Goal: Task Accomplishment & Management: Complete application form

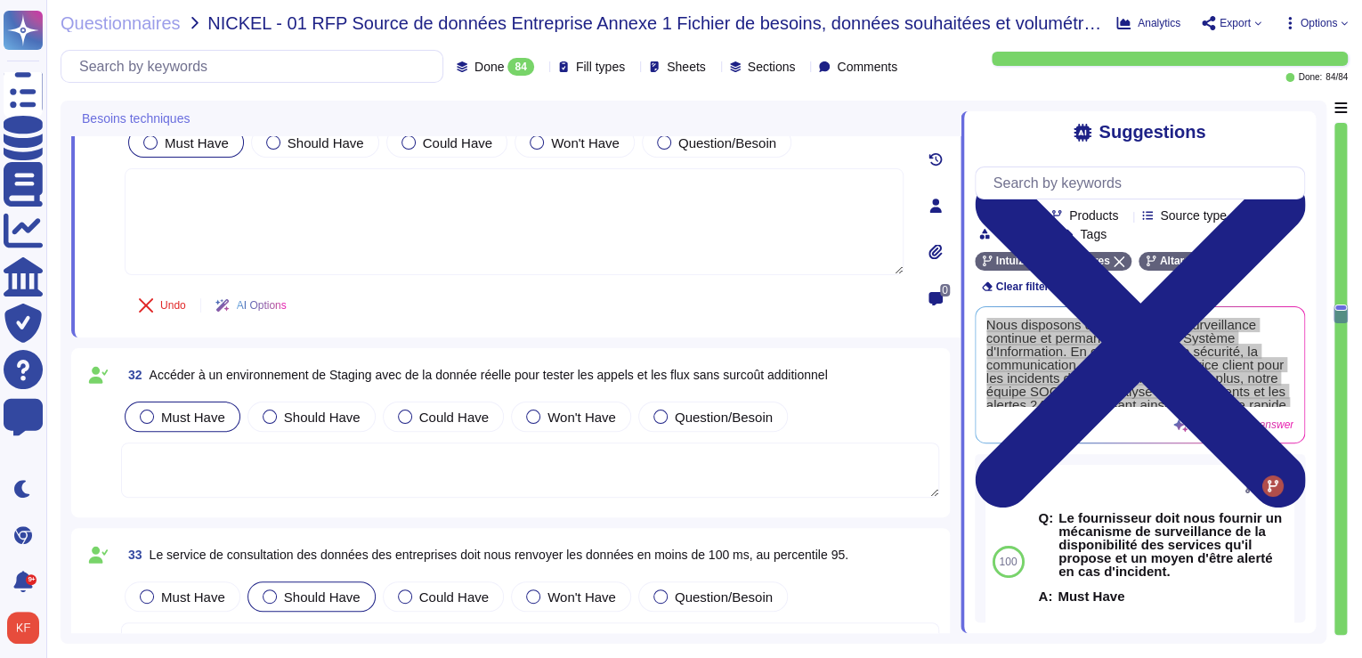
scroll to position [5272, 0]
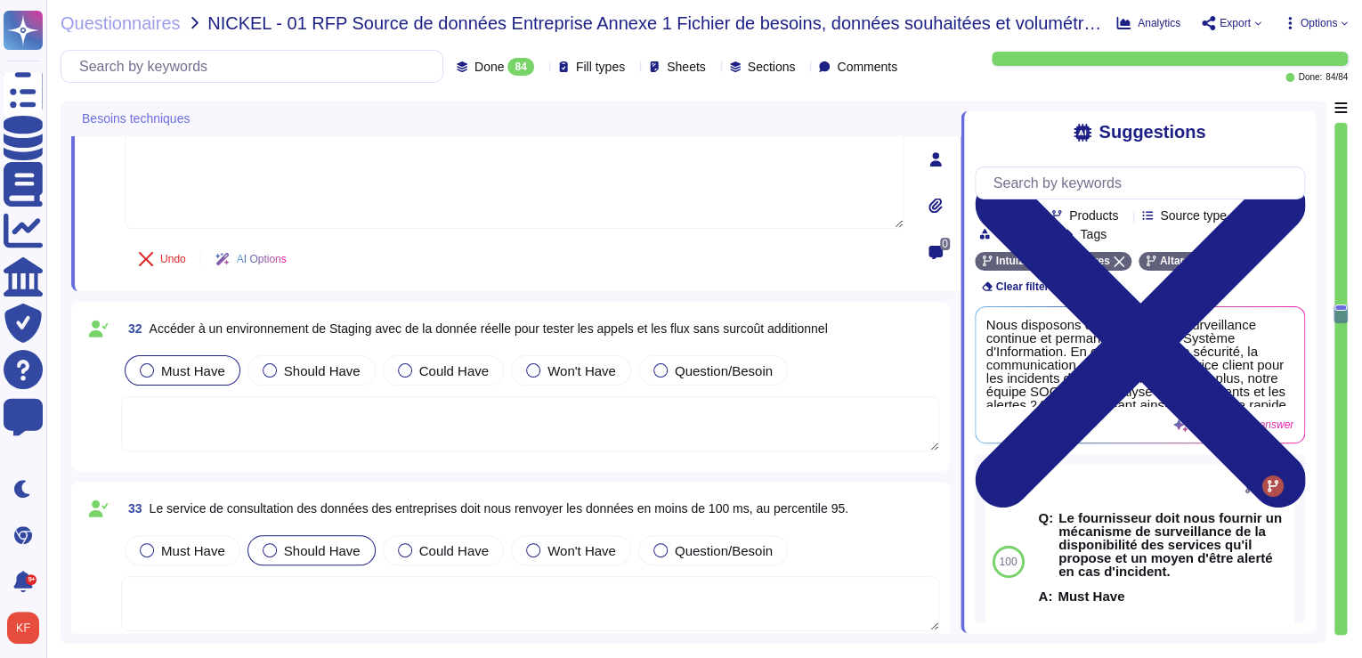
click at [330, 409] on textarea at bounding box center [530, 423] width 818 height 55
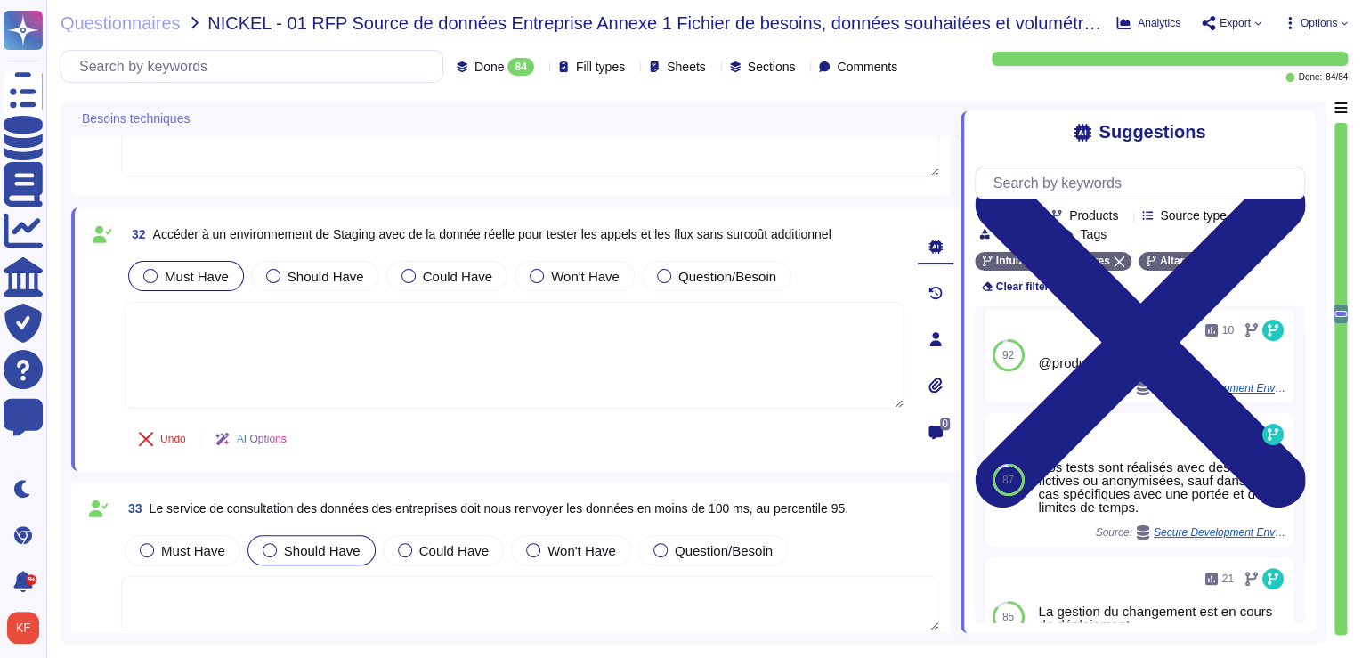
scroll to position [232, 0]
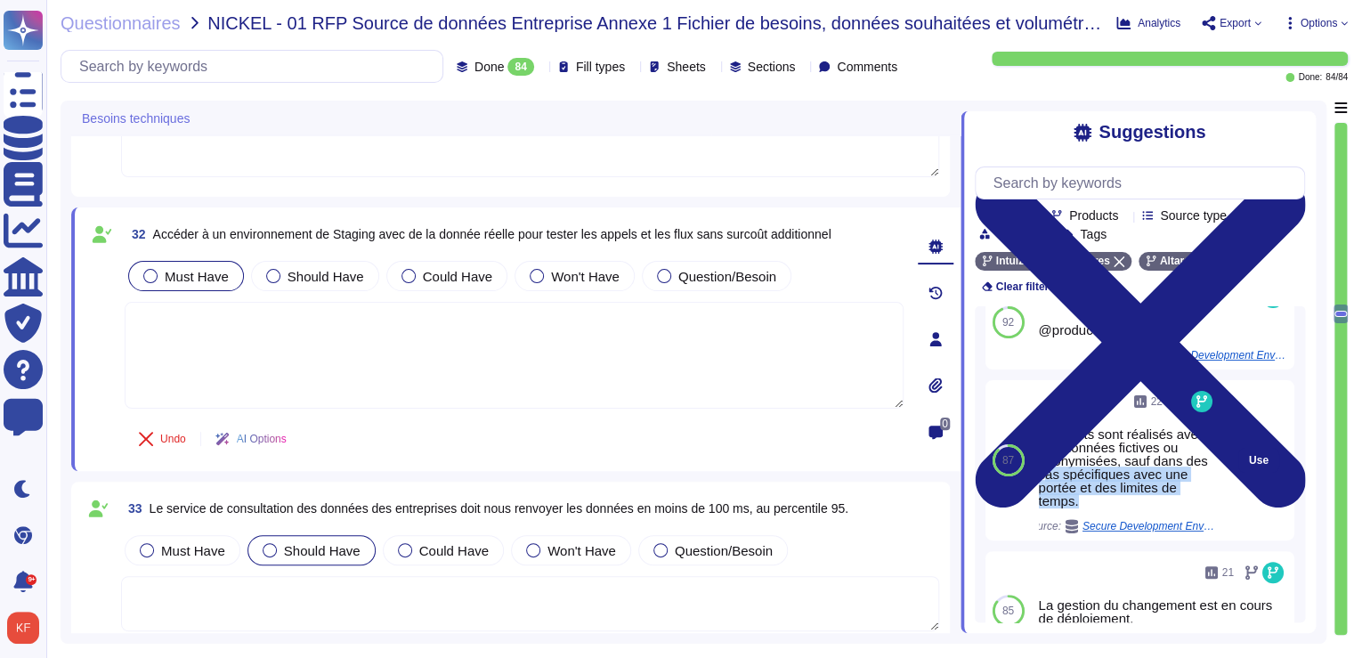
drag, startPoint x: 1077, startPoint y: 505, endPoint x: 1043, endPoint y: 466, distance: 52.4
click at [1044, 467] on div "Nos tests sont réalisés avec des données fictives ou anonymisées, sauf dans des…" at bounding box center [1127, 467] width 177 height 80
drag, startPoint x: 1043, startPoint y: 466, endPoint x: 1037, endPoint y: 443, distance: 23.8
click at [1039, 445] on div "Nos tests sont réalisés avec des données fictives ou anonymisées, sauf dans des…" at bounding box center [1127, 467] width 177 height 80
click at [1035, 427] on div "22 Nos tests sont réalisés avec des données fictives ou anonymisées, sauf dans …" at bounding box center [1127, 460] width 191 height 160
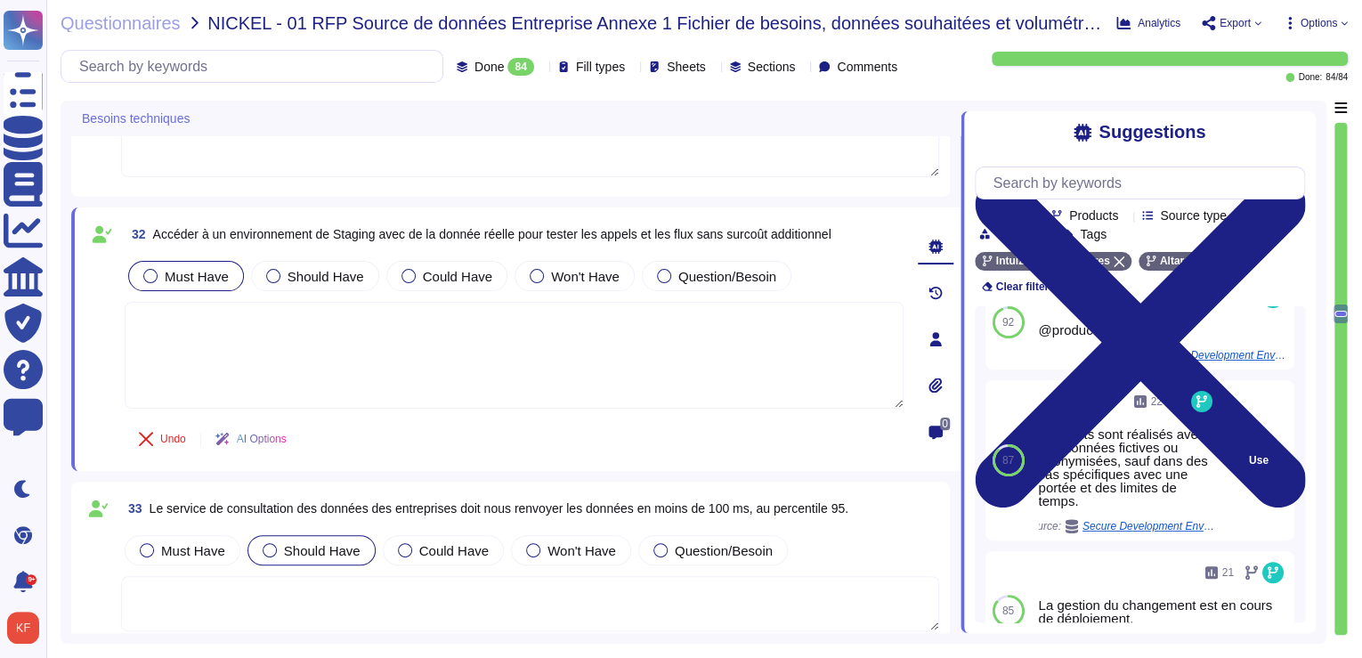
click at [1039, 430] on div "Nos tests sont réalisés avec des données fictives ou anonymisées, sauf dans des…" at bounding box center [1127, 467] width 177 height 80
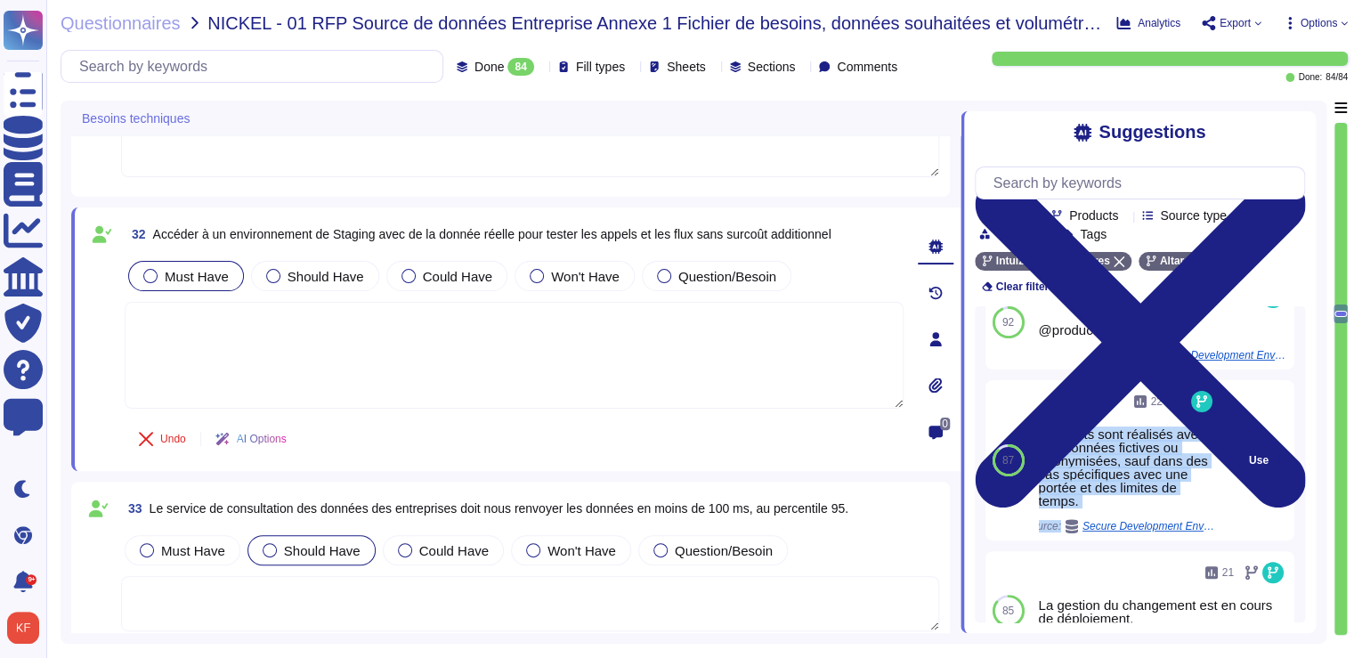
drag, startPoint x: 1039, startPoint y: 431, endPoint x: 1091, endPoint y: 516, distance: 99.9
click at [1091, 516] on div "22 Nos tests sont réalisés avec des données fictives ou anonymisées, sauf dans …" at bounding box center [1127, 460] width 177 height 146
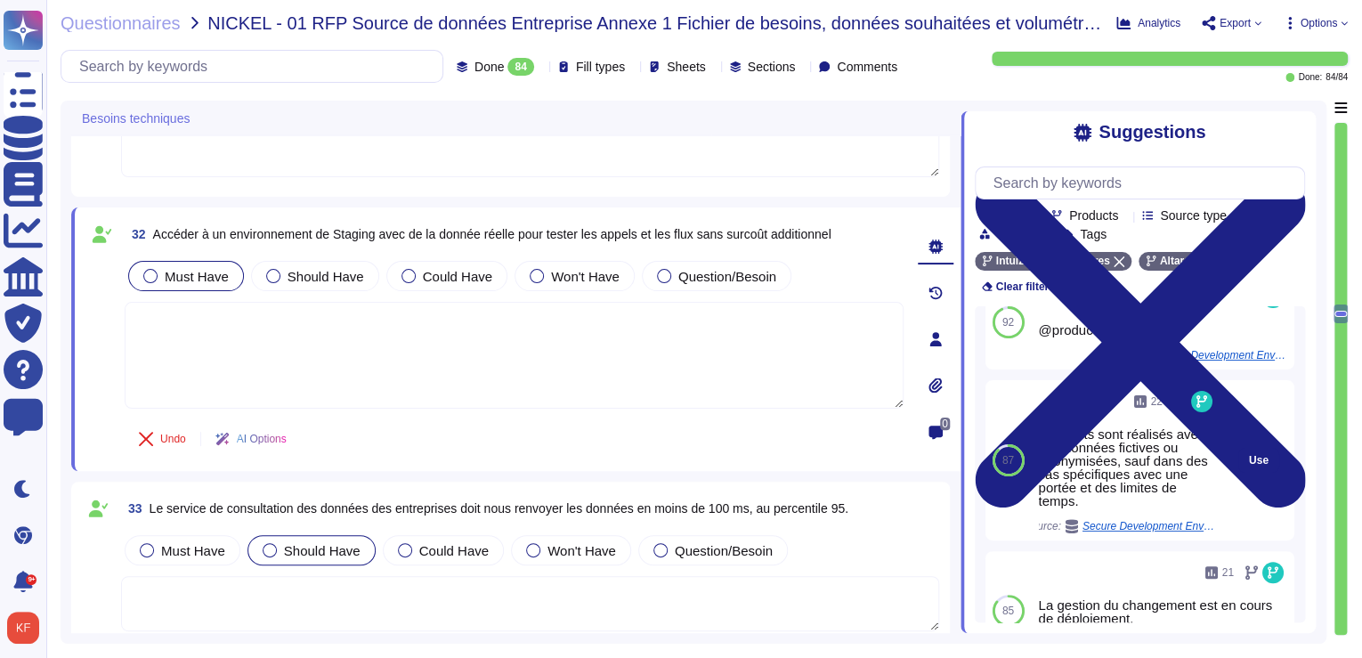
click at [1091, 516] on div "22 Nos tests sont réalisés avec des données fictives ou anonymisées, sauf dans …" at bounding box center [1127, 460] width 177 height 146
drag, startPoint x: 1091, startPoint y: 516, endPoint x: 1083, endPoint y: 492, distance: 26.2
click at [1083, 492] on div "22 Nos tests sont réalisés avec des données fictives ou anonymisées, sauf dans …" at bounding box center [1127, 460] width 177 height 146
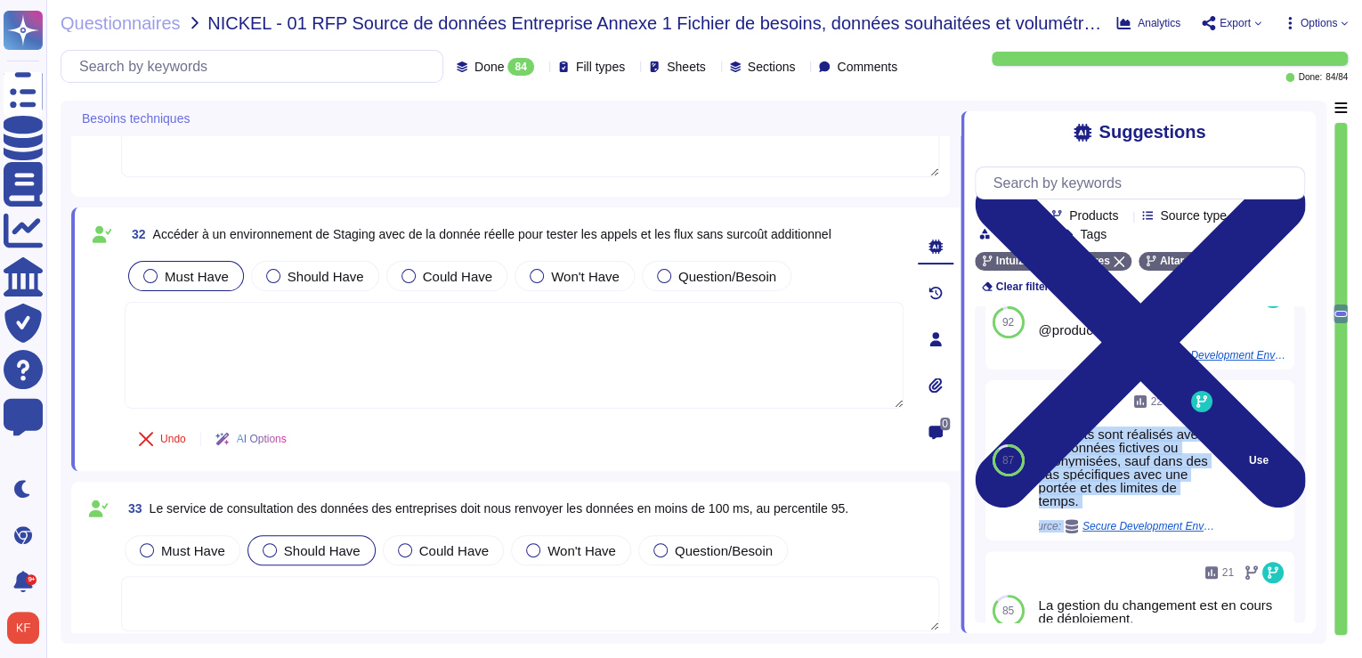
copy div "Nos tests sont réalisés avec des données fictives ou anonymisées, sauf dans des…"
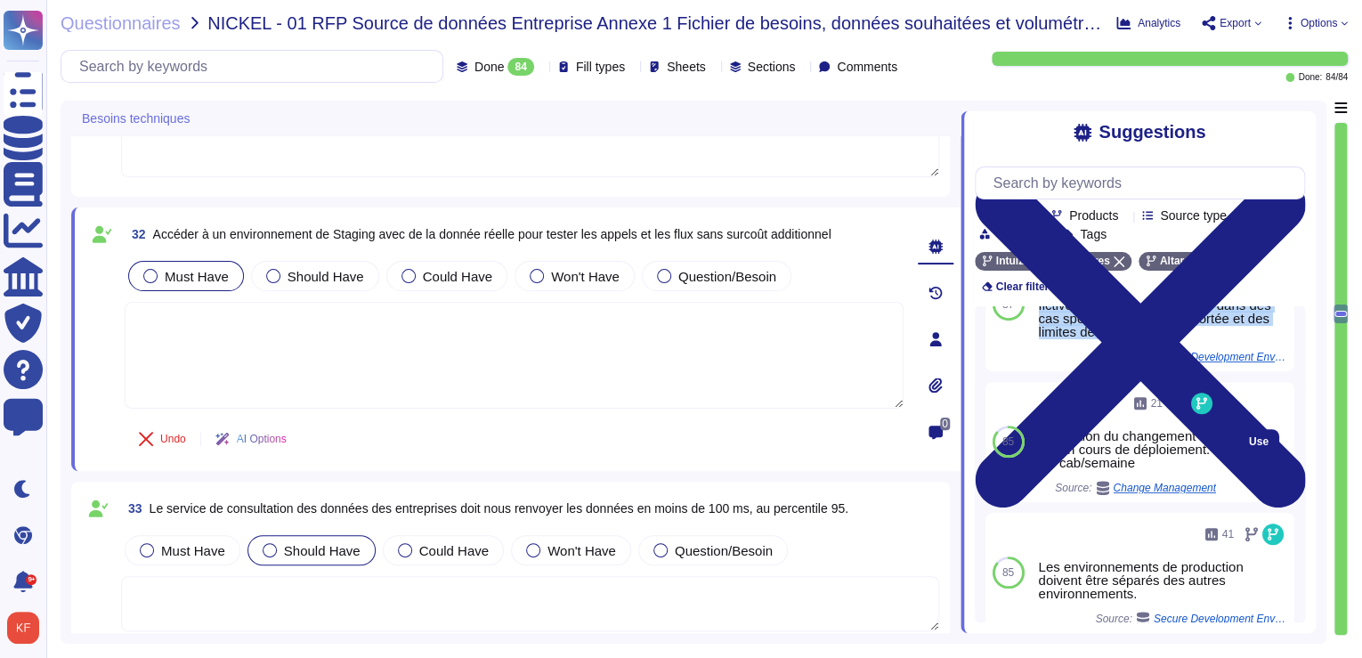
scroll to position [446, 0]
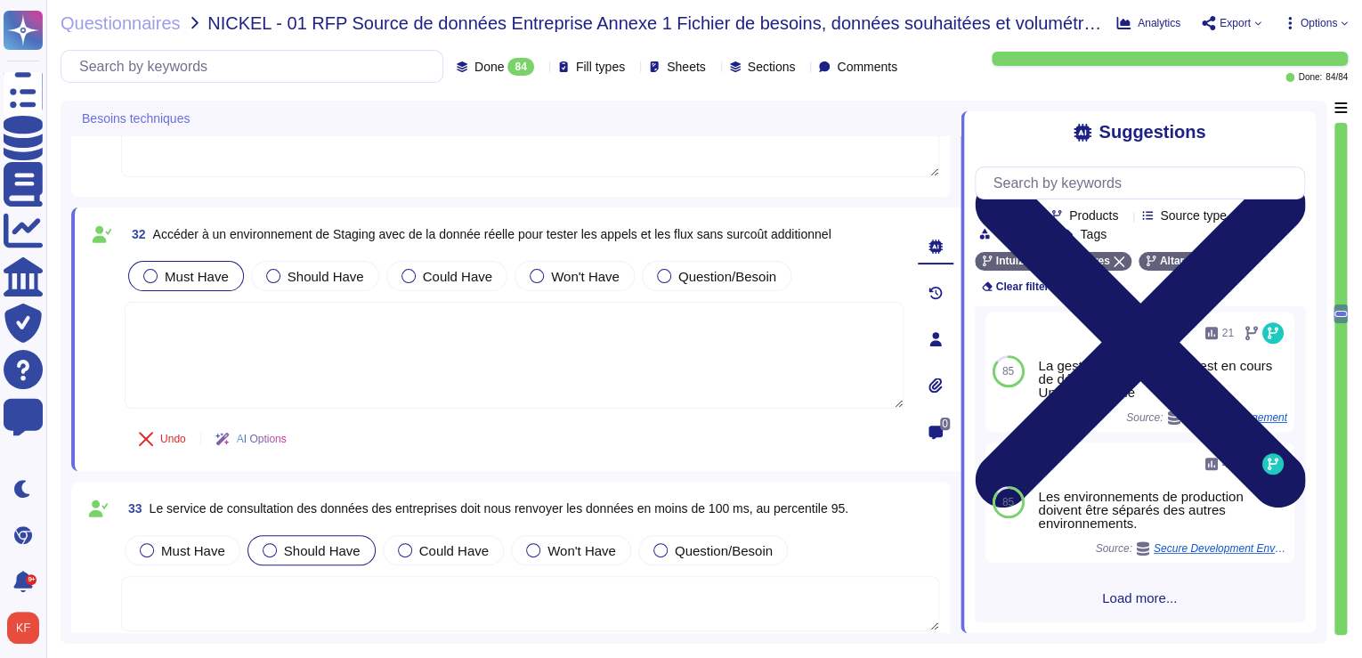
click at [1295, 137] on icon at bounding box center [1140, 342] width 330 height 441
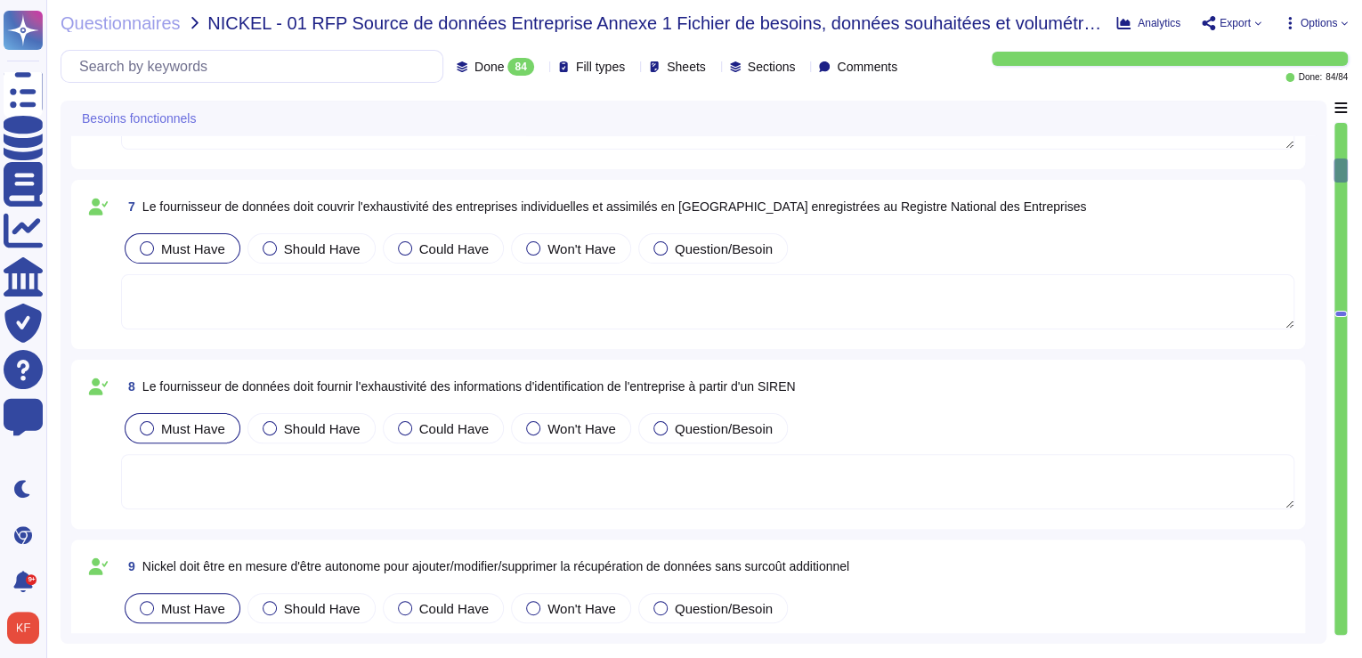
scroll to position [855, 0]
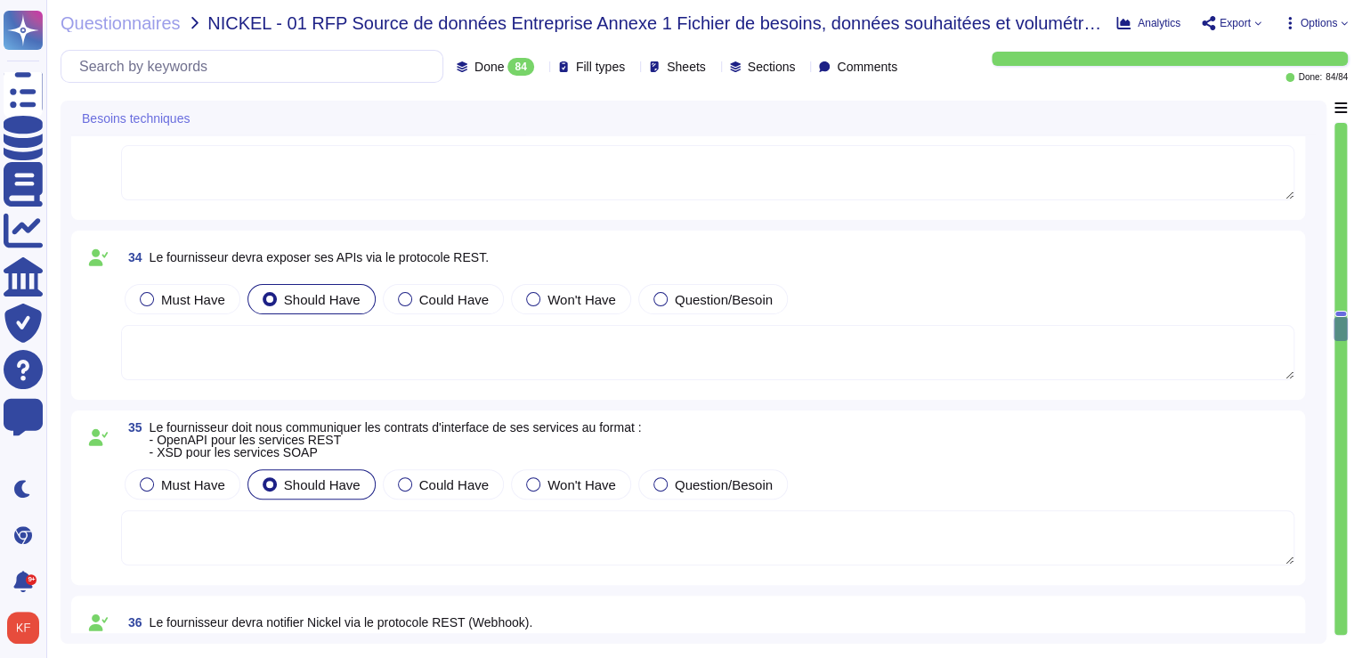
type textarea "Non"
type textarea "Diffusable"
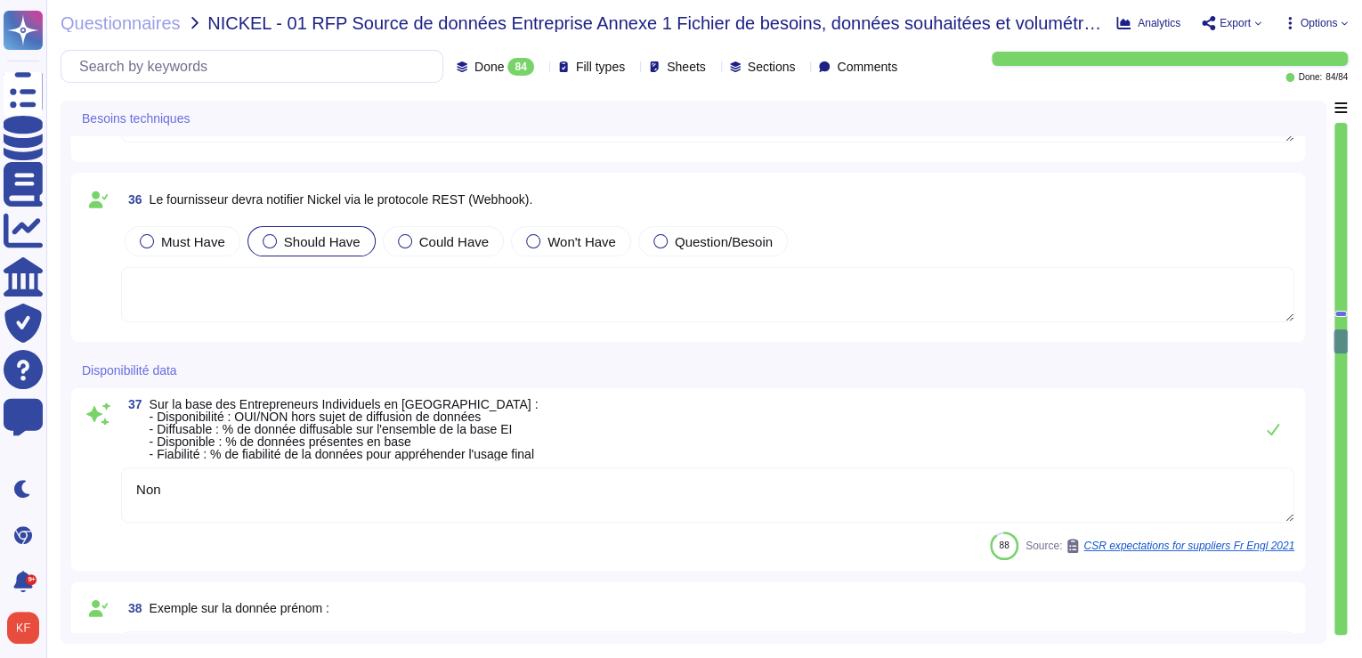
type textarea "OUI (X% sur l'ensemble du périmètre)"
type textarea "[PERSON_NAME][EMAIL_ADDRESS][DOMAIN_NAME]"
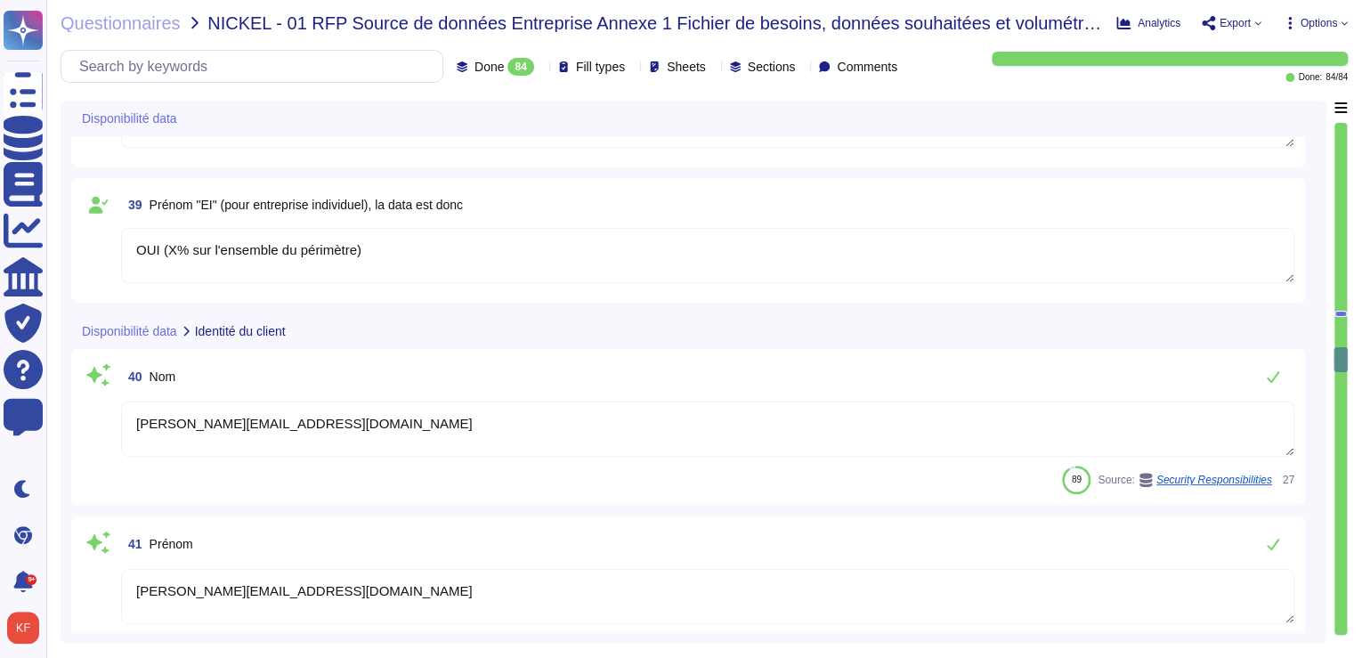
type textarea "Le siège social d'Altares est situé au [STREET_ADDRESS][PERSON_NAME]"
type textarea "[DATE]"
type textarea "Le siège social d'Altares est situé au [STREET_ADDRESS][PERSON_NAME]"
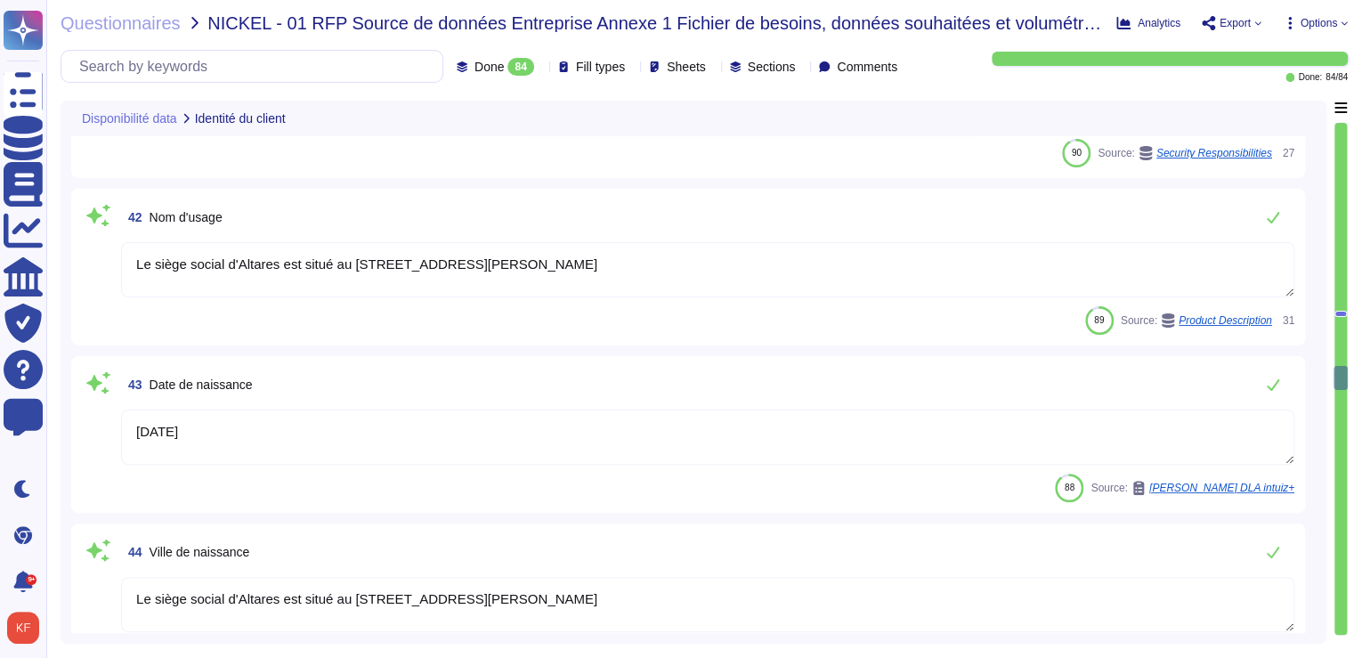
type textarea "Le siège social d'Altares est situé au [STREET_ADDRESS][PERSON_NAME]"
type textarea "À répondre par le service client"
type textarea "Yes"
type textarea "La nationalité de l'entreprise Altares est française, avec son siège social sit…"
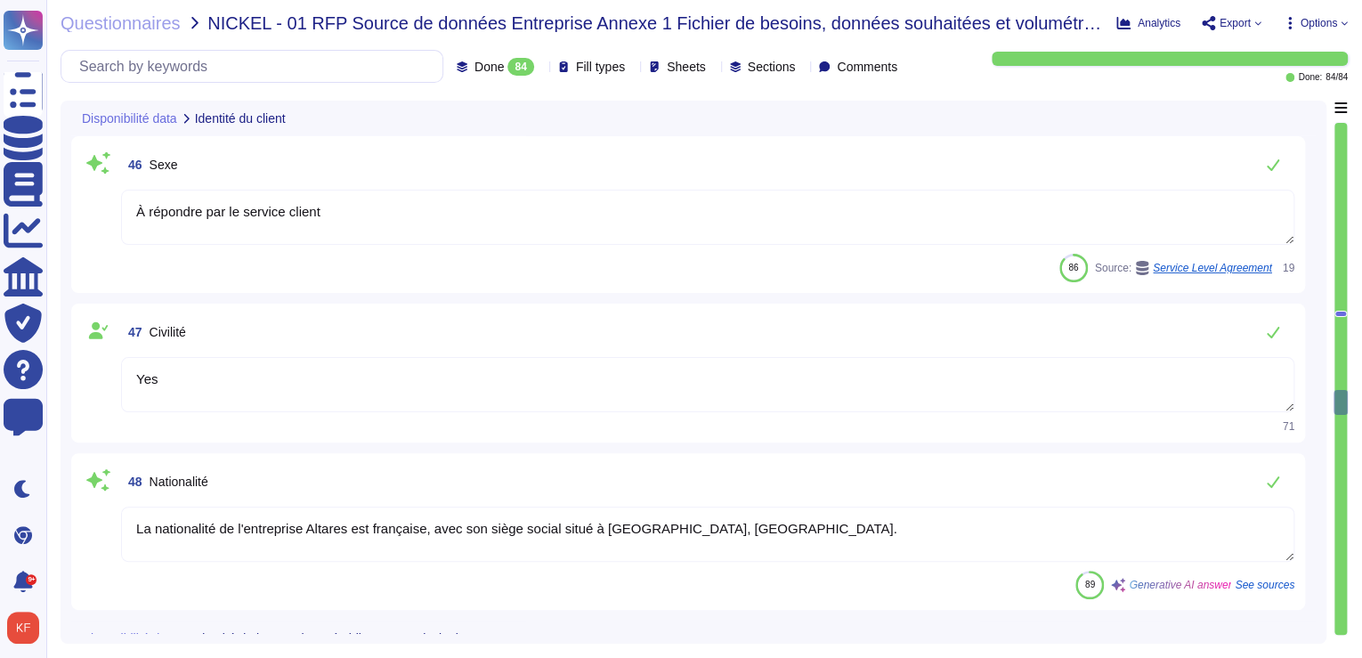
type textarea "Altares D&B"
type textarea "Le siège social d'Altares est situé au [STREET_ADDRESS][PERSON_NAME]"
type textarea "@legal"
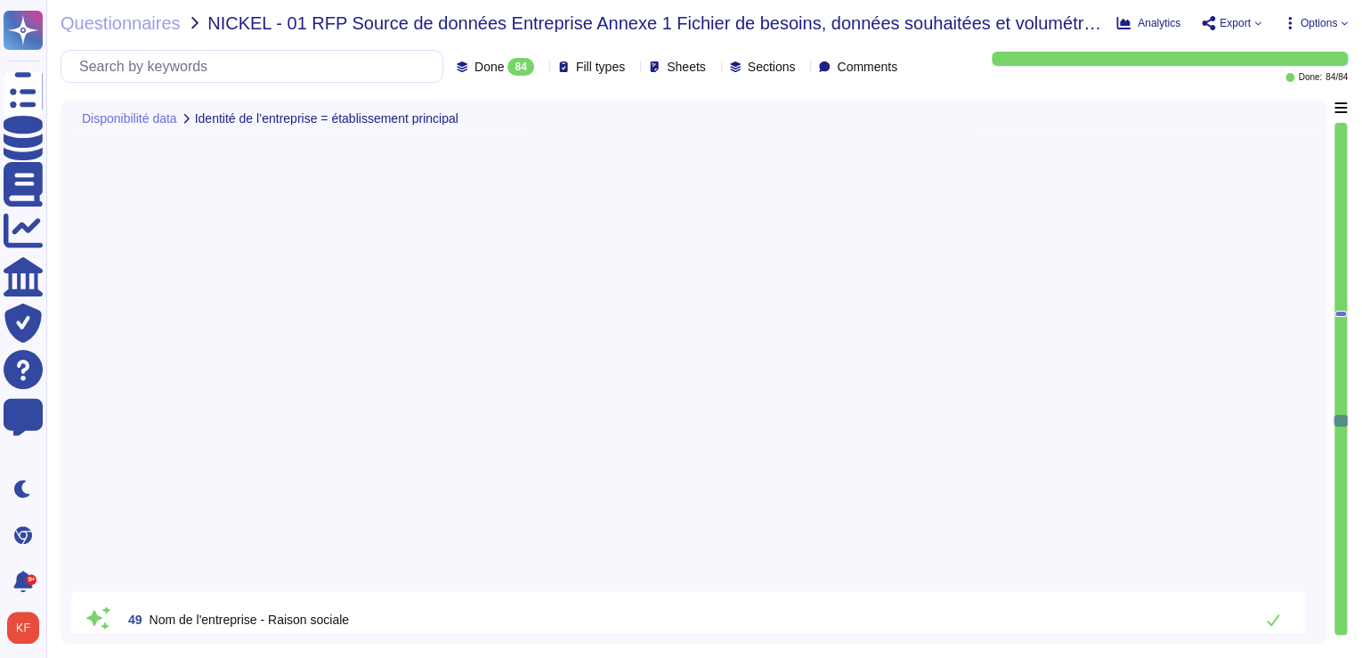
type textarea "Intuiz est fourni sous forme d'application SaaS, y compris en mode plateforme, …"
type textarea "Les utilisateurs utilisent un login/un mot de passe pour se connecter sur WebUI…"
type textarea "Yes"
type textarea "API Soap authentifiée (identifiant/mot de passe)"
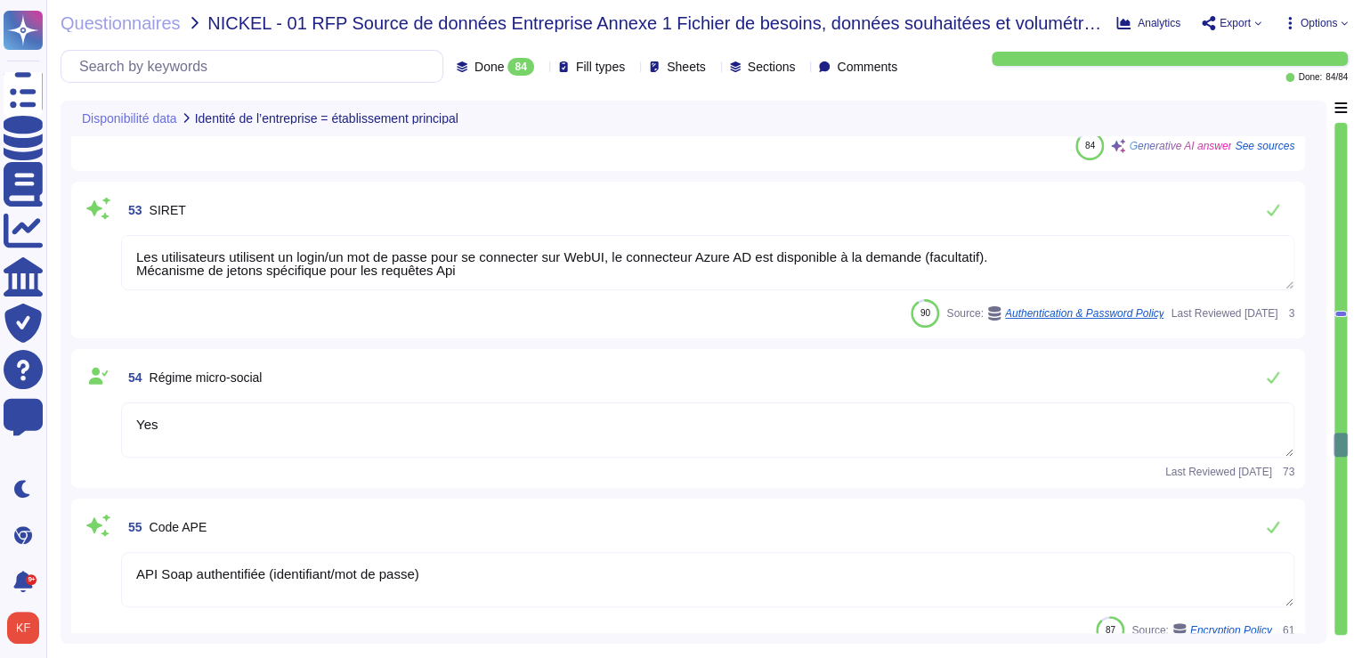
type textarea "969500IX6HA8QKMRBQ19"
type textarea "L'activité principale déclarée comprend la collecte de données sur les entrepri…"
type textarea "Les autres activités couvertes par le BCP incluent : - Service client (CS) - Pr…"
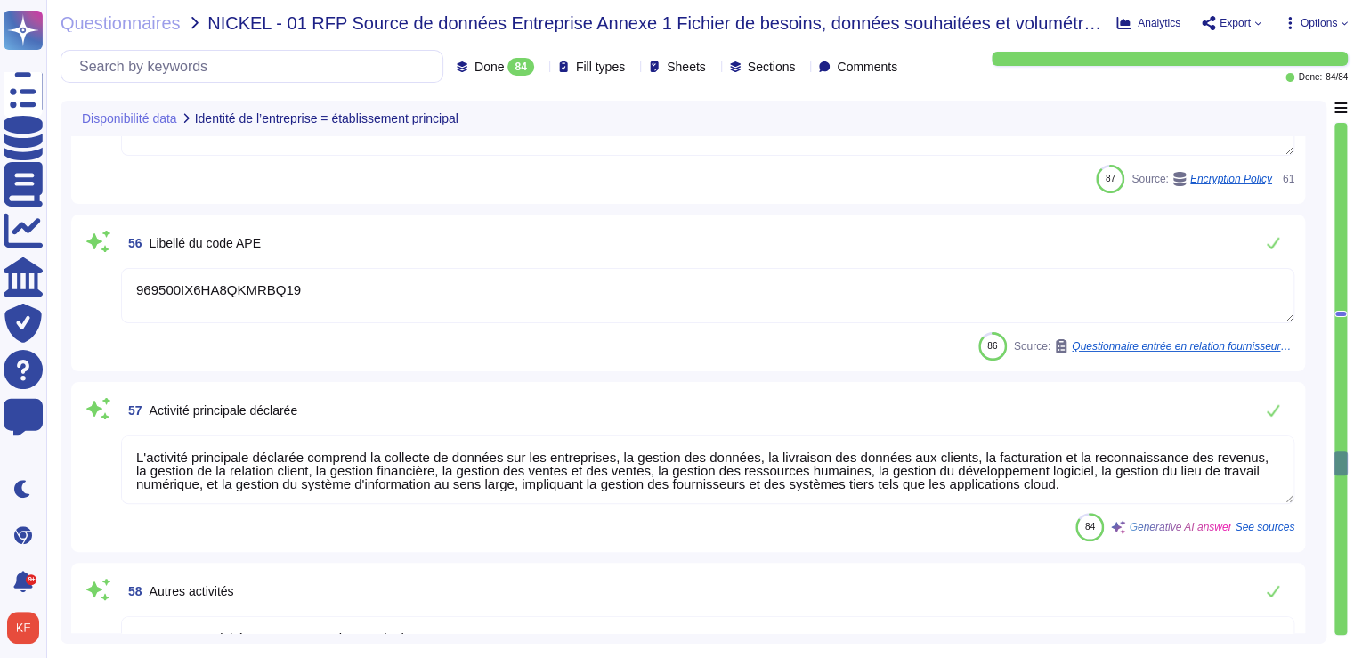
type textarea "Le siège social d'Altares se trouve au 6 Pl. des Degrés, [GEOGRAPHIC_DATA]"
type textarea "L'activité vitale doit redémarrer dans un délai de 4 heures. L'activité critiqu…"
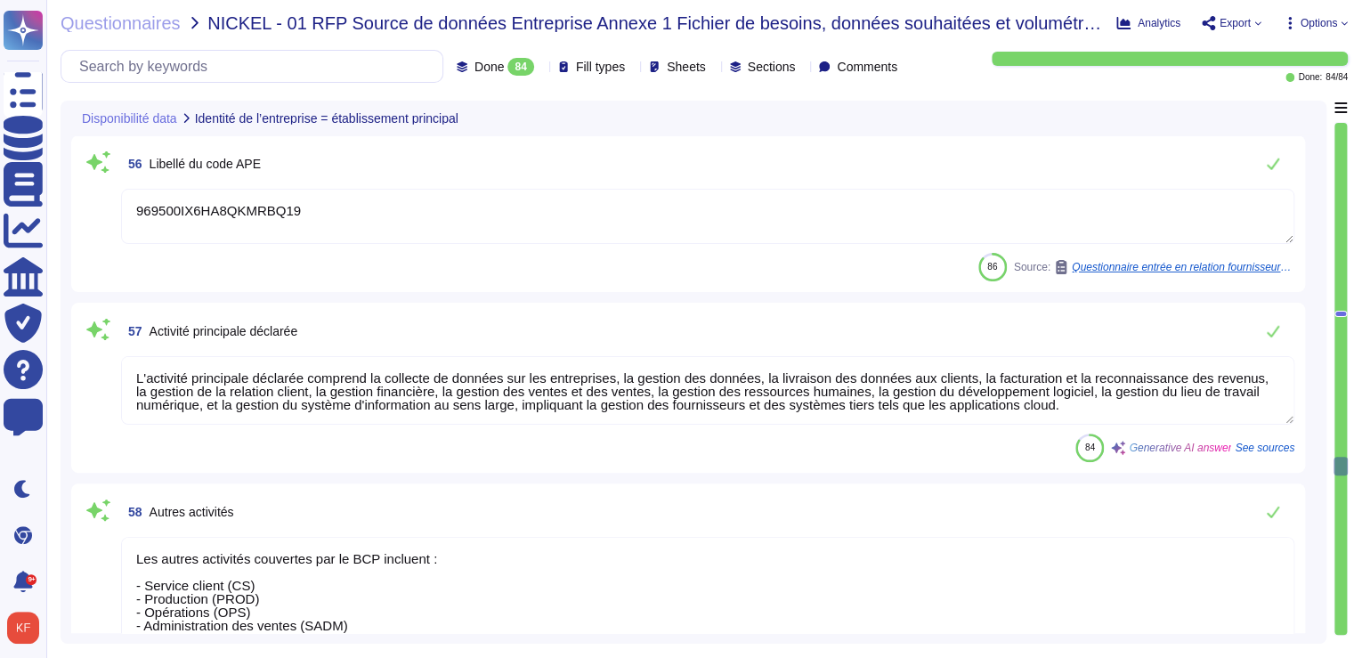
type textarea "La date de fin de la période de référence est le [DATE]. Les données seront eff…"
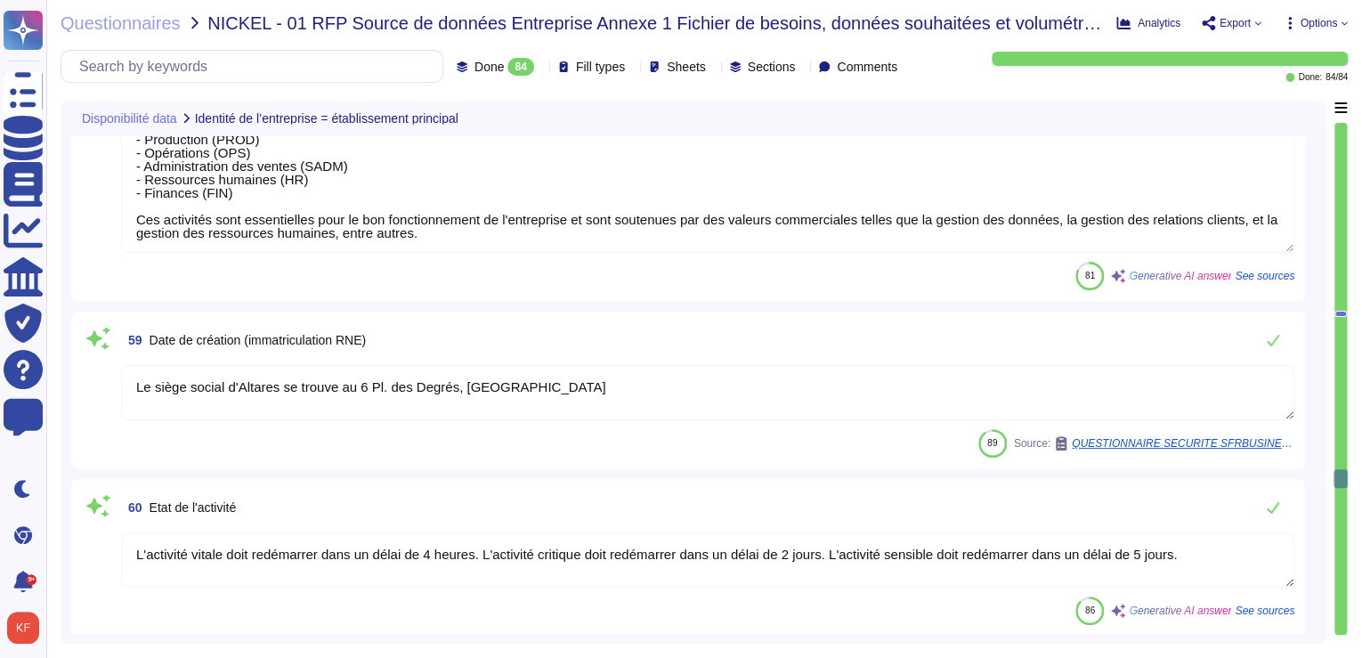
type textarea "L'adresse fiscale de l'entreprise est : Campus Equilibre, [GEOGRAPHIC_DATA], [S…"
type textarea "Intuiz est fourni sous forme d'application SaaS, y compris en mode plateforme (…"
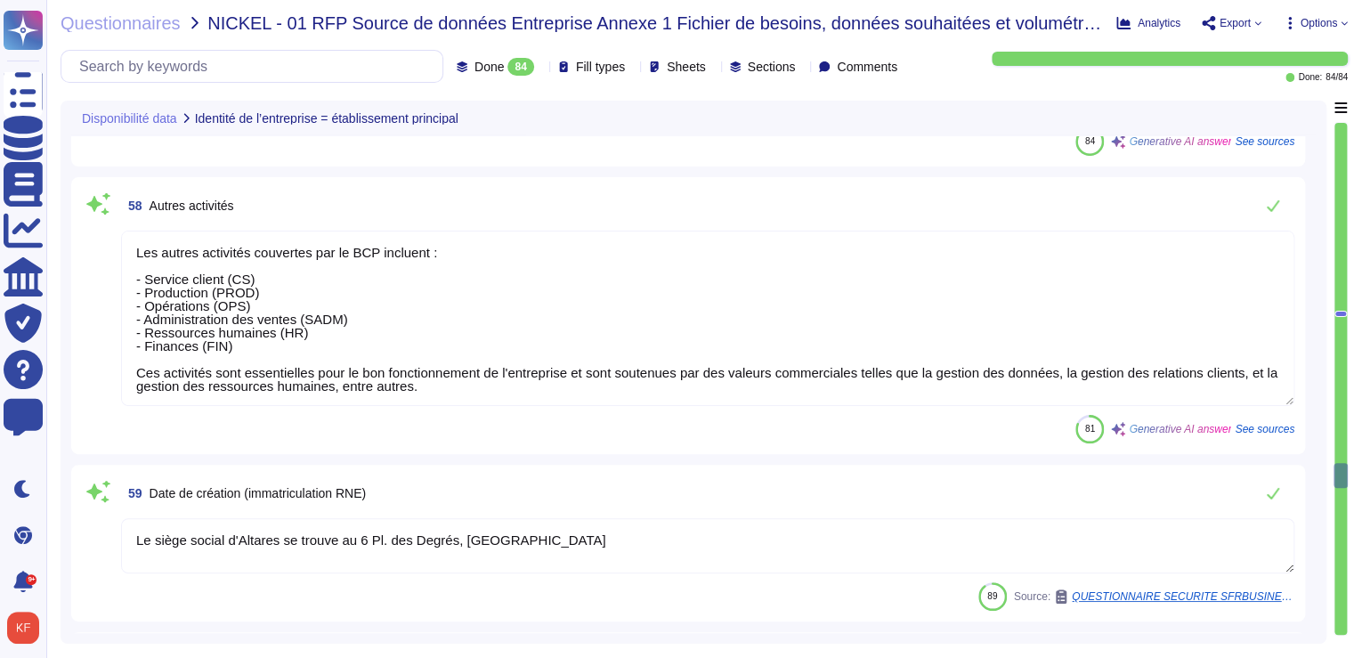
type textarea "API Soap authentifiée (identifiant/mot de passe)"
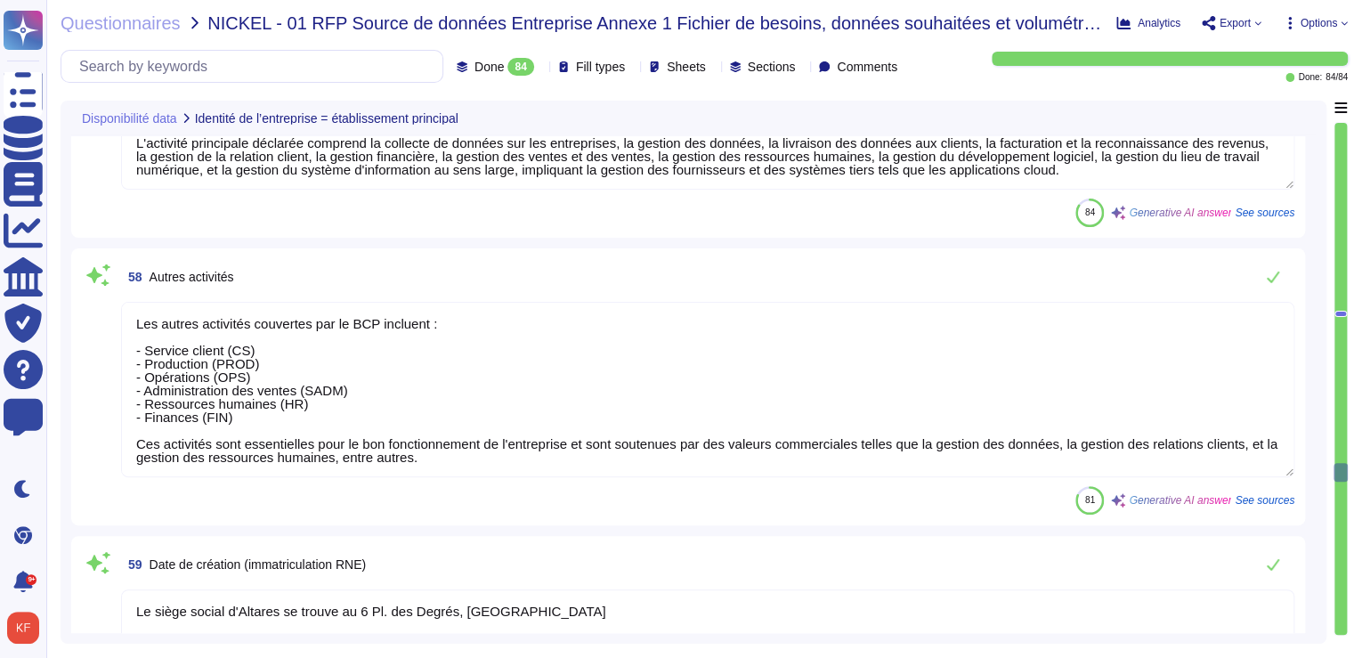
scroll to position [1, 0]
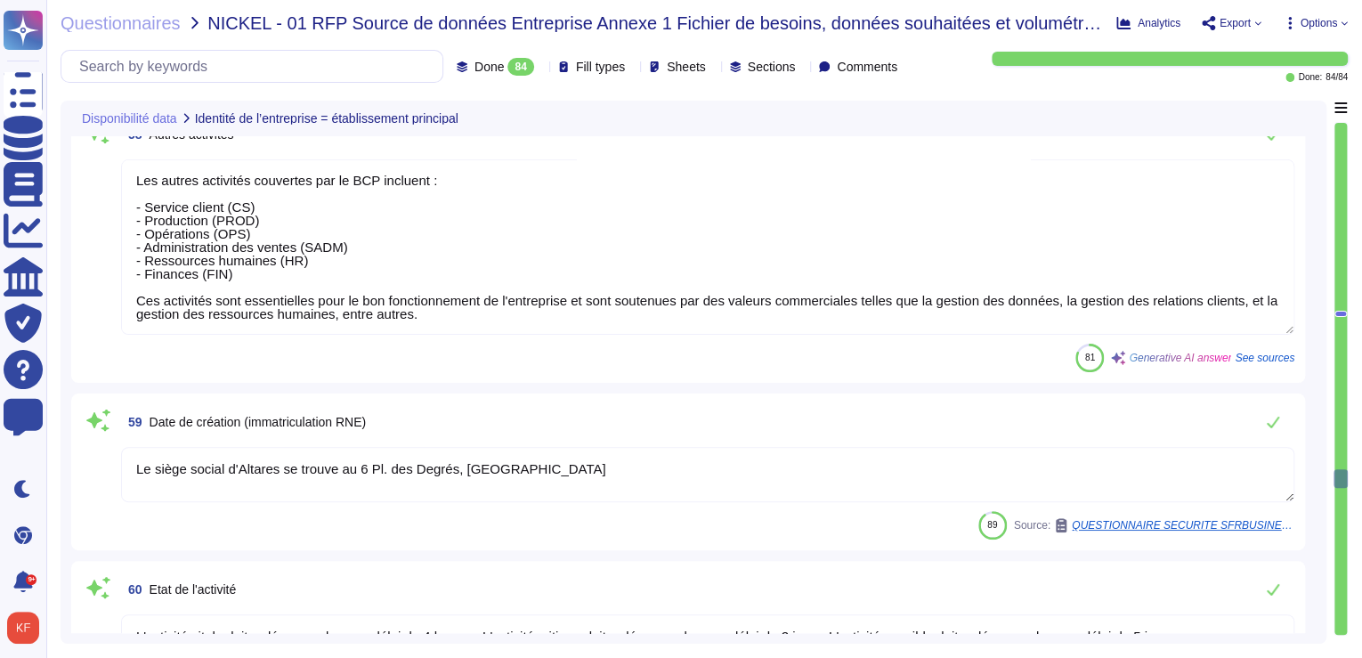
type textarea "Intuiz est fourni sous forme d'application SaaS, y compris en mode plateforme (…"
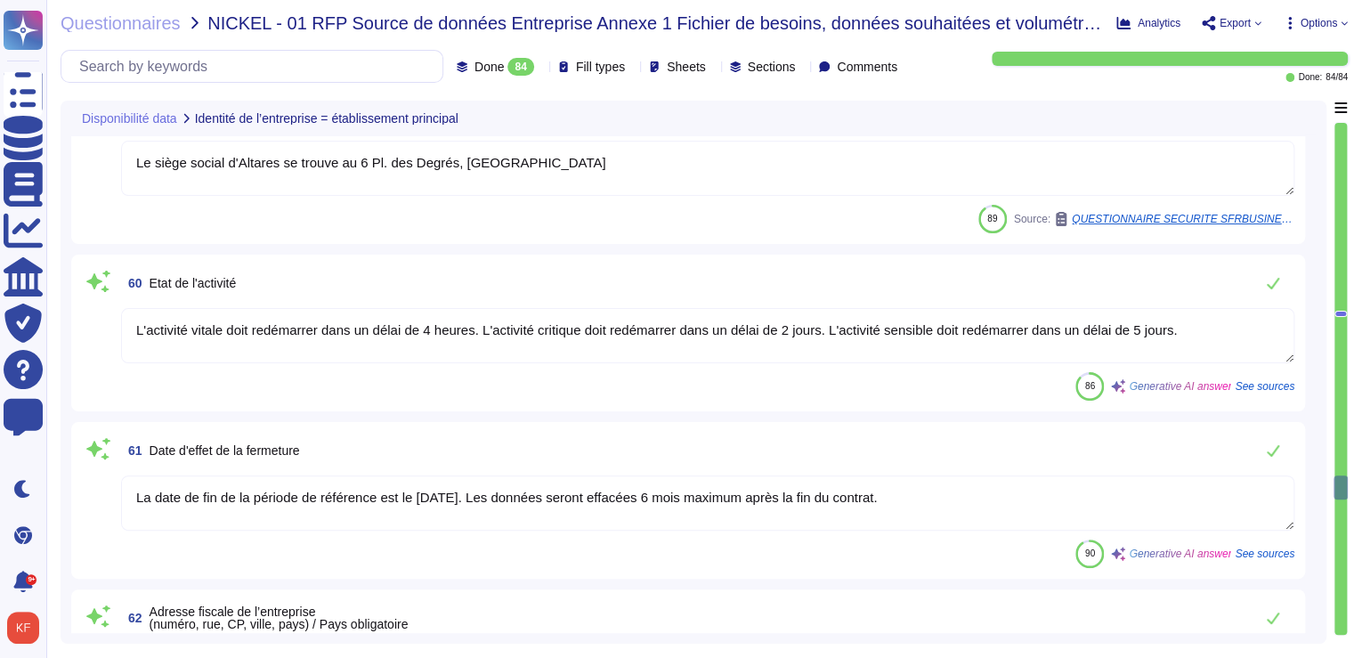
type textarea "Yes"
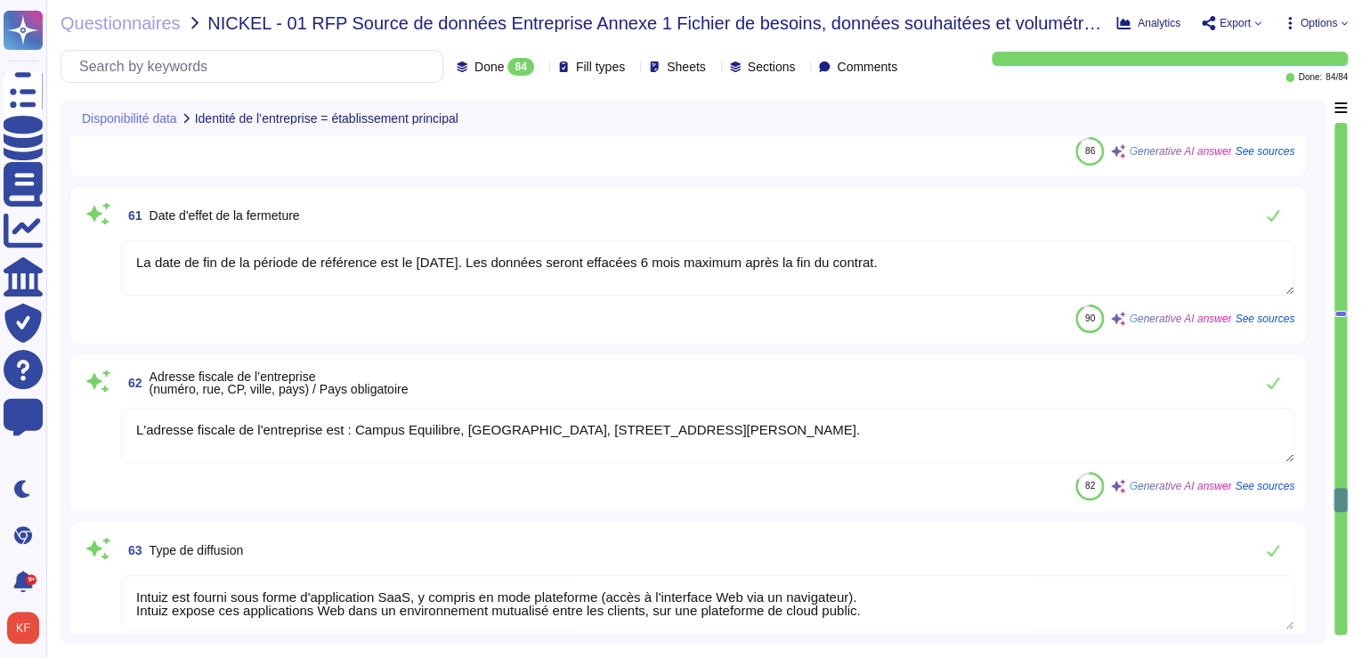
type textarea "Altares - D&B"
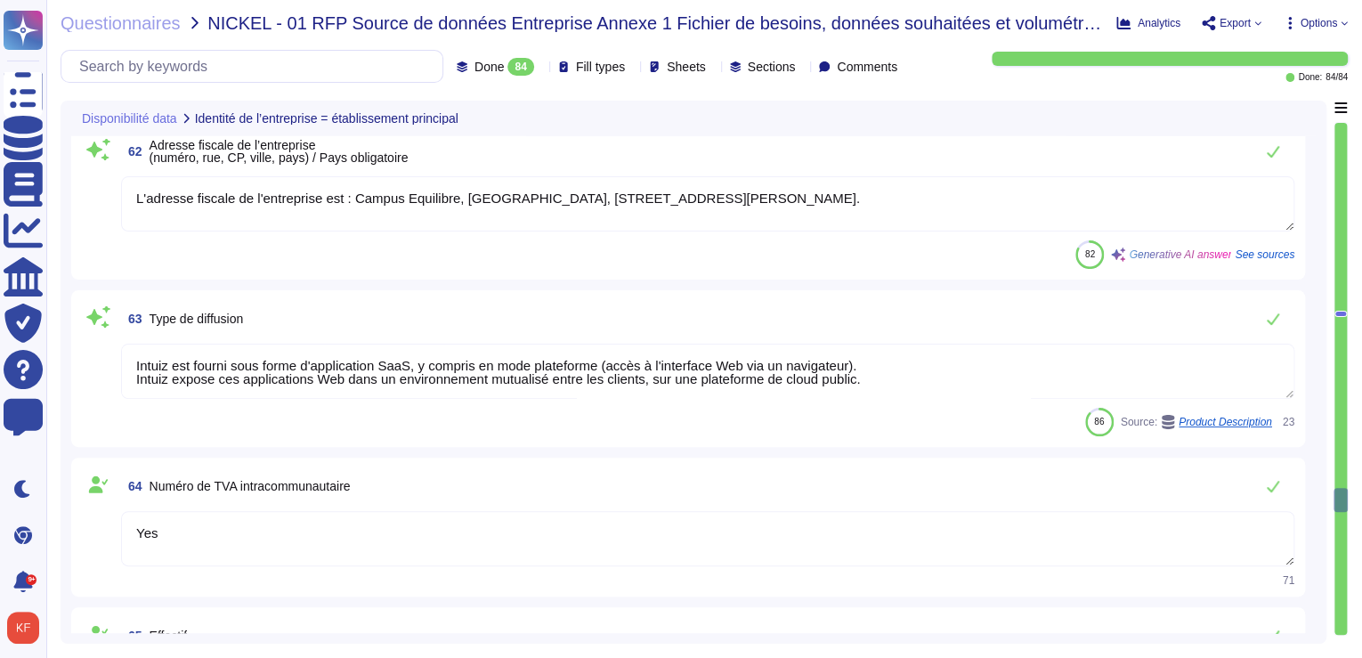
scroll to position [10438, 0]
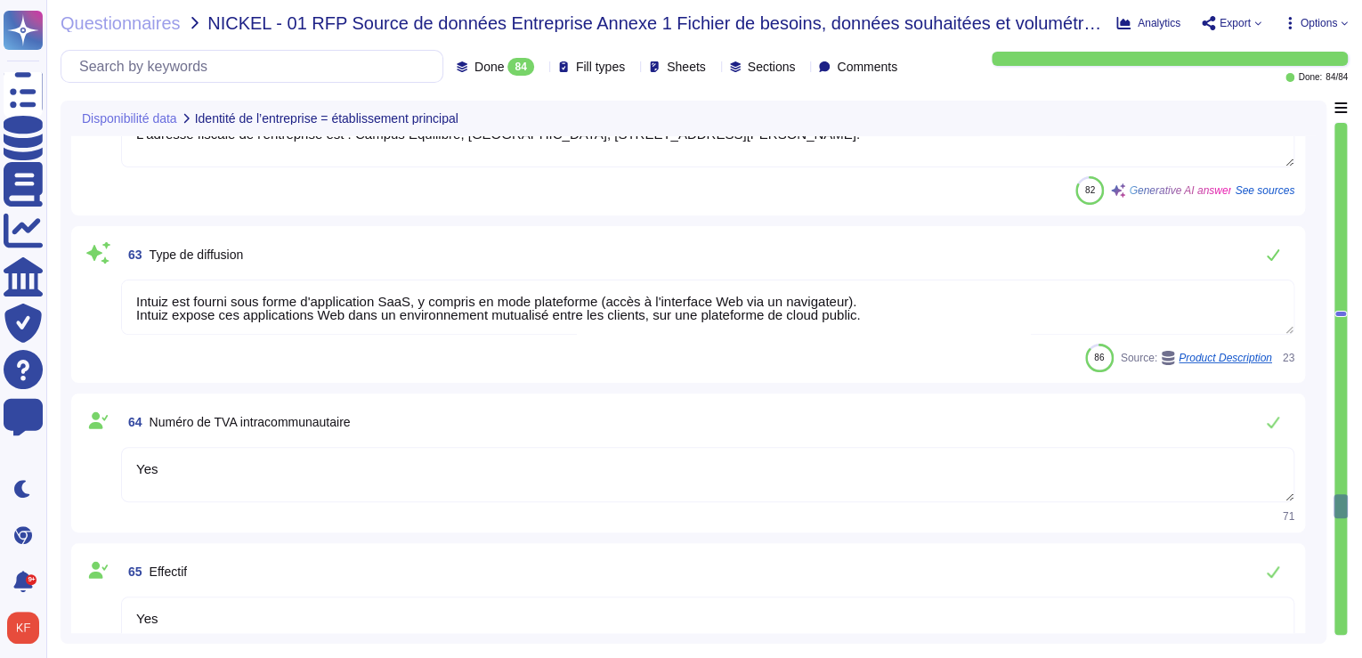
type textarea "Intuiz est fourni sous forme d'application SaaS, y compris en mode plateforme, …"
type textarea "L'activité vitale doit redémarrer dans un délai de 4 heures, l'activité critiqu…"
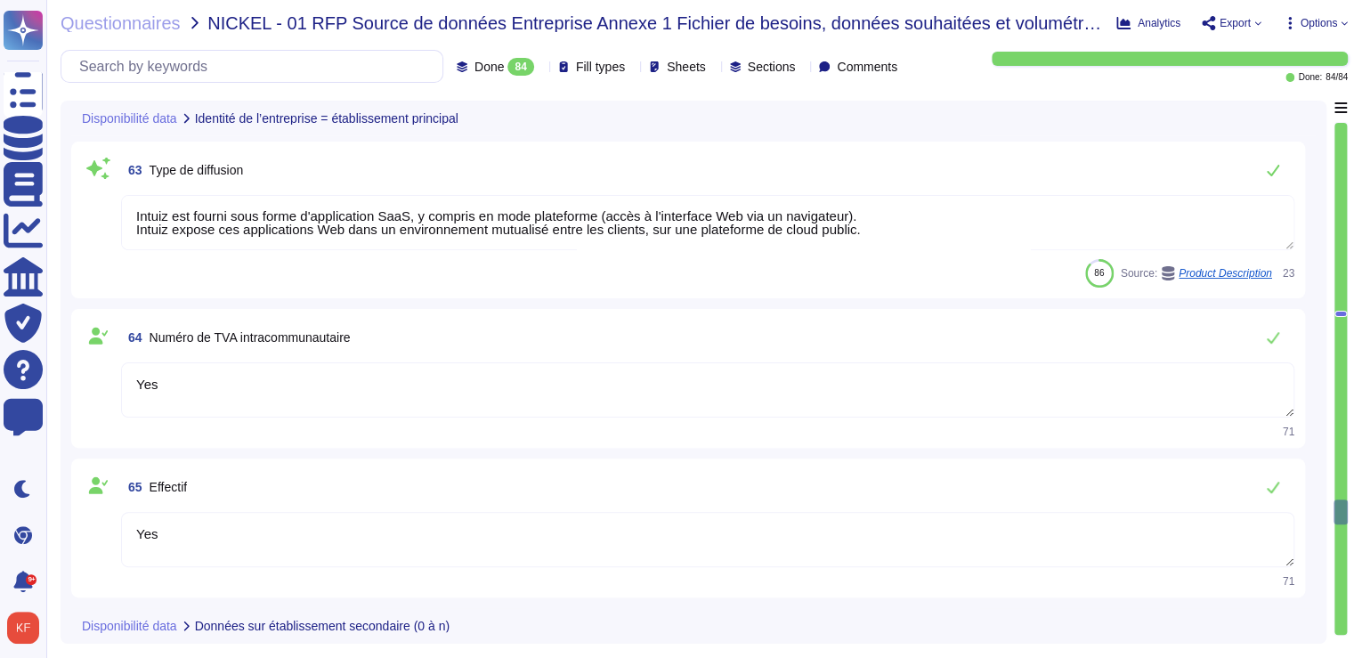
type textarea "Les utilisateurs utilisent un login/un mot de passe pour se connecter sur WebUI…"
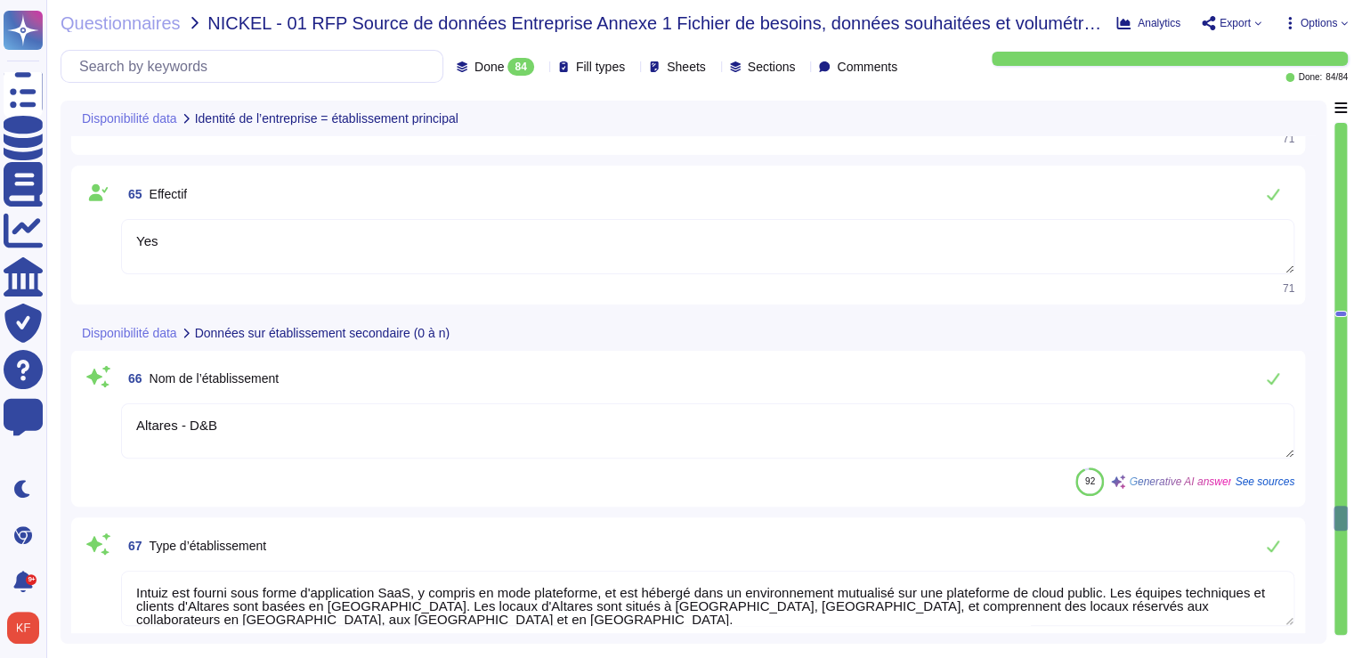
type textarea "API Soap authentifiée (identifiant/mot de passe)"
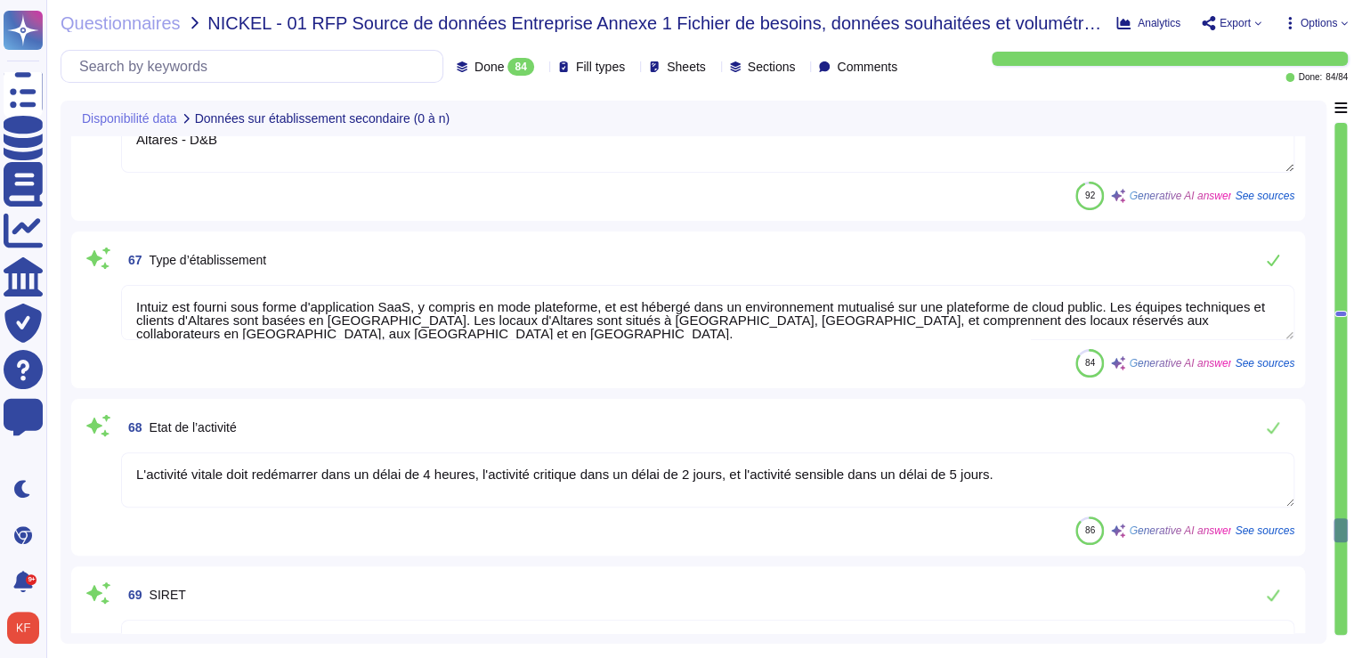
type textarea "969500IX6HA8QKMRBQ19"
type textarea "Les activités principales couvertes par le BCP incluent le Service Client (CS),…"
type textarea "Les autres activités couvertes par le BCP incluent : - Service client (CS) - Pr…"
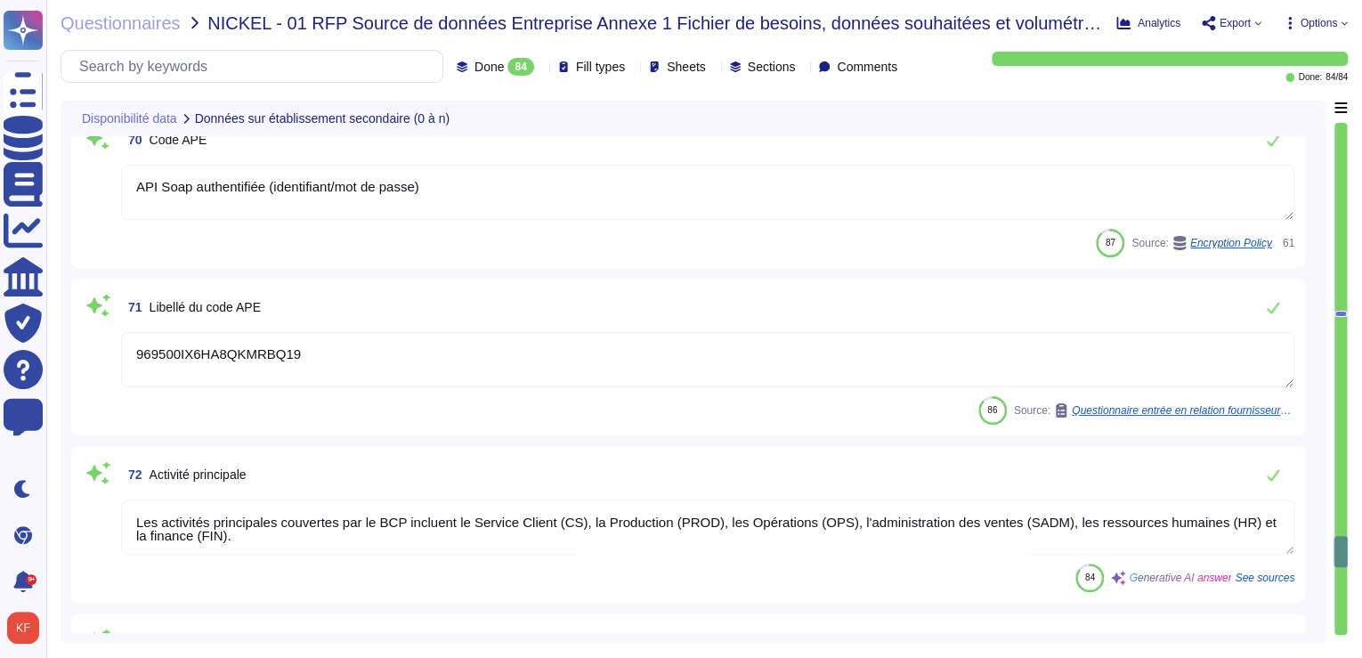
type textarea "..."
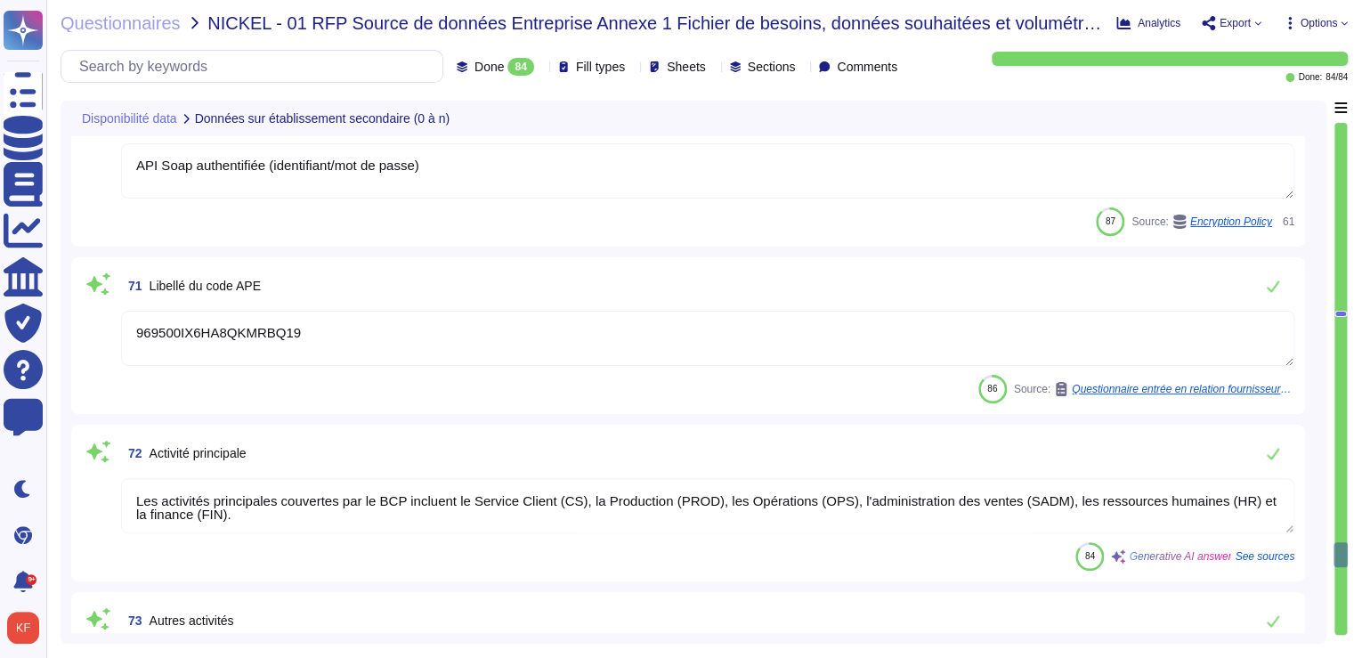
scroll to position [12005, 0]
type textarea "Yes"
type textarea "?"
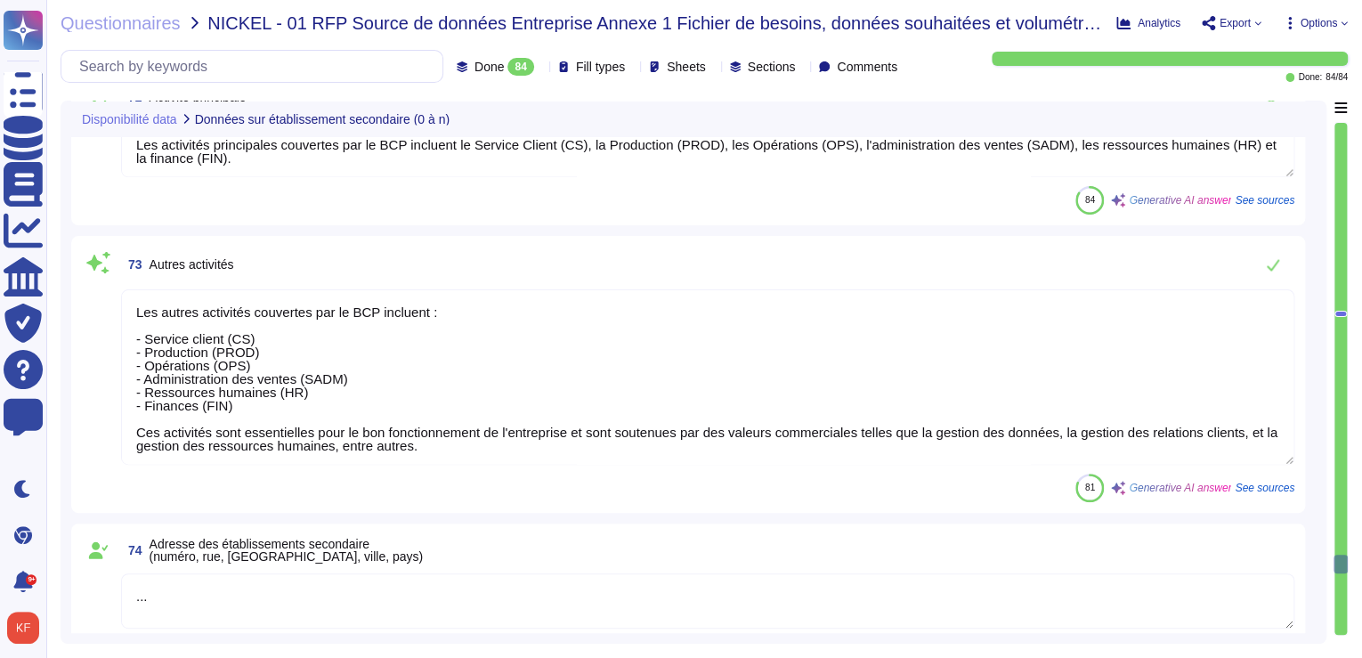
type textarea "La période d'assurance débute le [DATE] 0 heure."
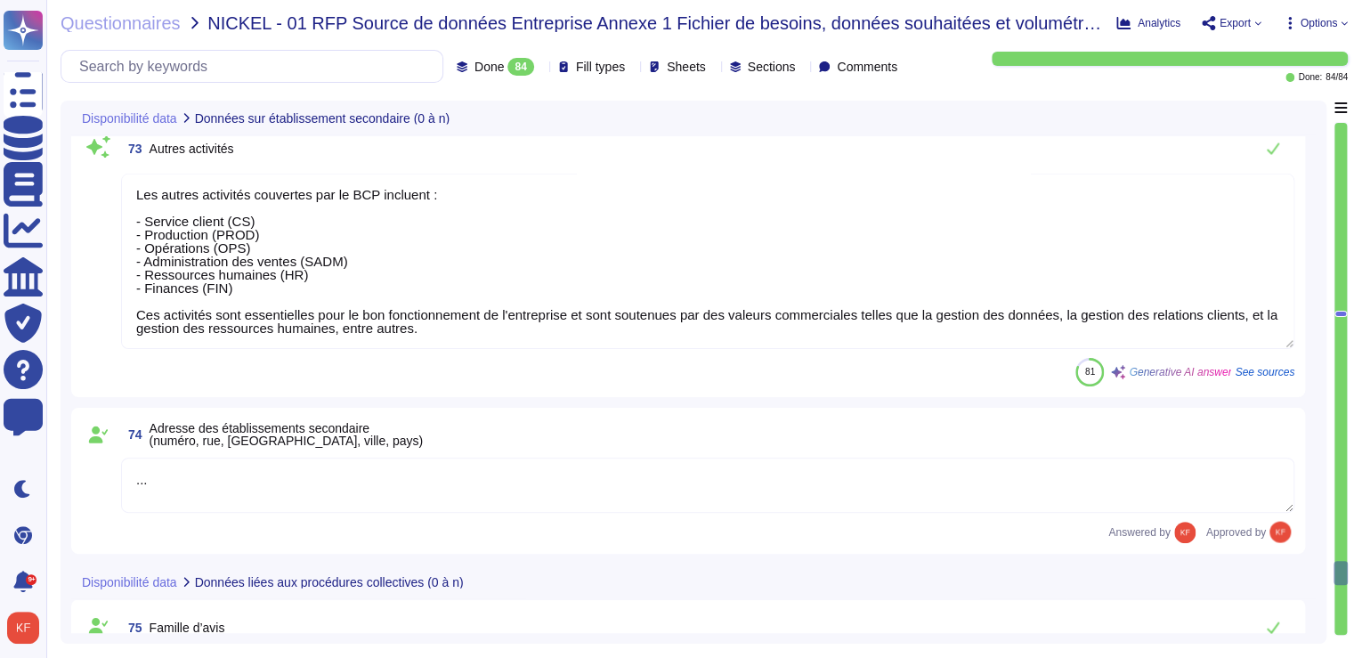
scroll to position [12290, 0]
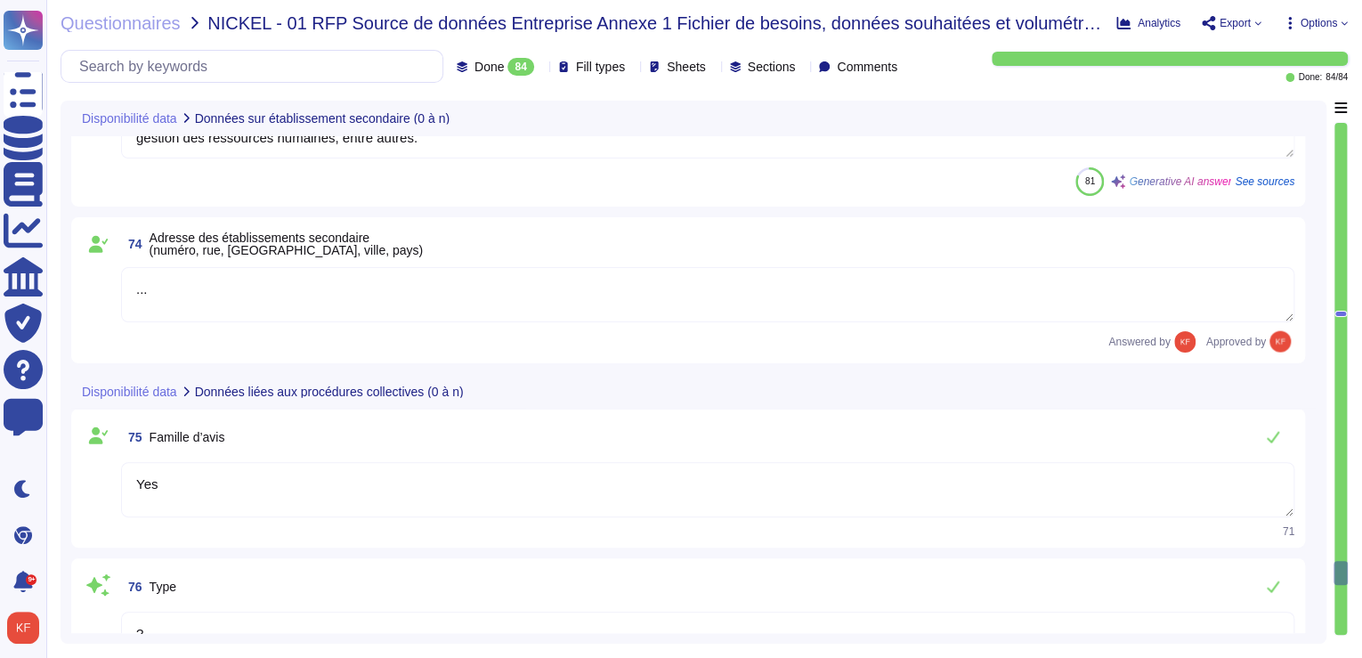
type textarea "La date de fin de la période de référence est le [DATE]."
type textarea "969500IX6HA8QKMRBQ19"
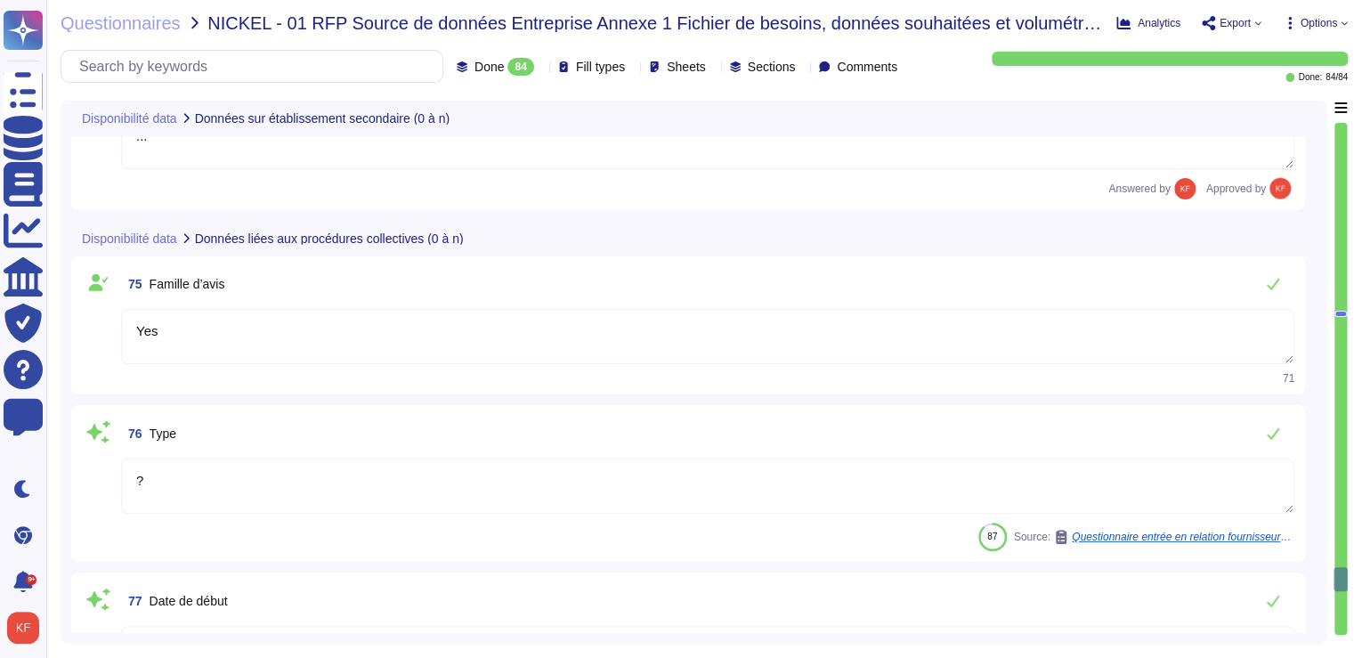
type textarea "[DATE]"
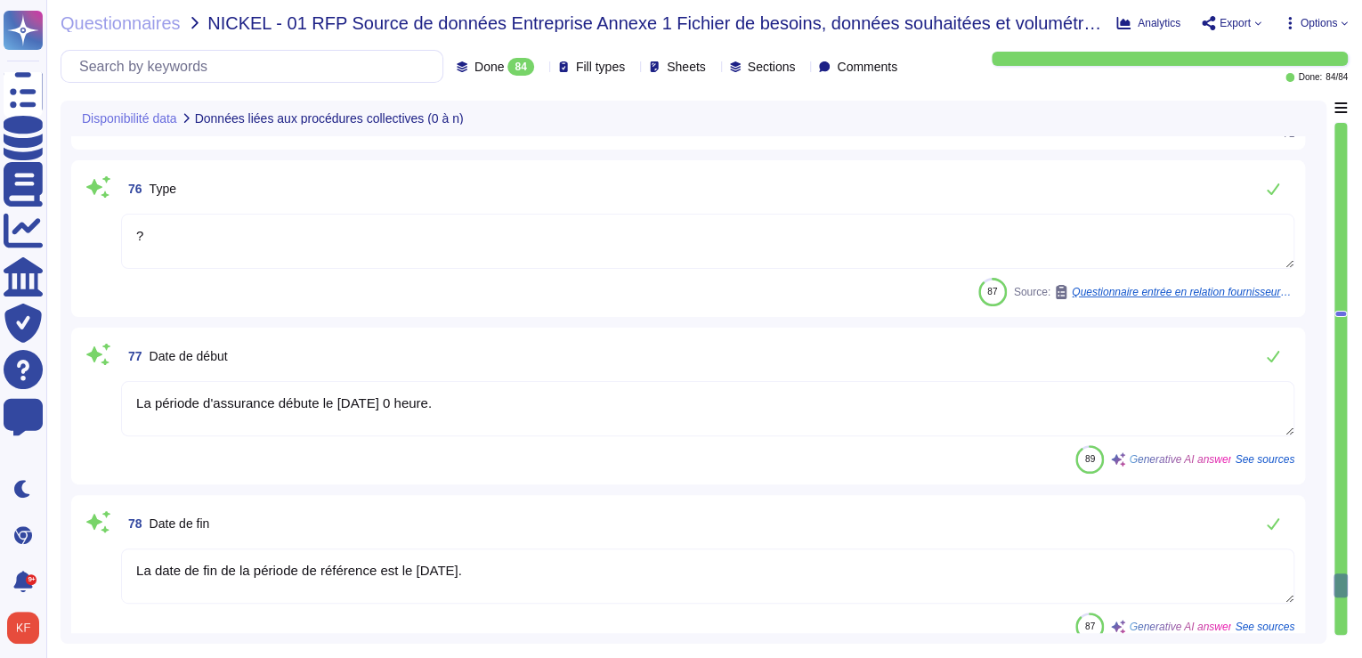
type textarea "...."
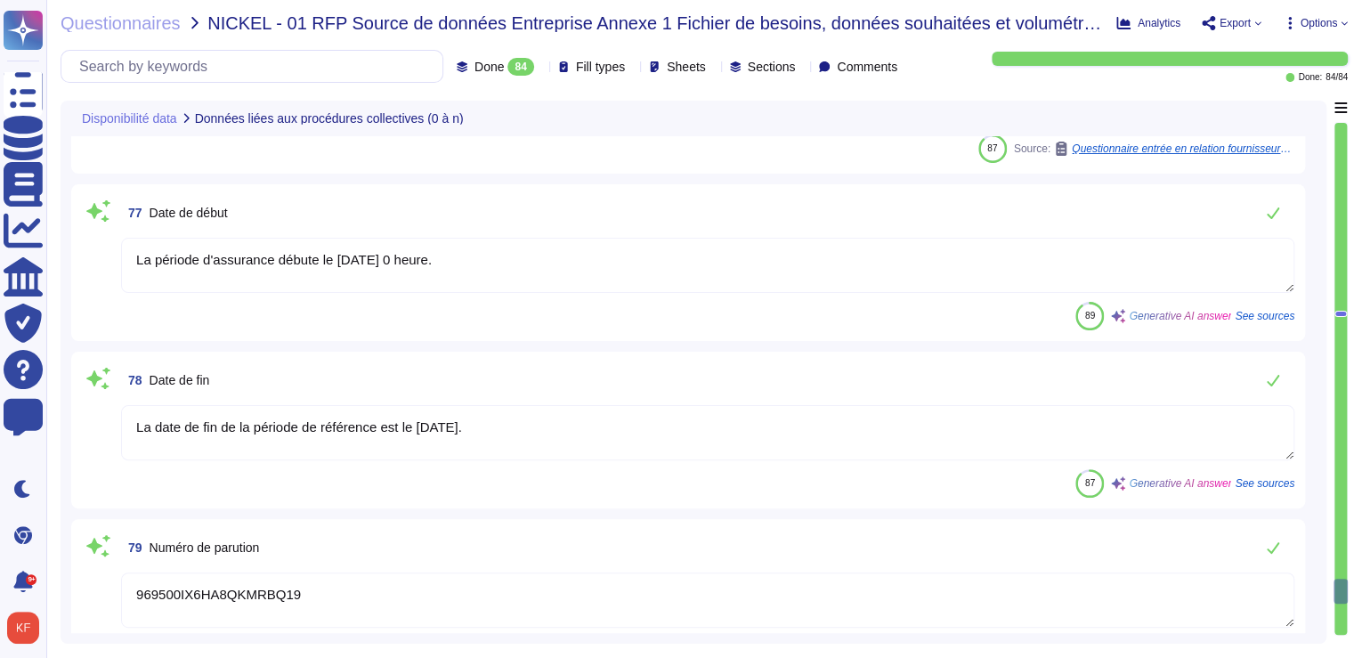
type textarea "Hebergement"
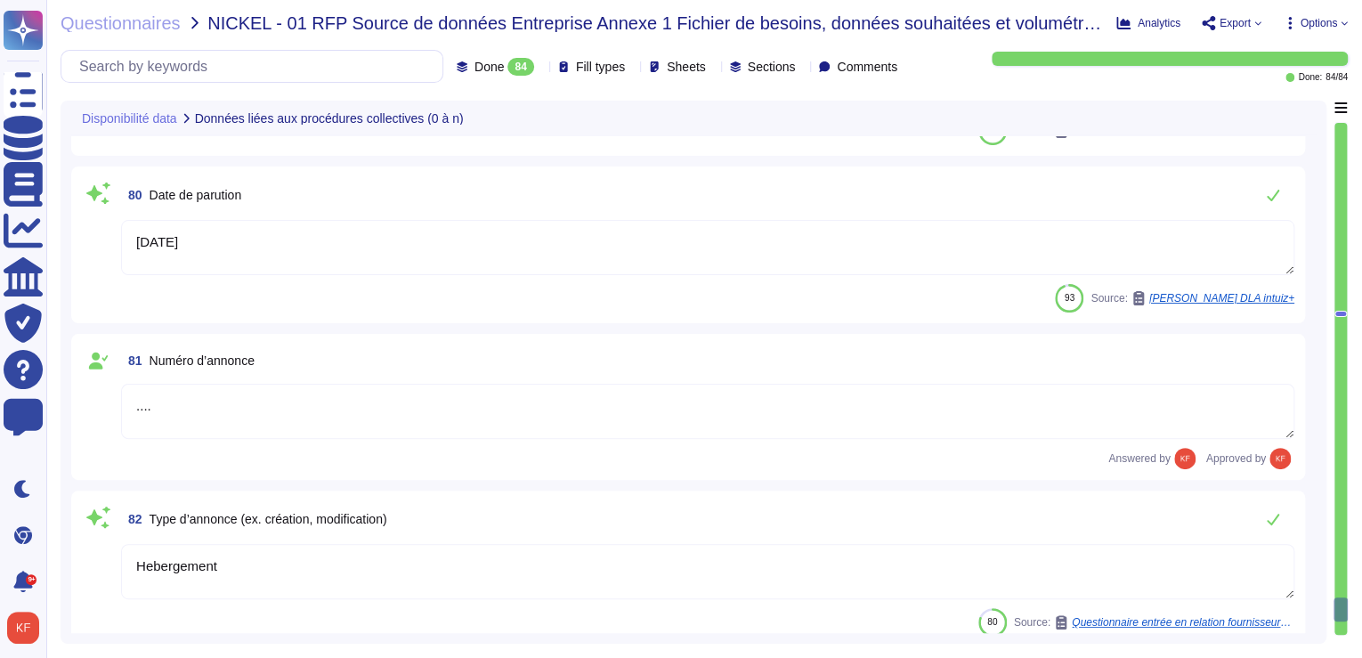
type textarea "Le siège social d'Altares est situé au [STREET_ADDRESS][PERSON_NAME]"
type textarea "@legal"
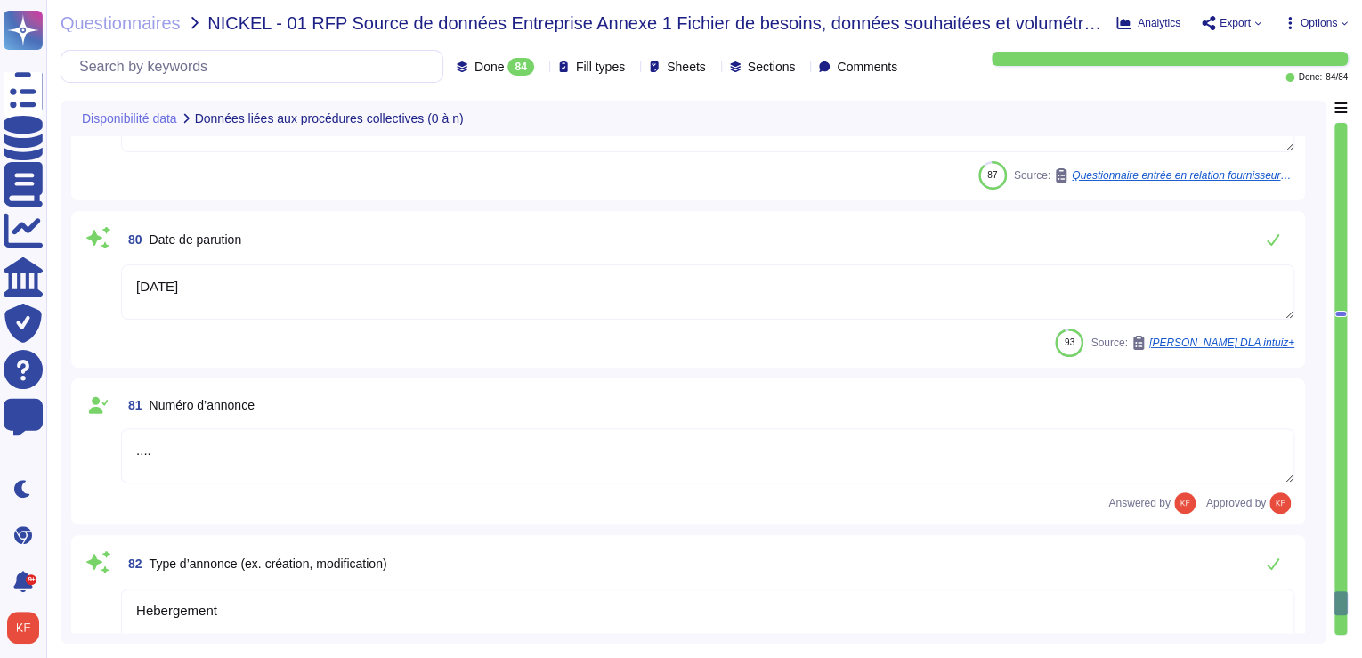
type textarea "?"
type textarea "La période d'assurance débute le [DATE] 0 heure."
type textarea "La date de fin de la période de référence est le [DATE]."
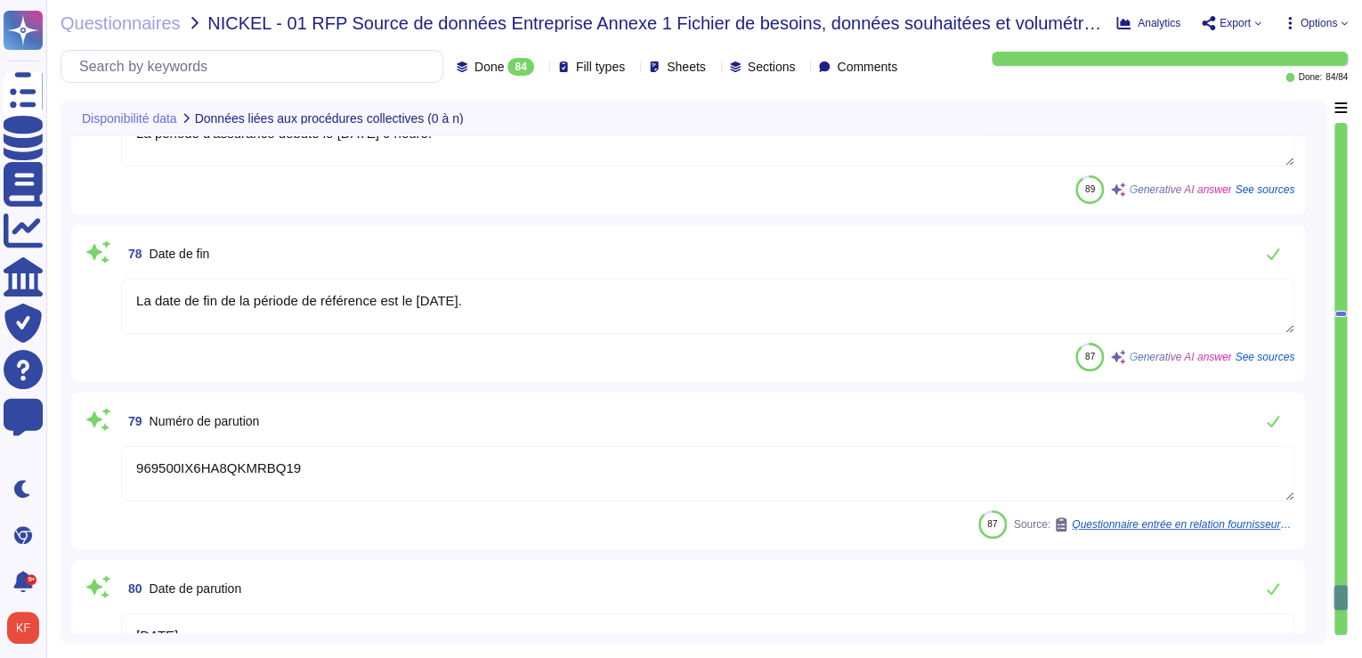
type textarea "Yes"
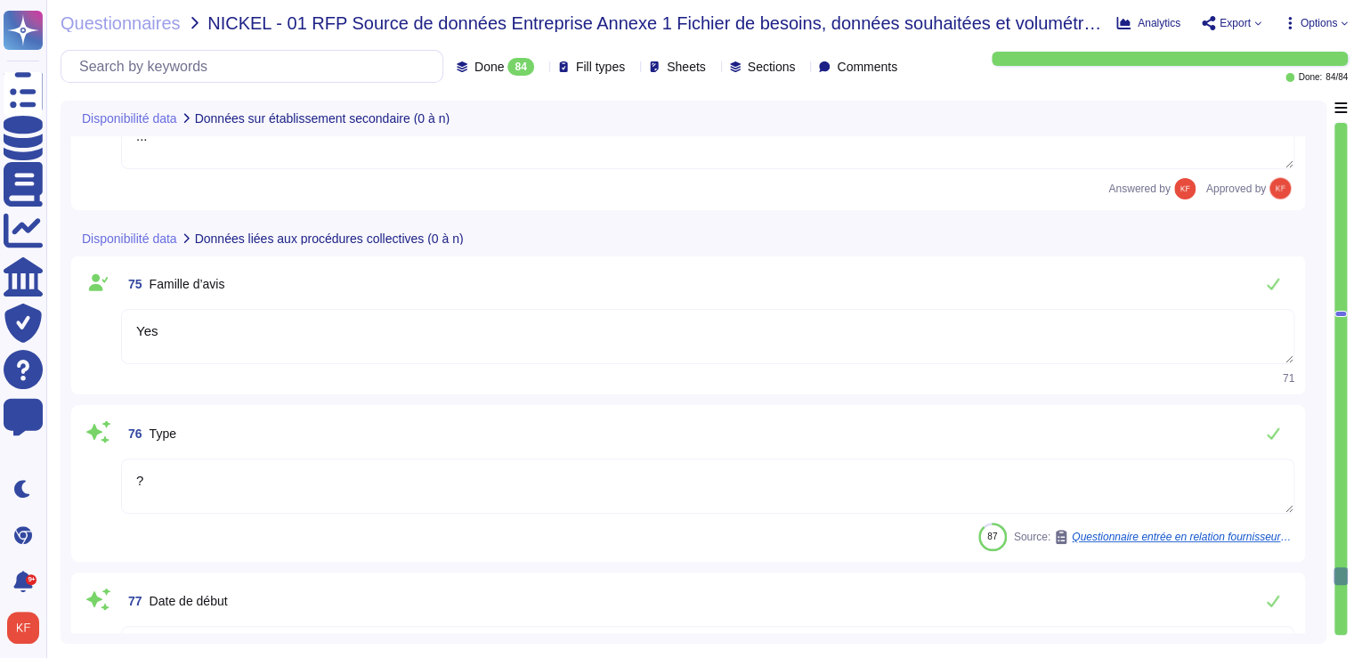
type textarea "Les activités principales couvertes par le BCP incluent le Service Client (CS),…"
type textarea "Les autres activités couvertes par le BCP incluent : - Service client (CS) - Pr…"
type textarea "..."
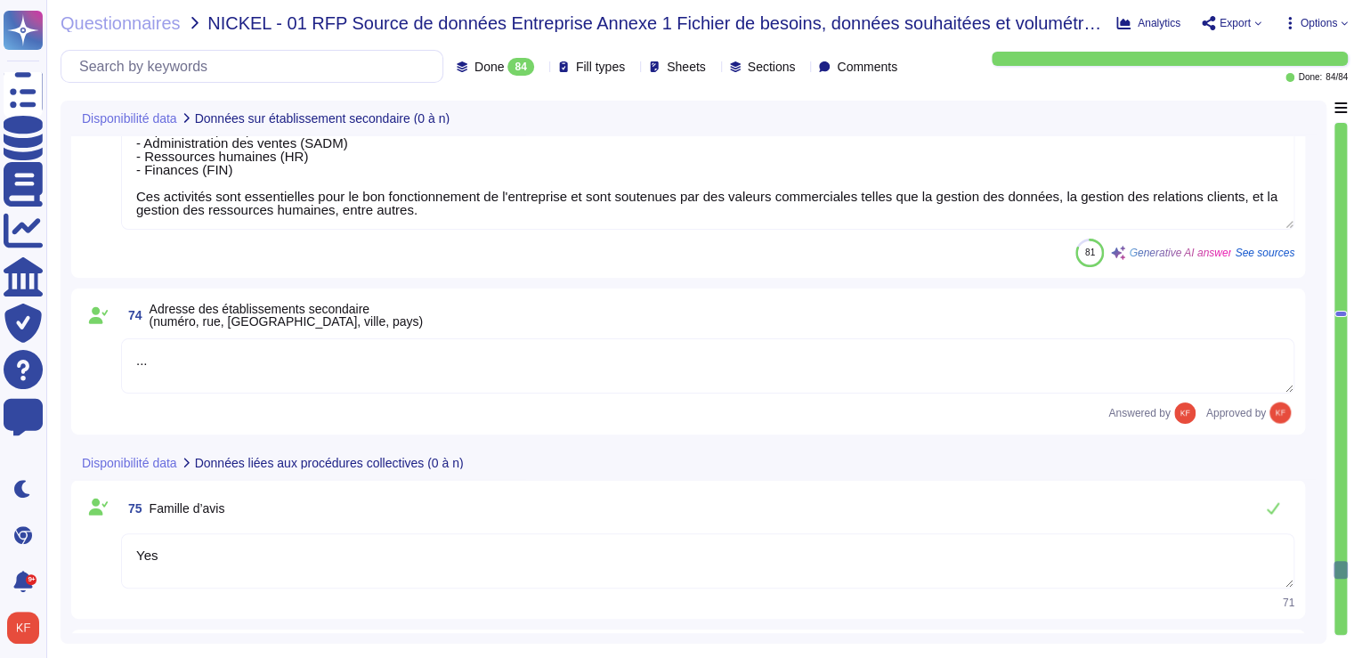
type textarea "969500IX6HA8QKMRBQ19"
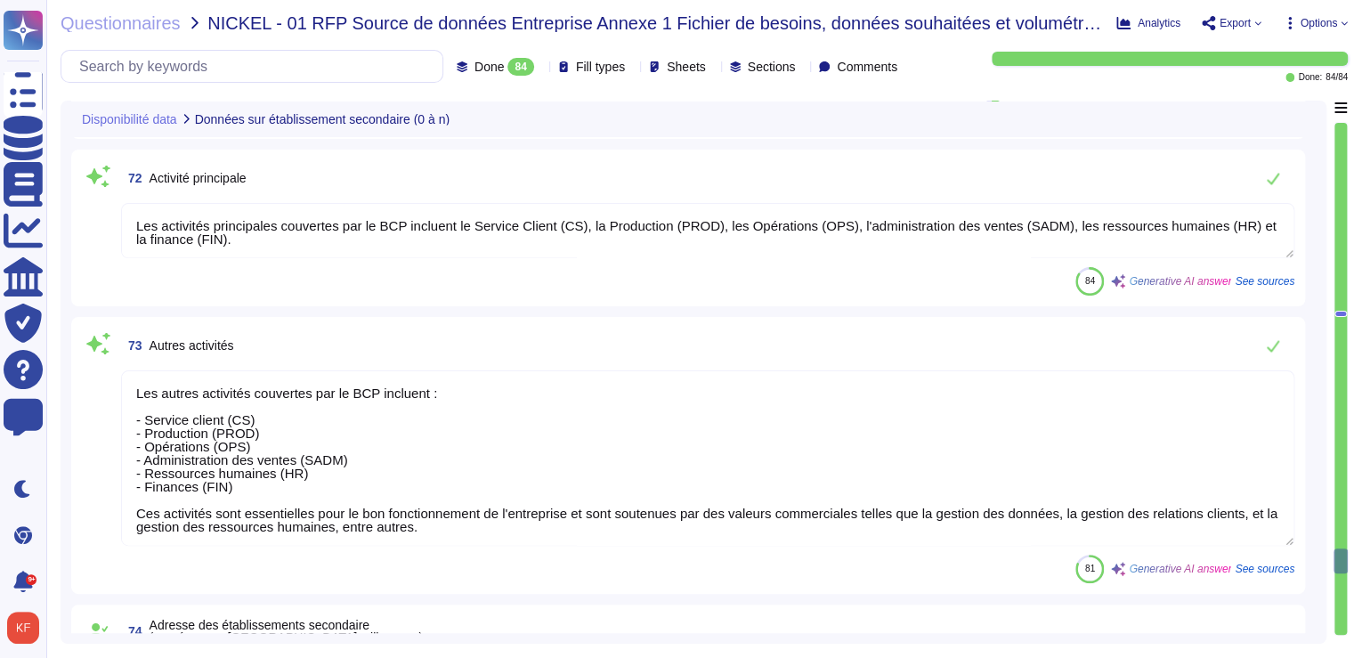
type textarea "Les utilisateurs utilisent un login/un mot de passe pour se connecter sur WebUI…"
type textarea "API Soap authentifiée (identifiant/mot de passe)"
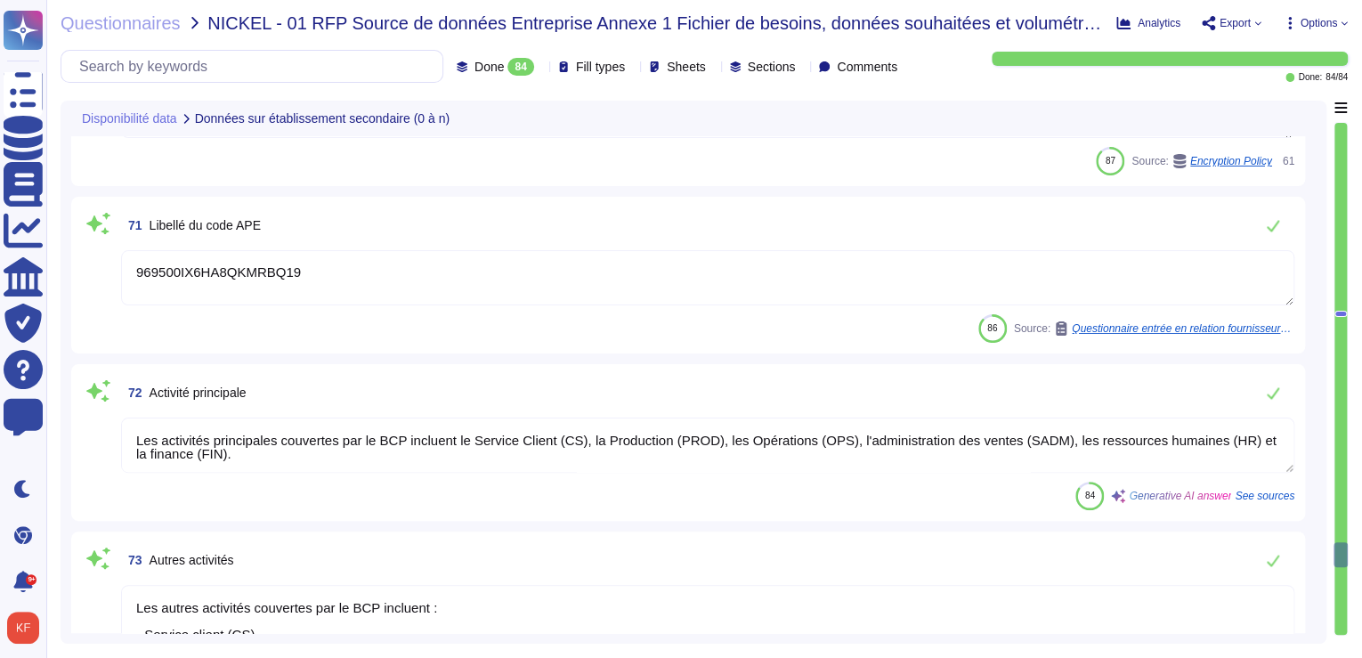
type textarea "L'activité vitale doit redémarrer dans un délai de 4 heures, l'activité critiqu…"
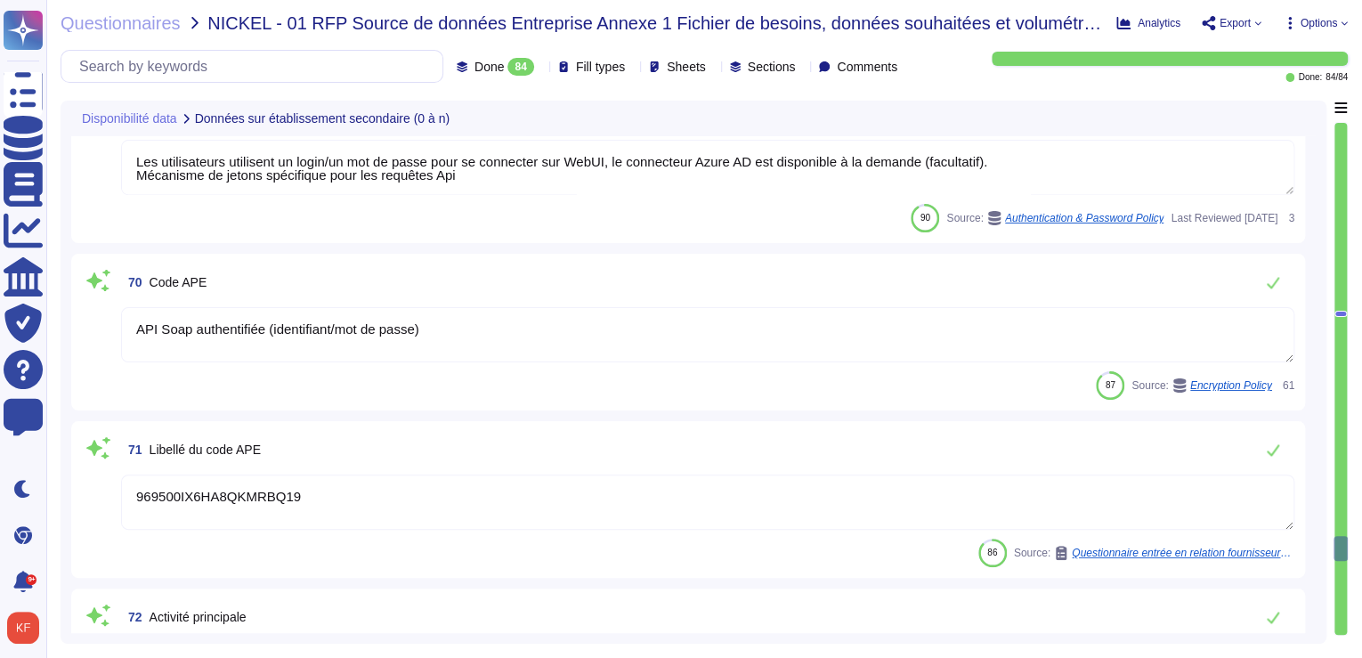
type textarea "Intuiz est fourni sous forme d'application SaaS, y compris en mode plateforme, …"
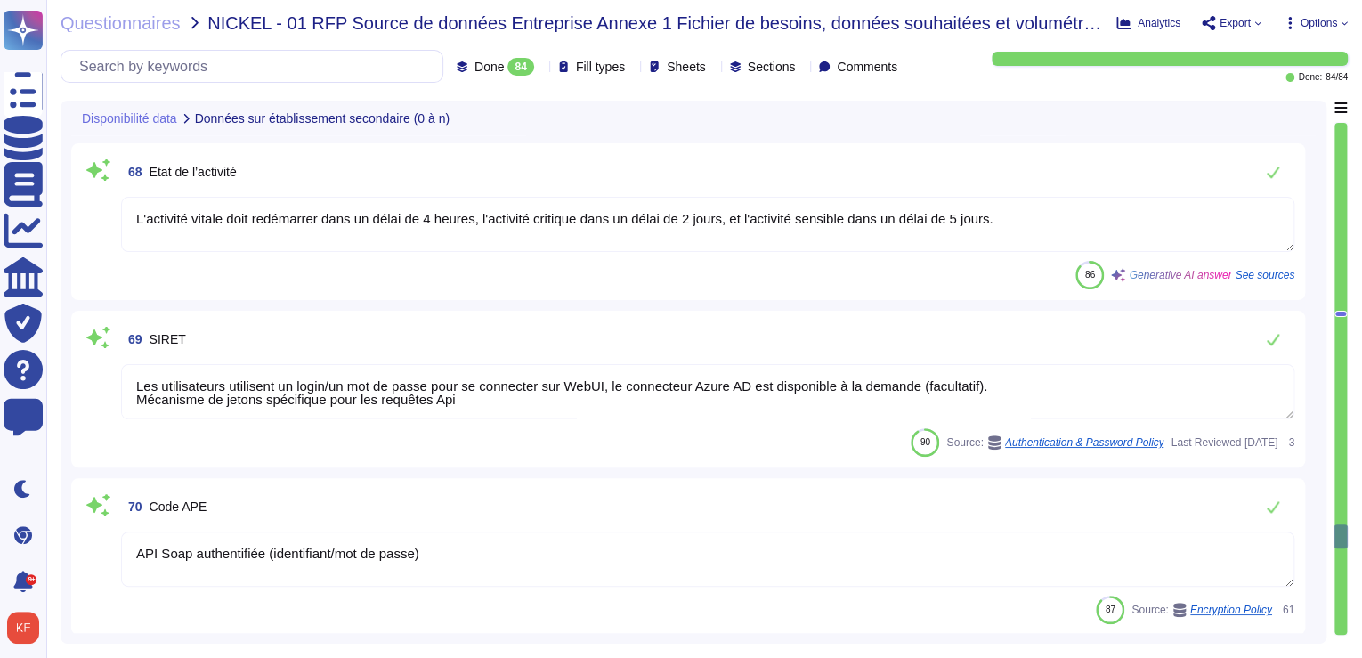
type textarea "Altares - D&B"
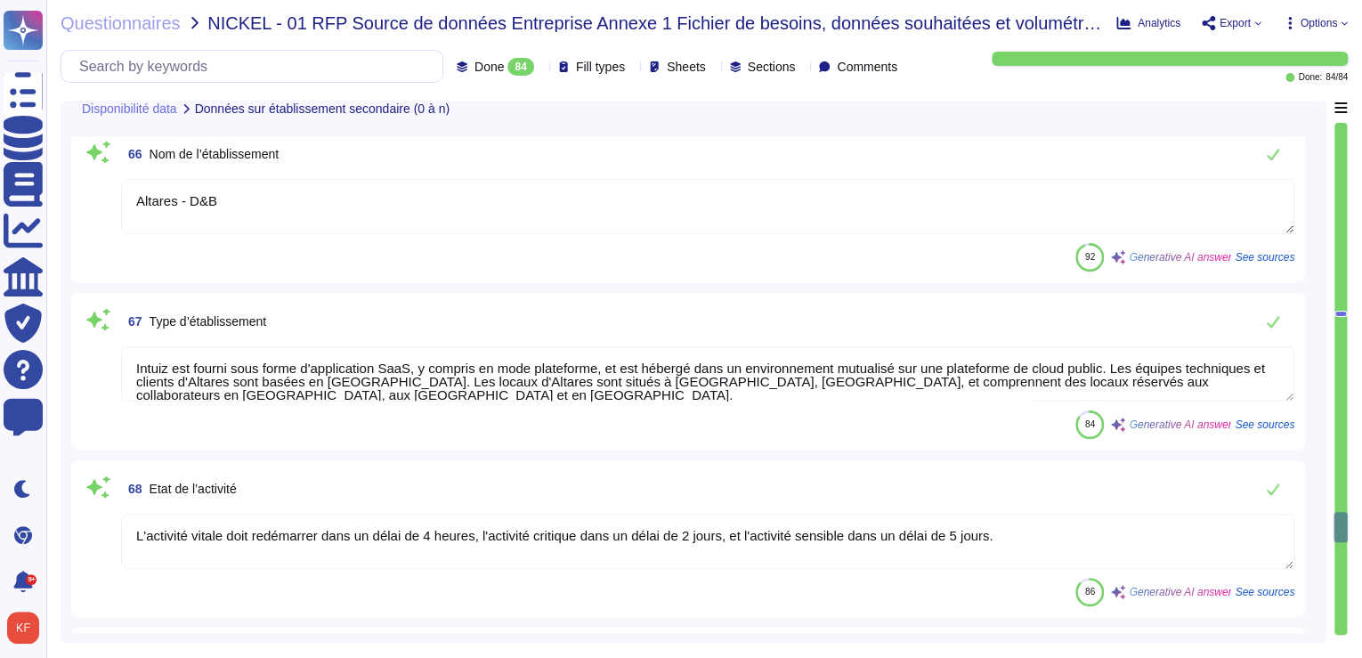
type textarea "Intuiz est fourni sous forme d'application SaaS, y compris en mode plateforme (…"
type textarea "Yes"
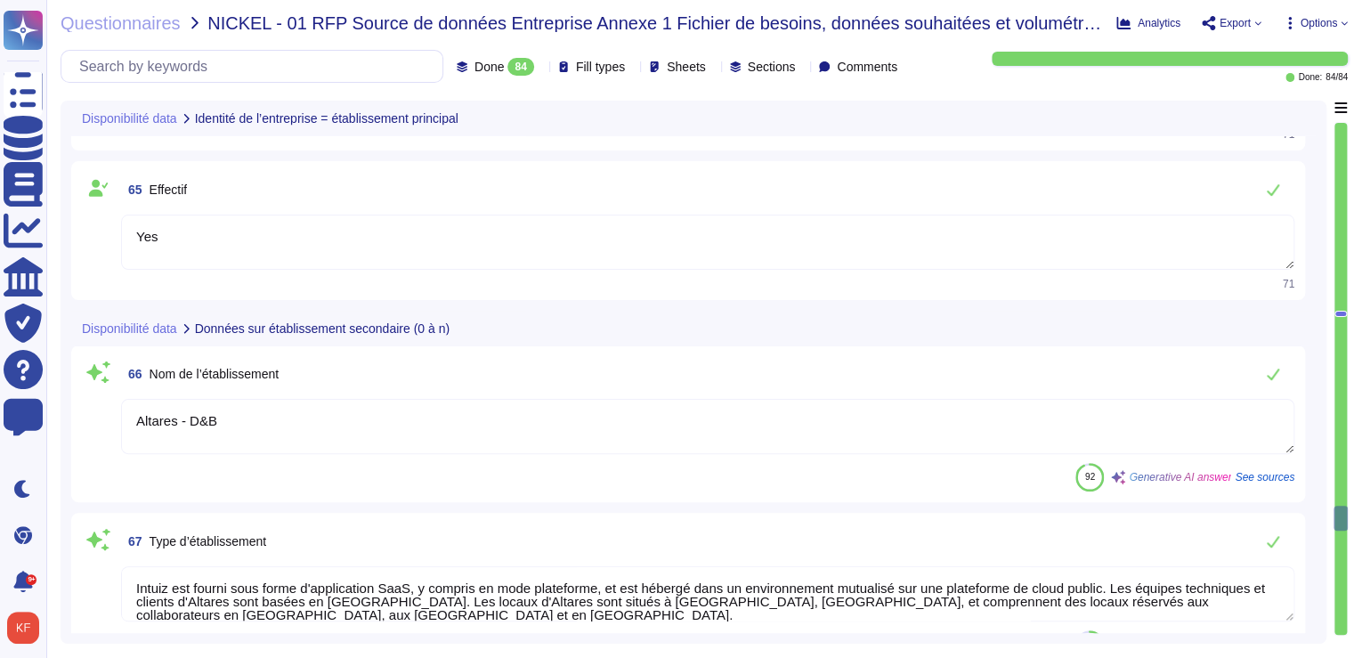
type textarea "L'adresse fiscale de l'entreprise est : Campus Equilibre, [GEOGRAPHIC_DATA], [S…"
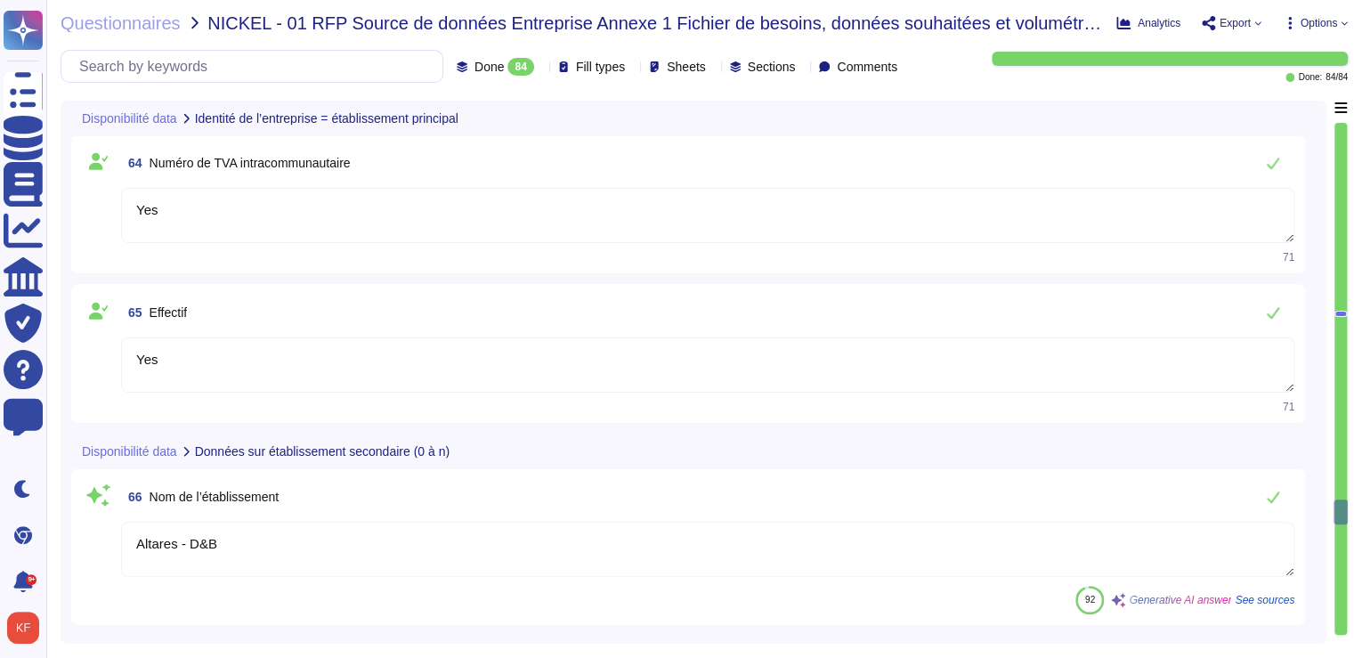
type textarea "La date de fin de la période de référence est le [DATE]. Les données seront eff…"
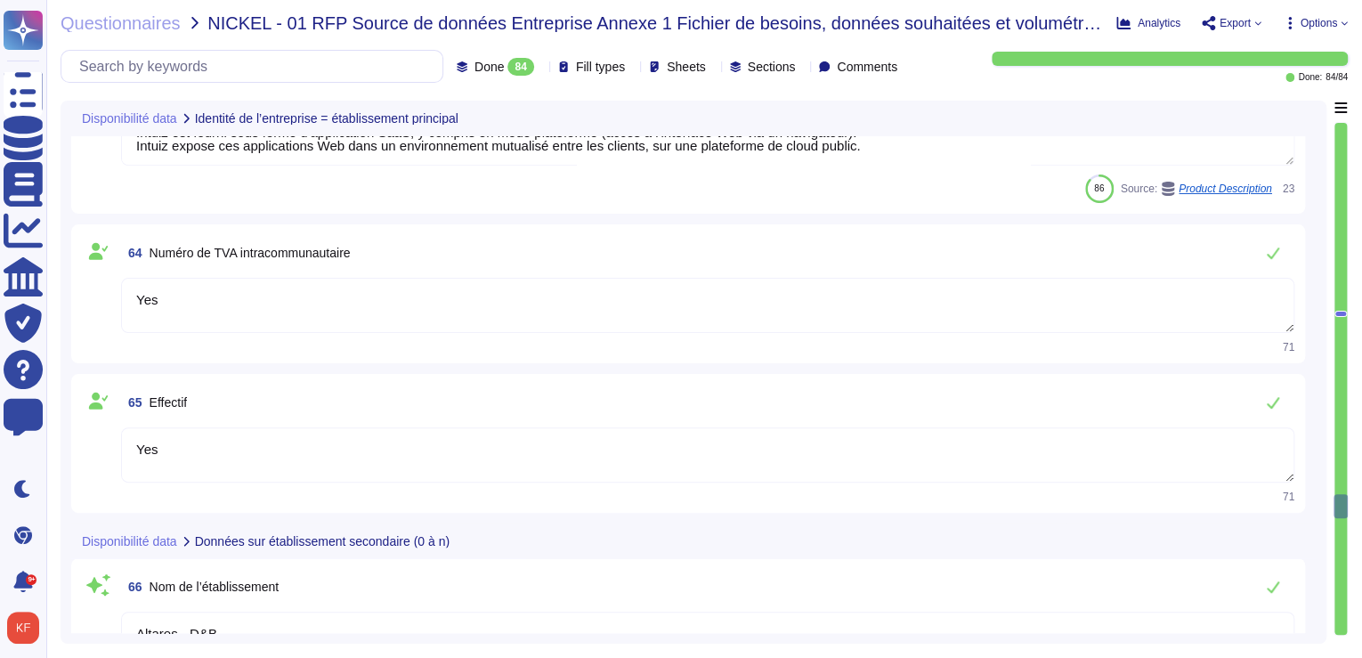
type textarea "L'activité vitale doit redémarrer dans un délai de 4 heures. L'activité critiqu…"
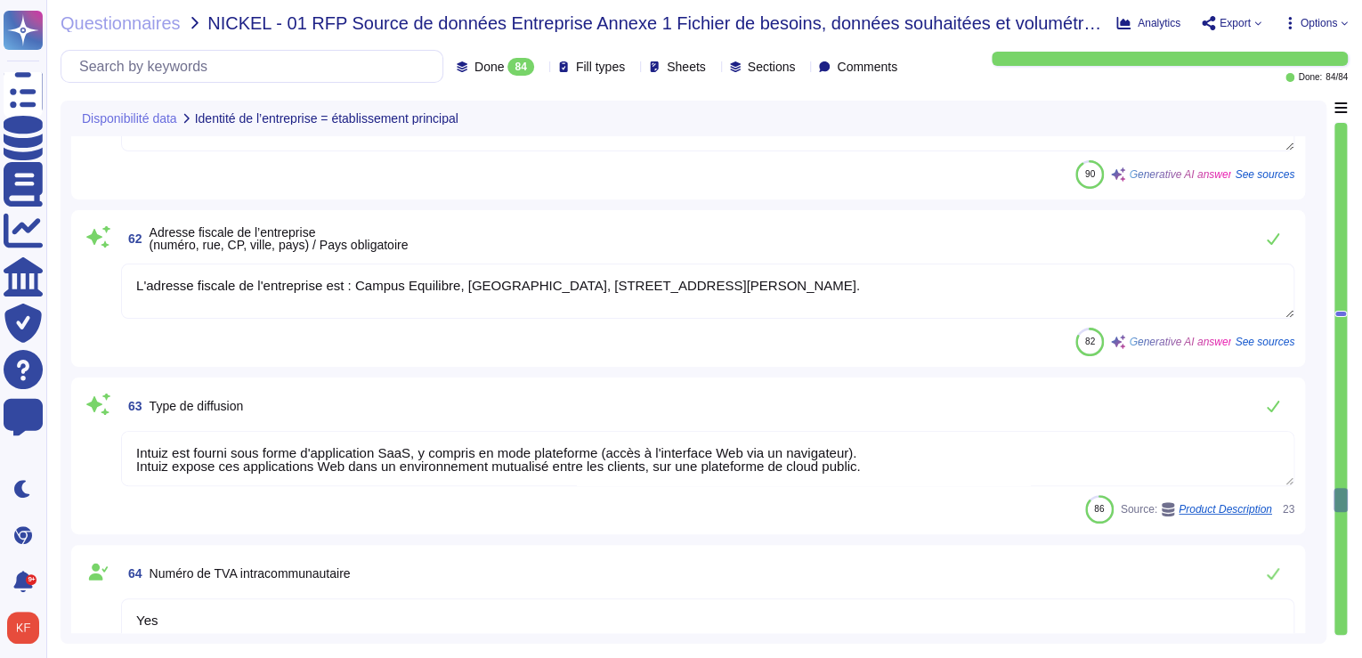
type textarea "Le siège social d'Altares se trouve au 6 Pl. des Degrés, [GEOGRAPHIC_DATA]"
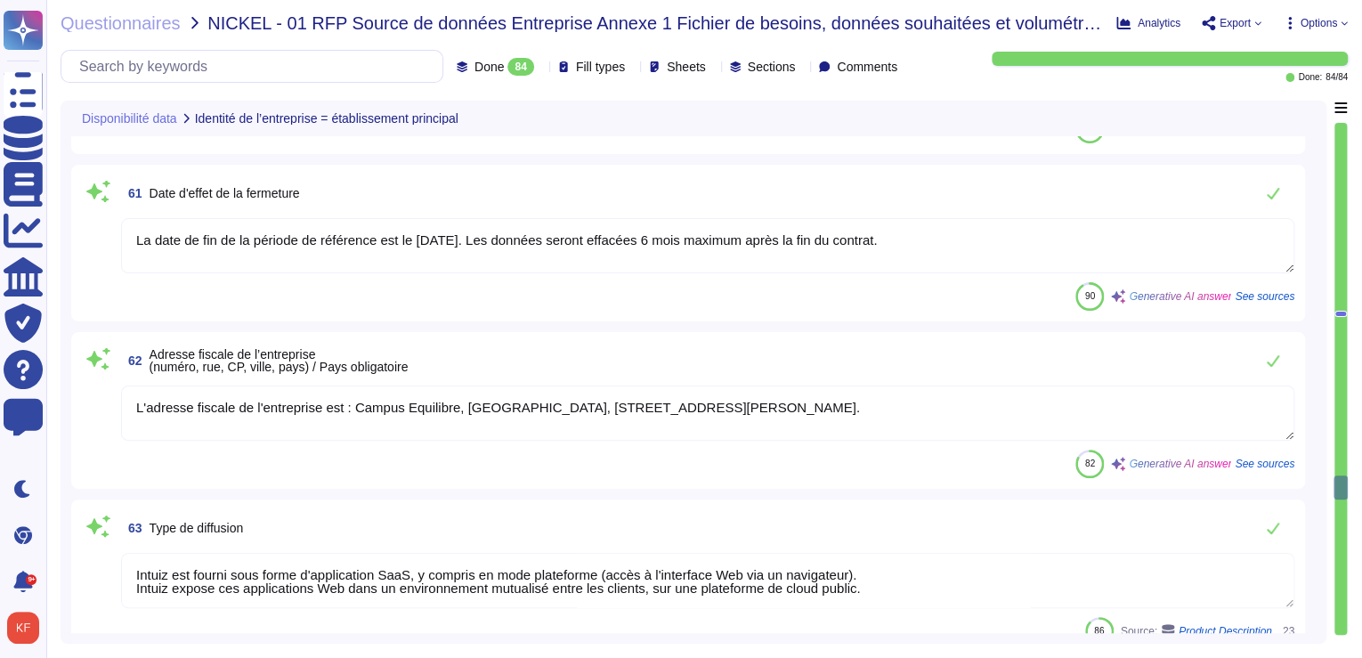
type textarea "Les autres activités couvertes par le BCP incluent : - Service client (CS) - Pr…"
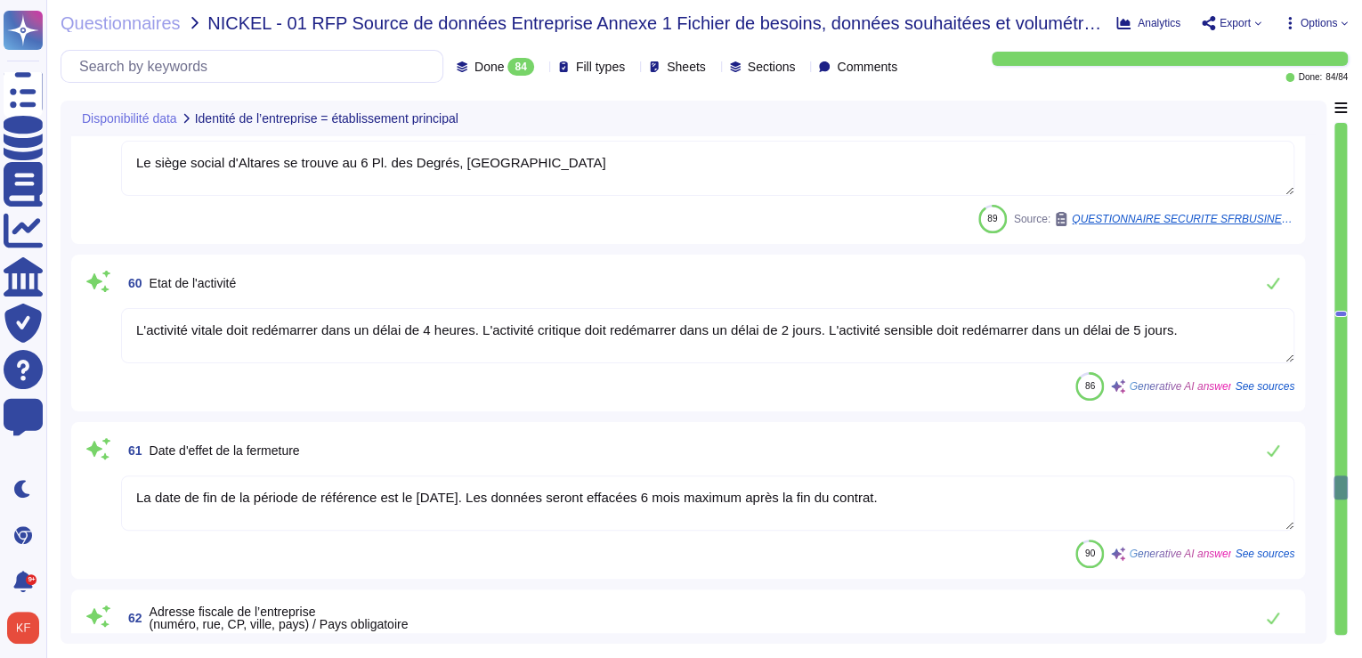
type textarea "L'activité principale déclarée comprend la collecte de données sur les entrepri…"
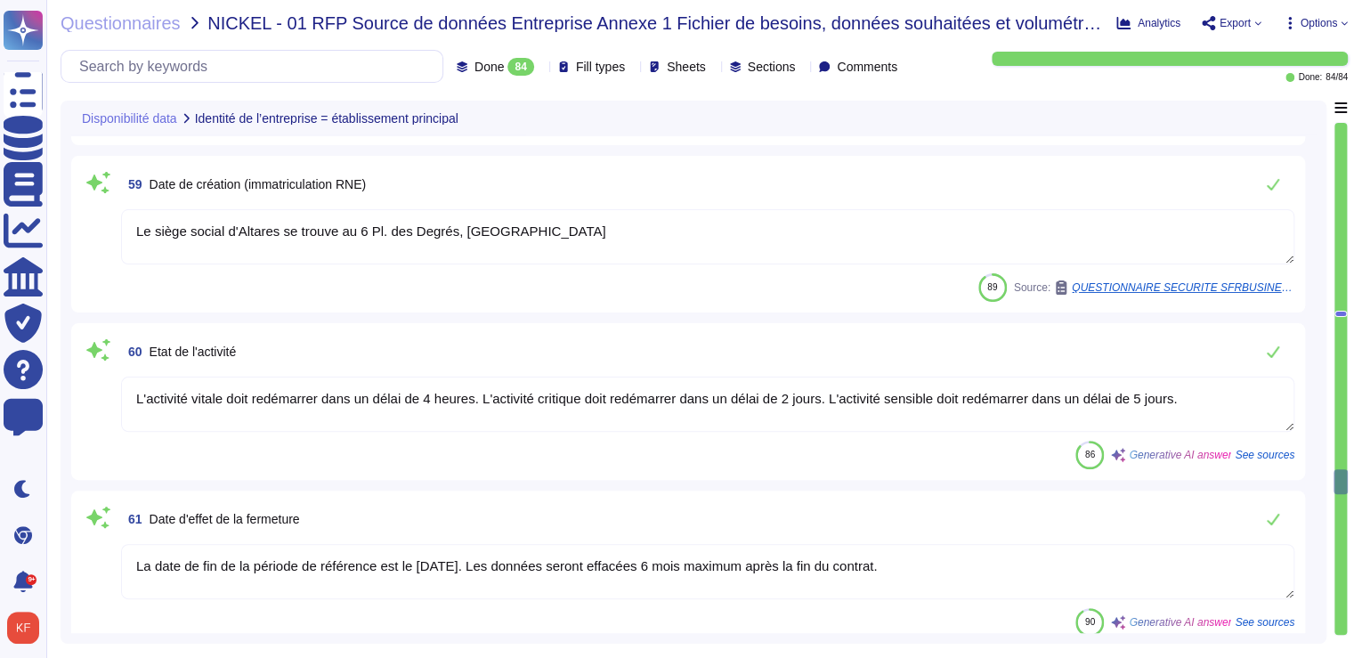
scroll to position [9868, 0]
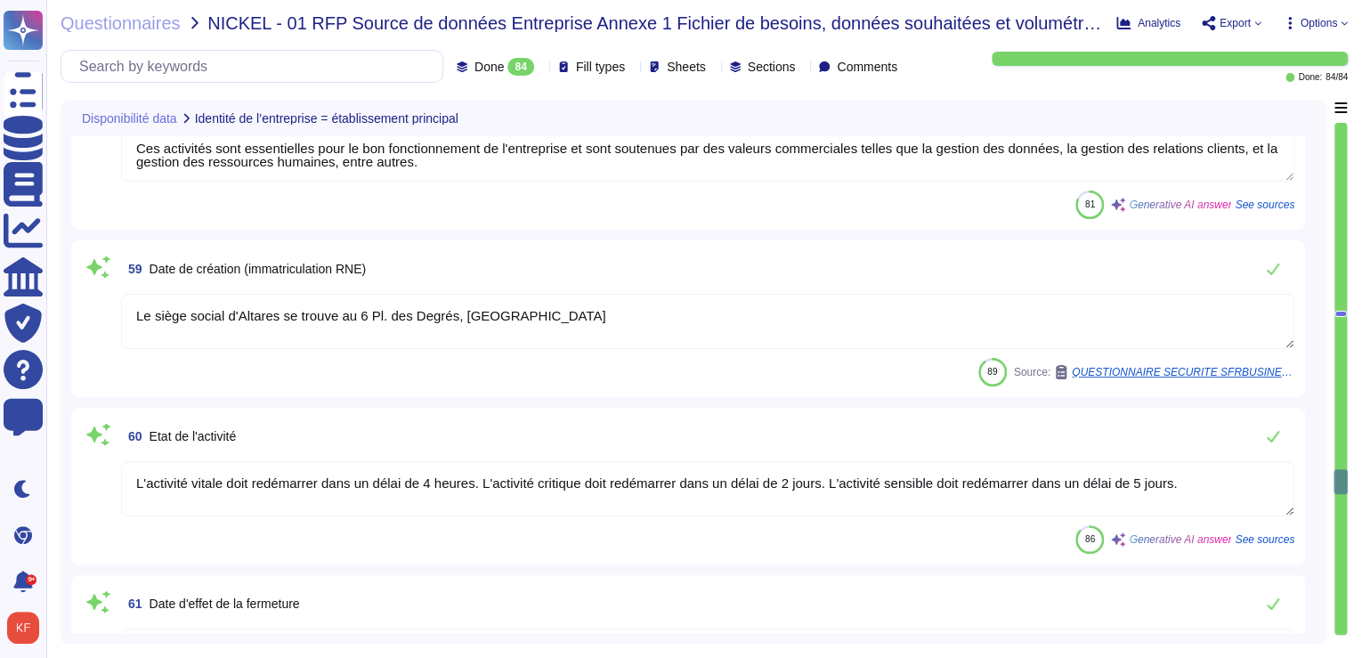
type textarea "969500IX6HA8QKMRBQ19"
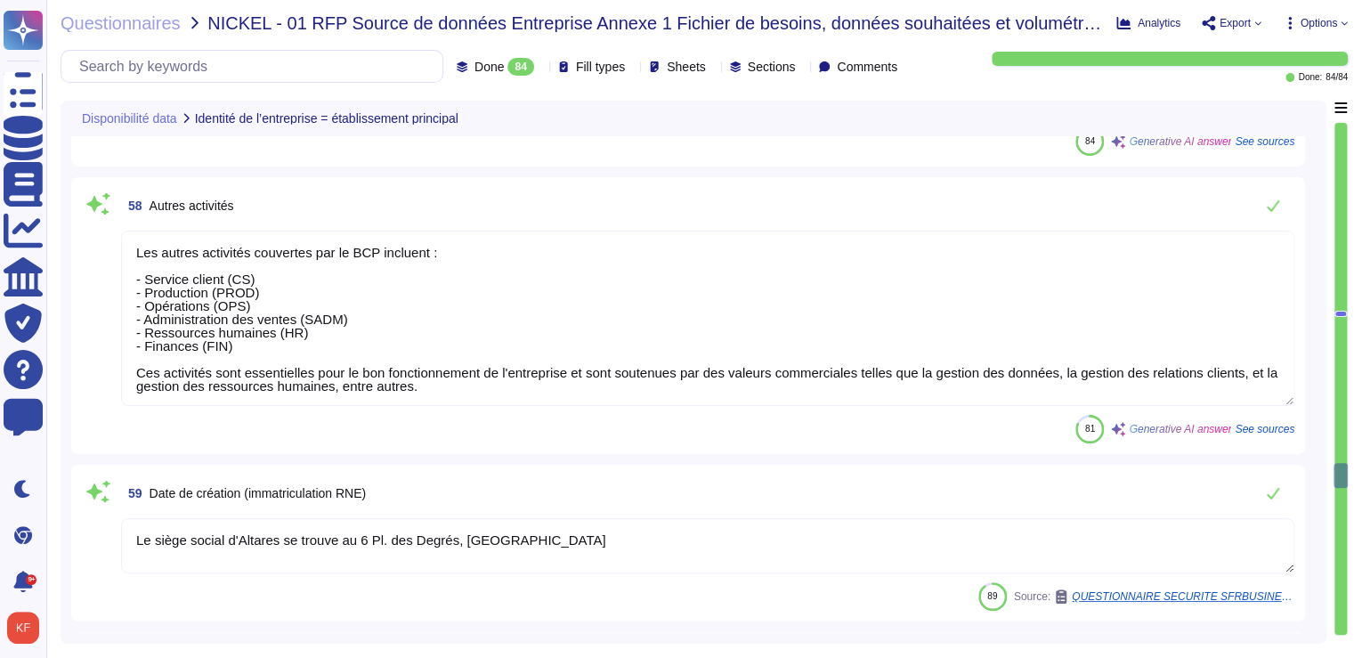
type textarea "API Soap authentifiée (identifiant/mot de passe)"
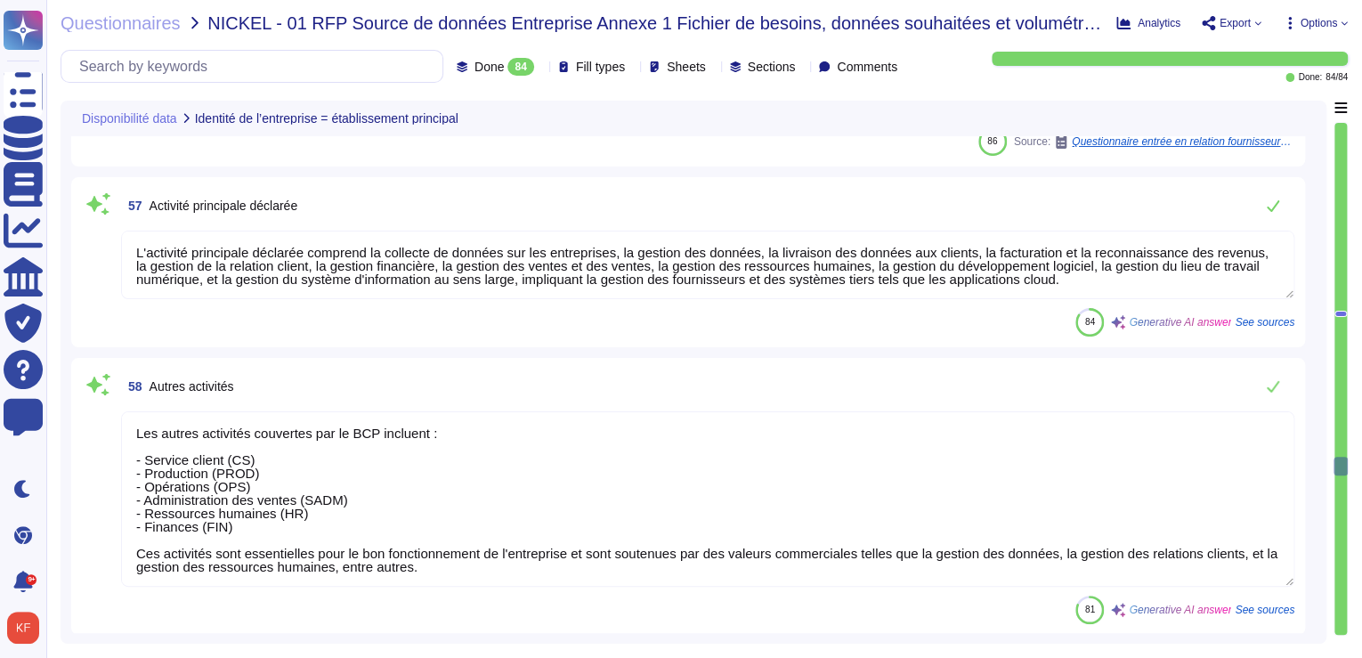
type textarea "Yes"
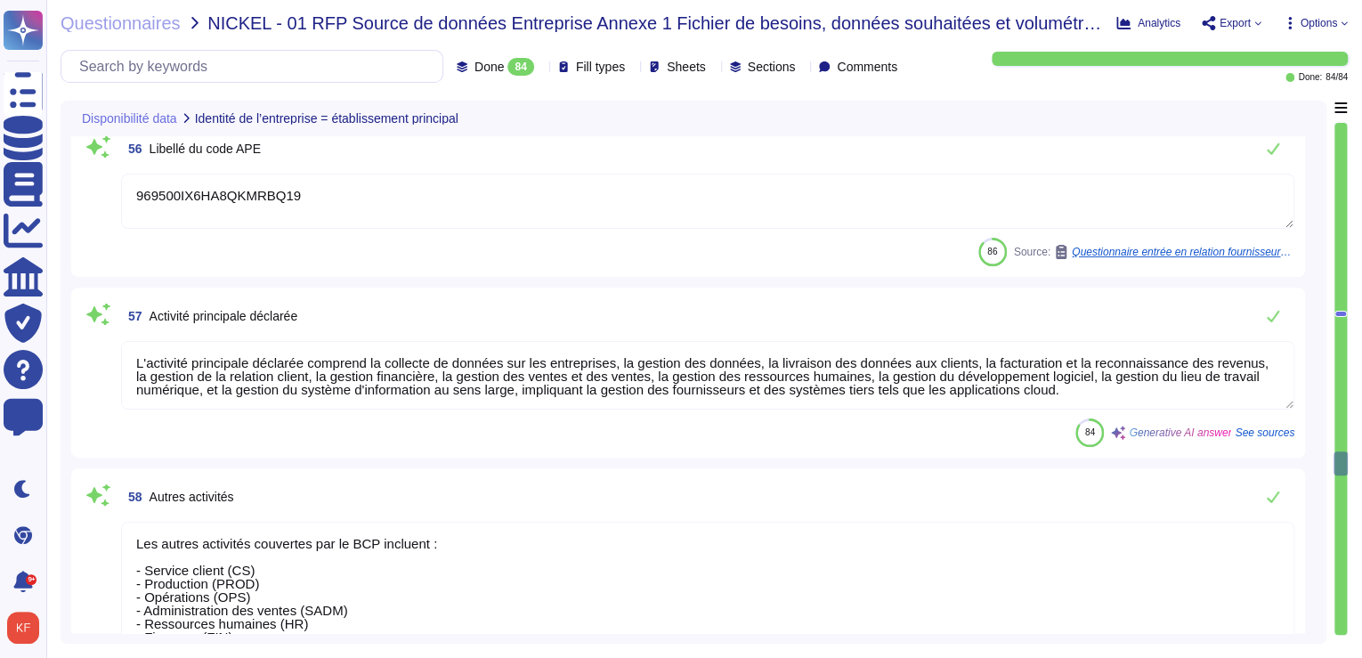
type textarea "Les utilisateurs utilisent un login/un mot de passe pour se connecter sur WebUI…"
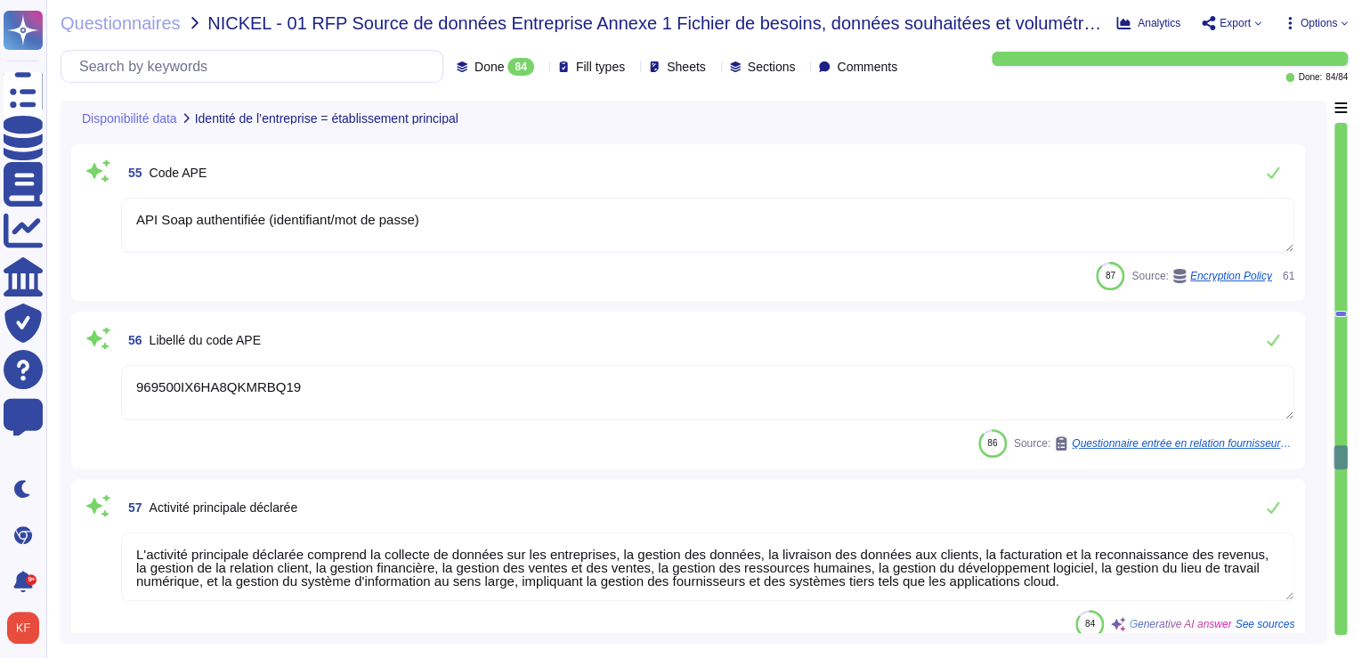
scroll to position [9085, 0]
type textarea "Intuiz est fourni sous forme d'application SaaS, y compris en mode plateforme, …"
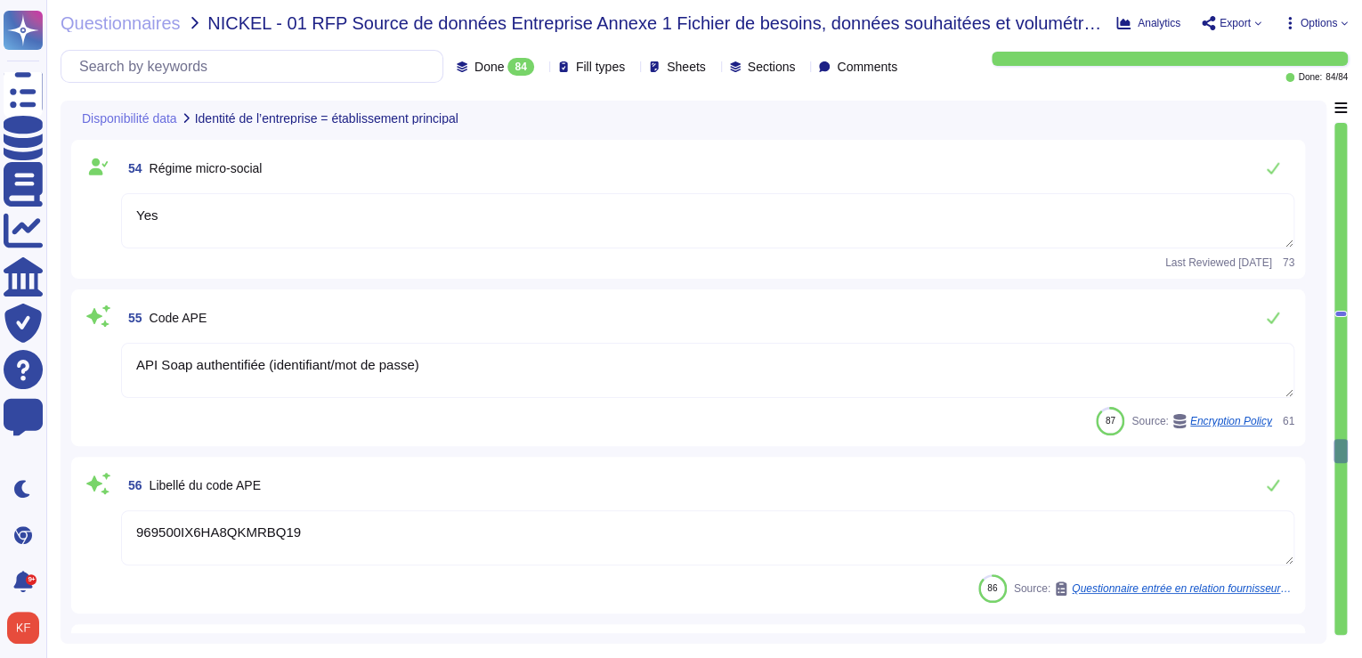
type textarea "@legal"
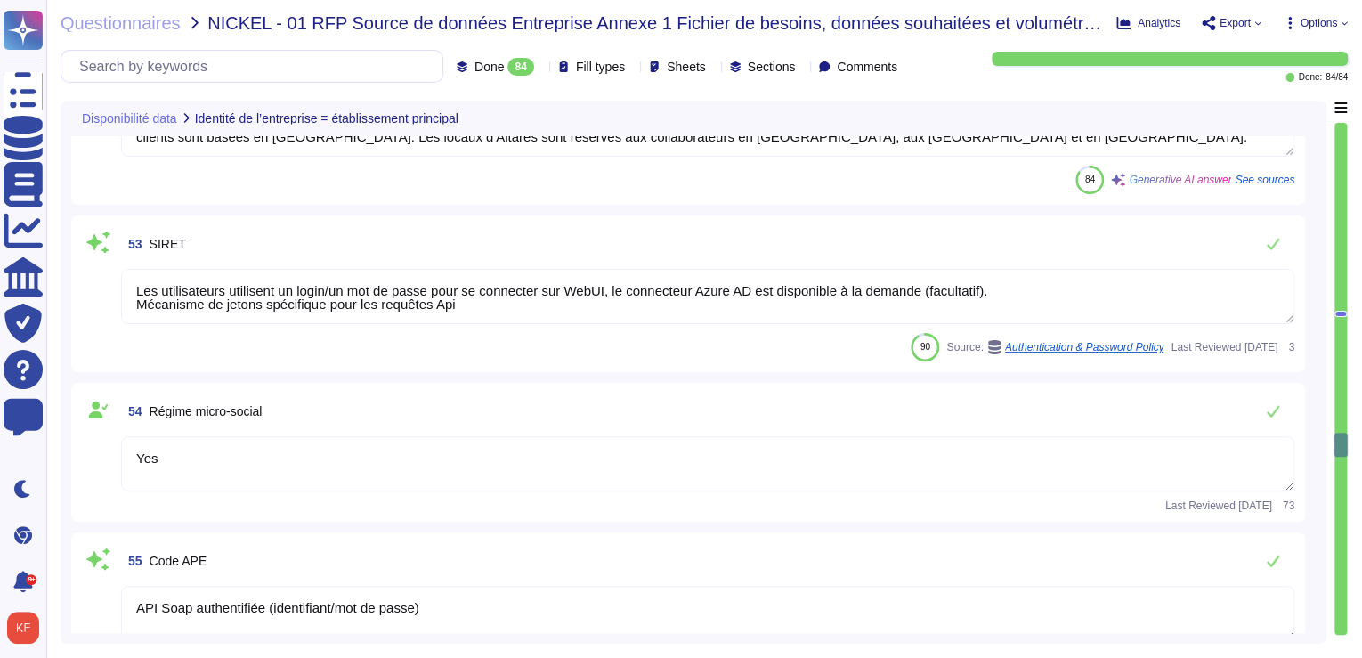
type textarea "Le siège social d'Altares est situé au [STREET_ADDRESS][PERSON_NAME]"
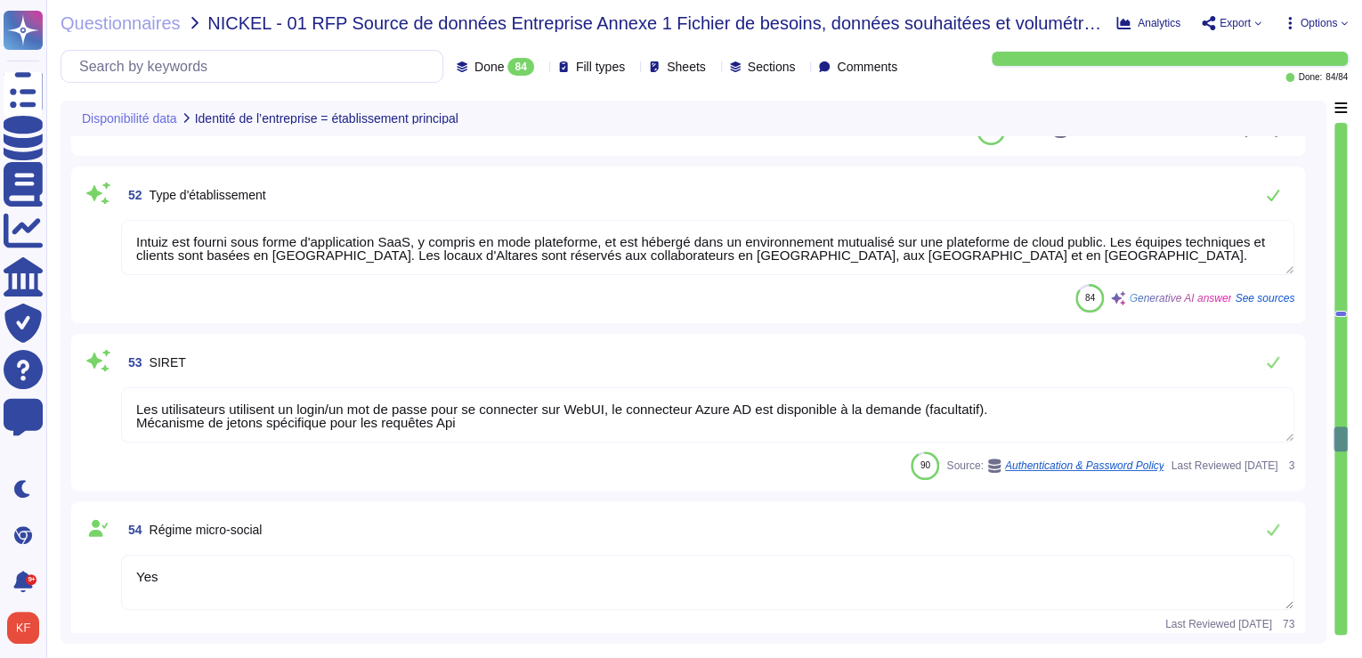
type textarea "Altares D&B"
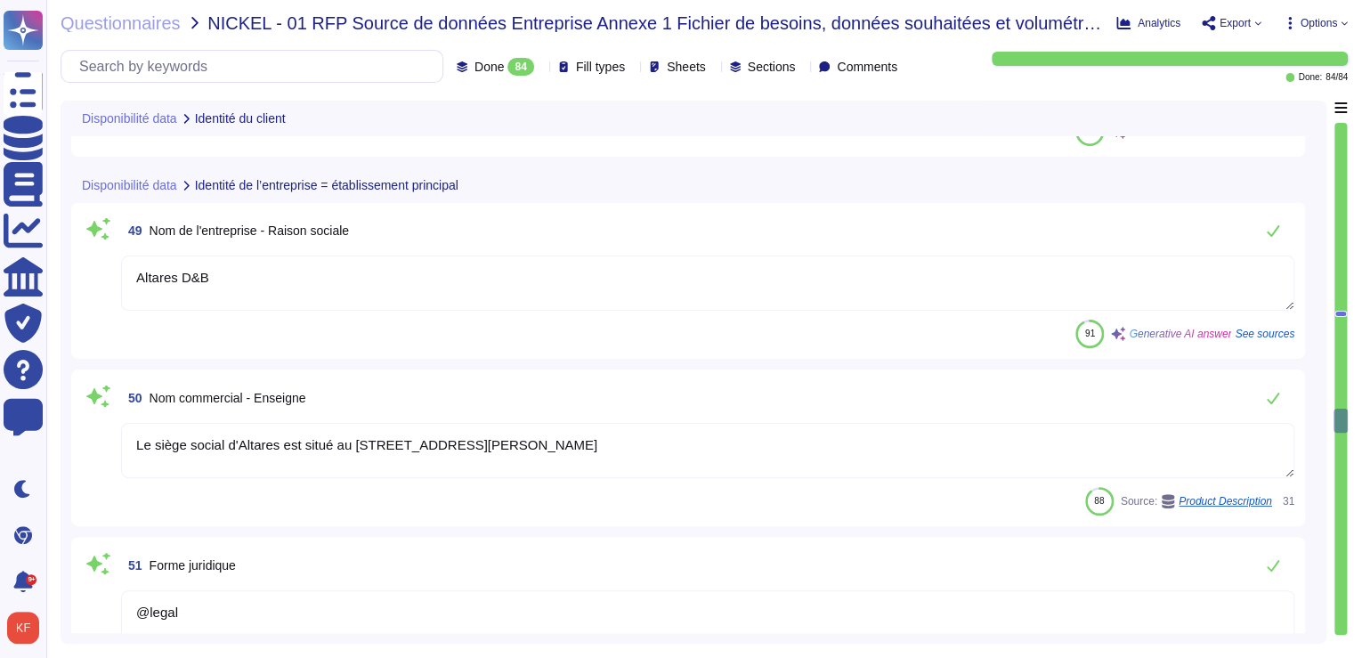
type textarea "À répondre par le service client"
type textarea "Yes"
type textarea "La nationalité de l'entreprise Altares est française, avec son siège social sit…"
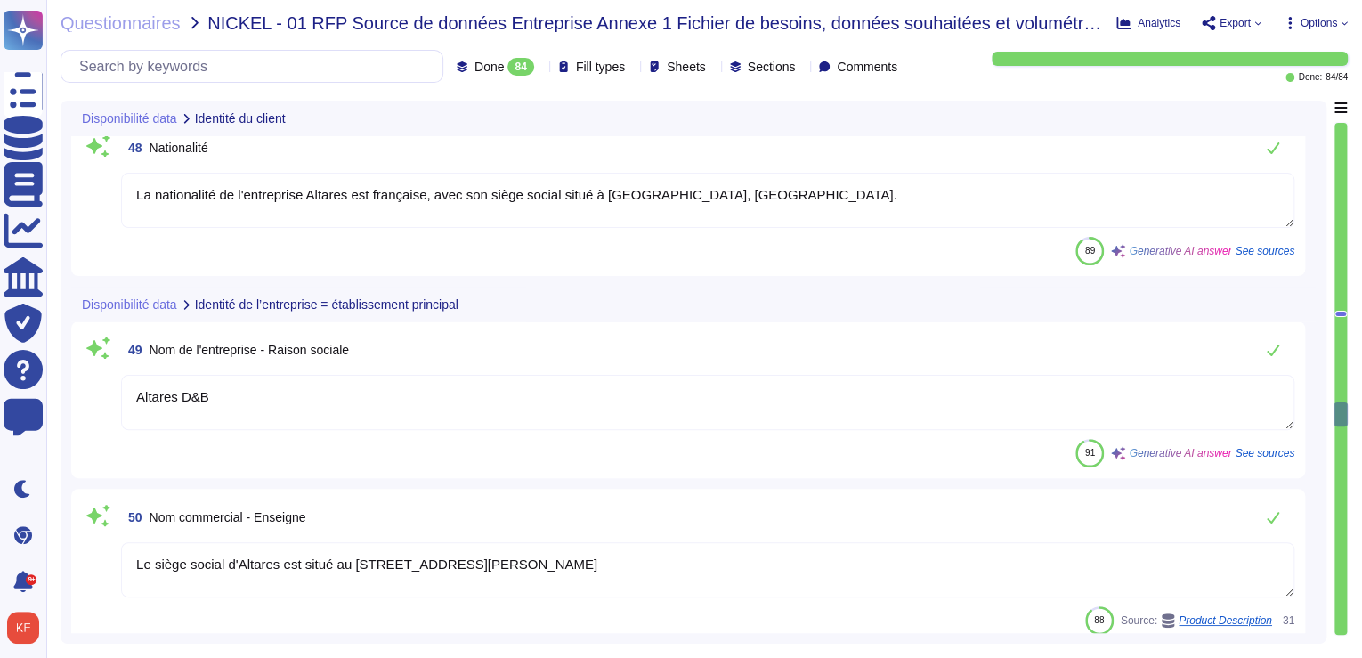
type textarea "Le siège social d'Altares est situé au [STREET_ADDRESS][PERSON_NAME]"
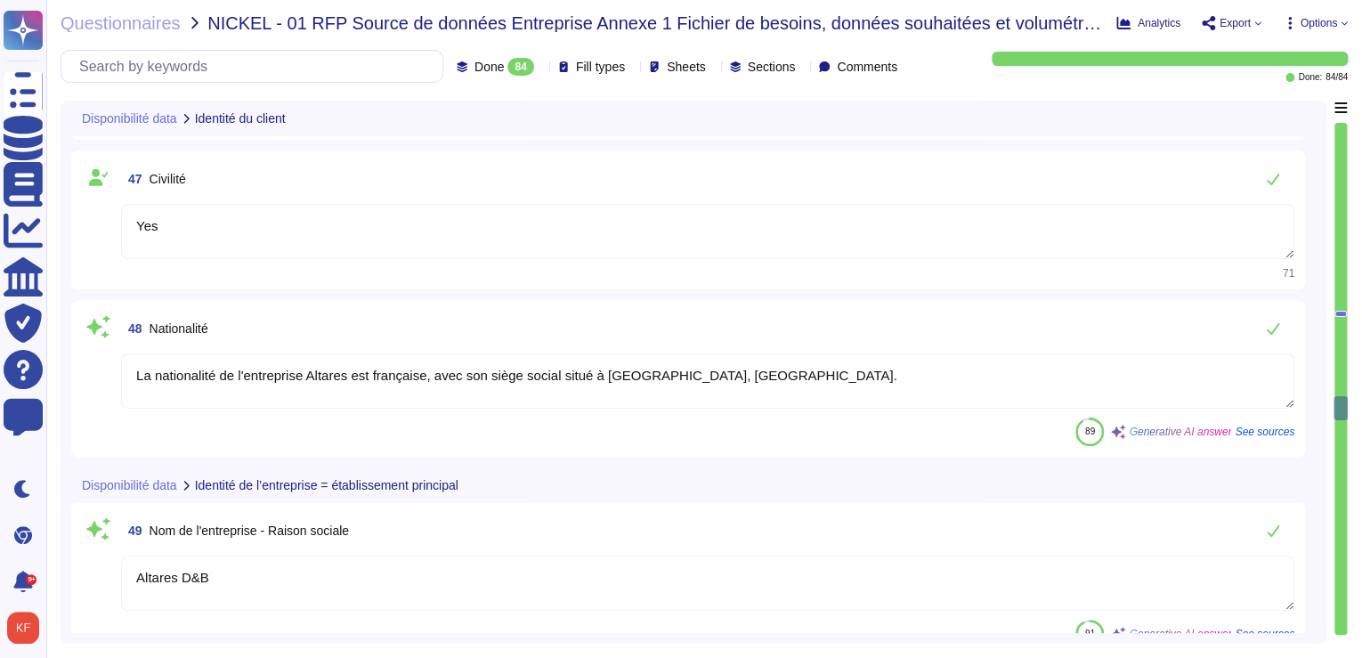
type textarea "Le siège social d'Altares est situé au [STREET_ADDRESS][PERSON_NAME]"
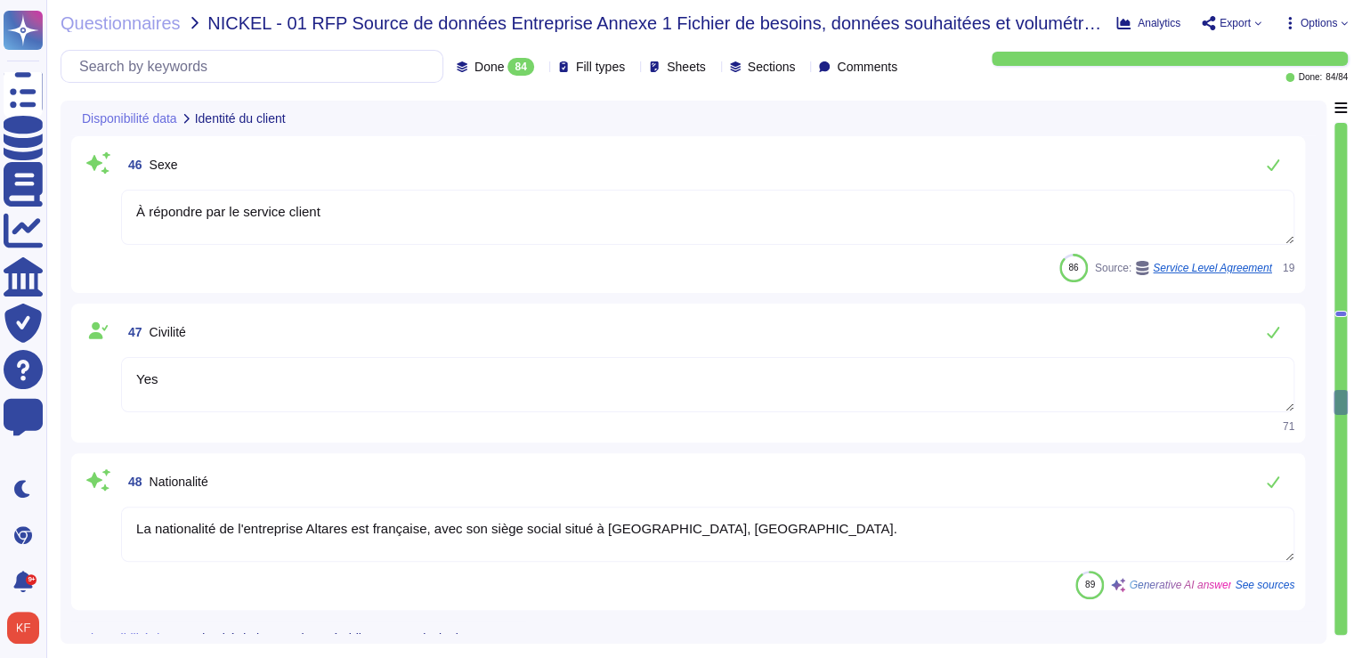
type textarea "[DATE]"
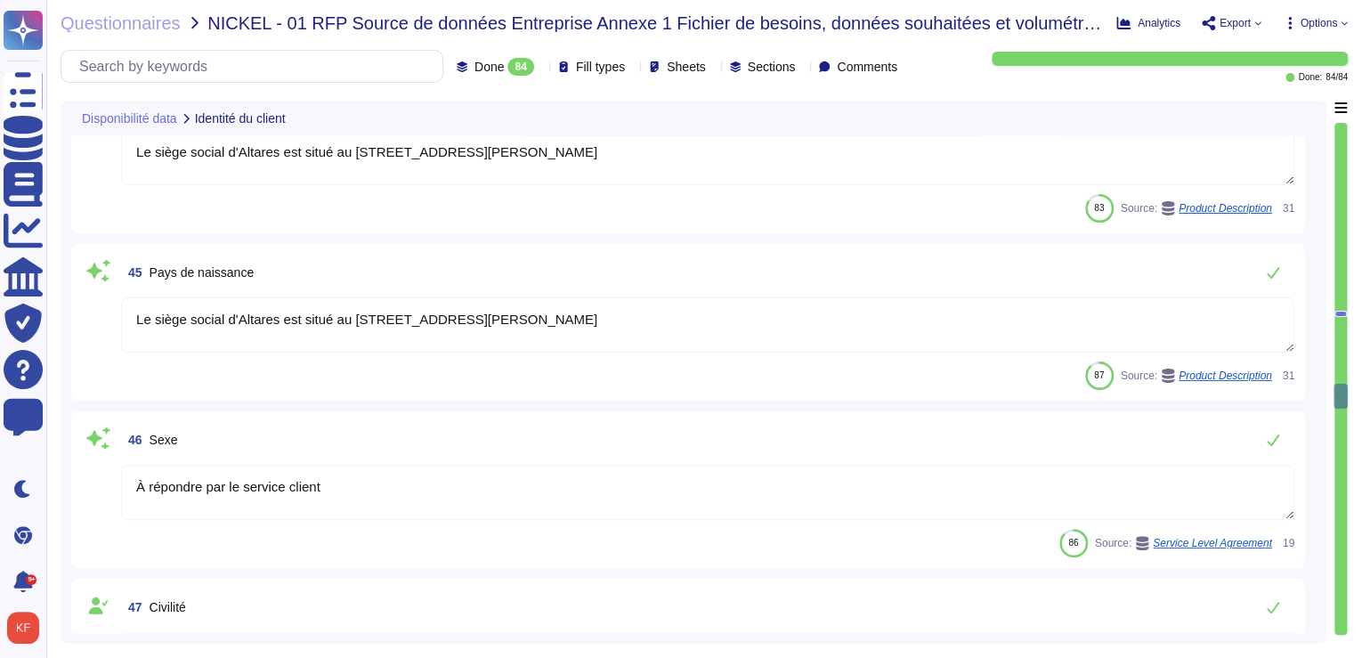
type textarea "Le siège social d'Altares est situé au [STREET_ADDRESS][PERSON_NAME]"
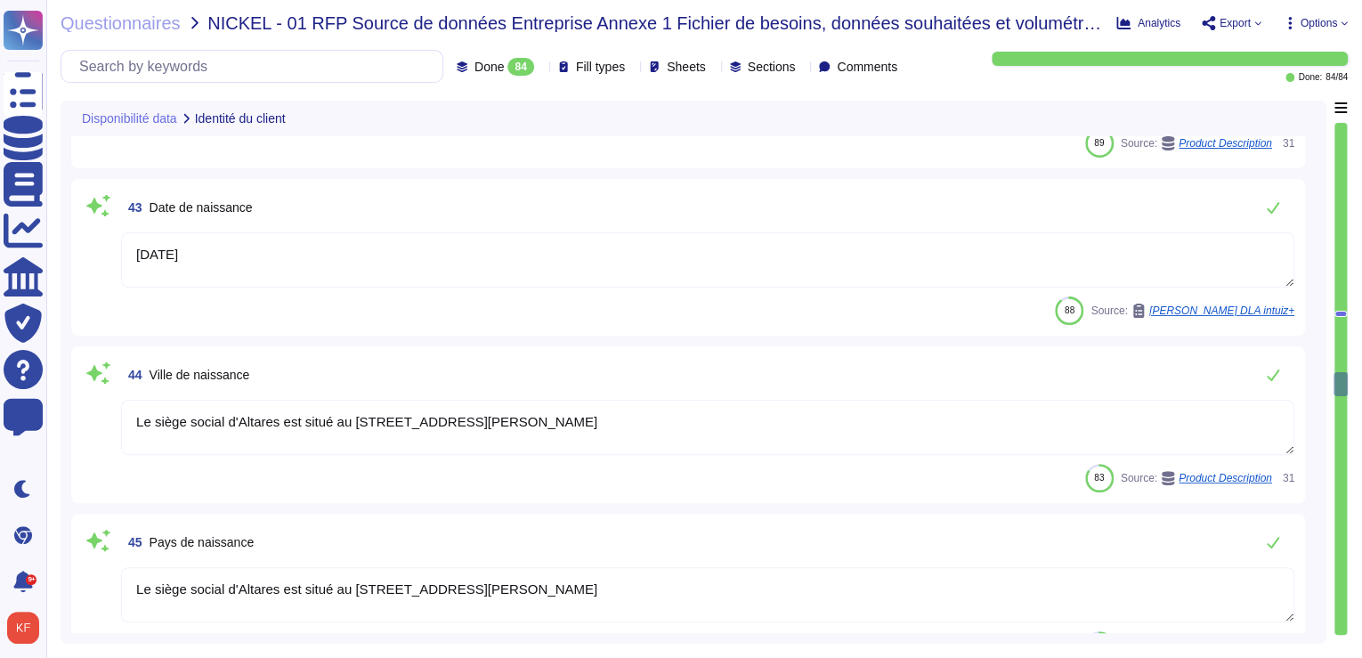
type textarea "[PERSON_NAME][EMAIL_ADDRESS][DOMAIN_NAME]"
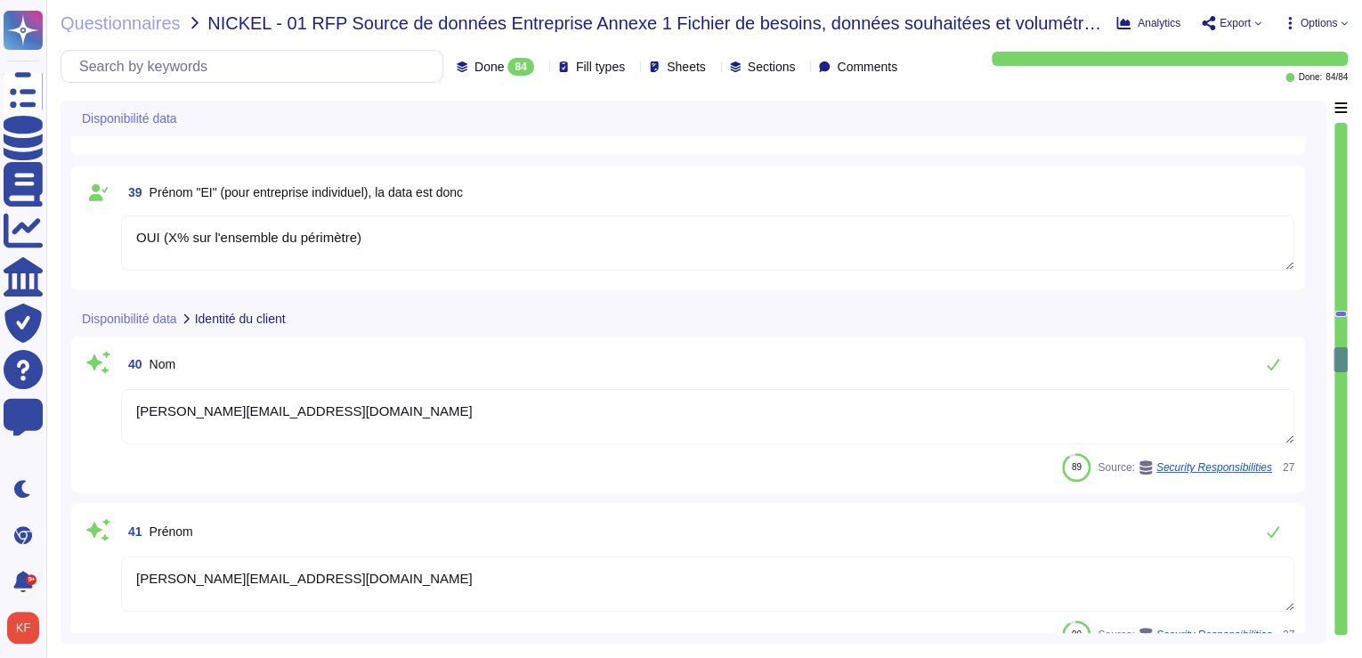
type textarea "Non"
type textarea "Diffusable"
type textarea "OUI (X% sur l'ensemble du périmètre)"
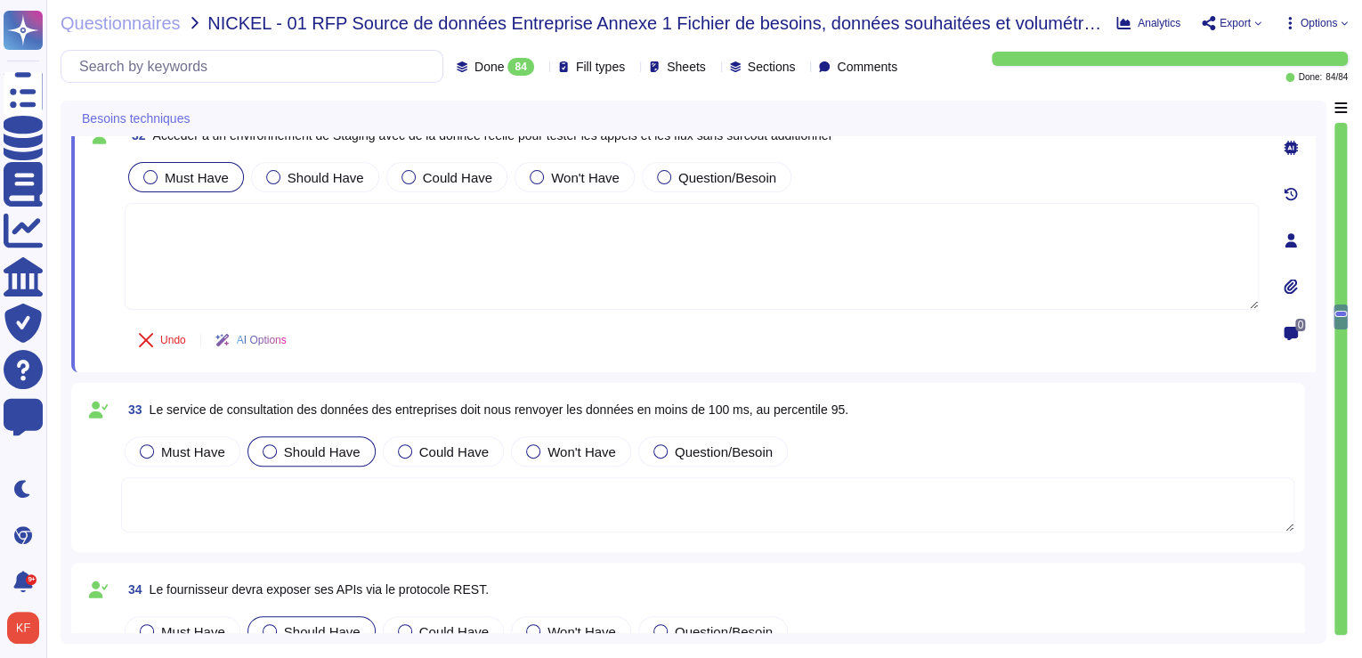
scroll to position [5404, 0]
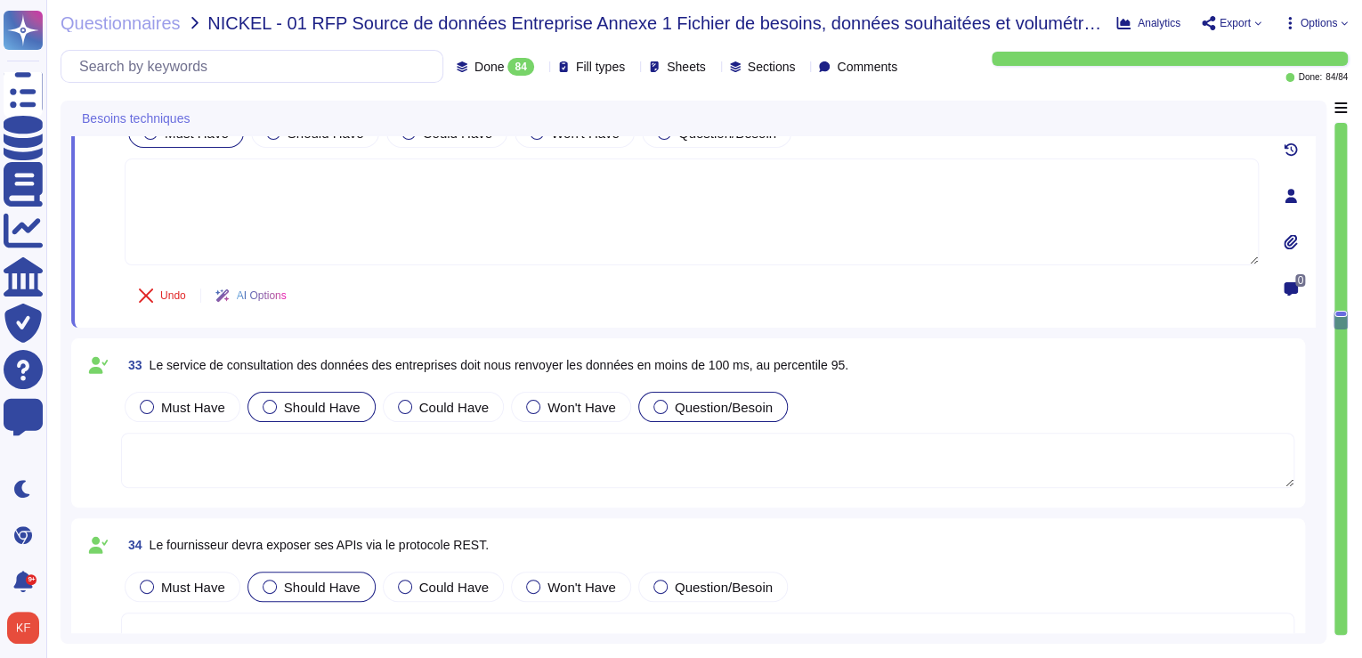
drag, startPoint x: 720, startPoint y: 338, endPoint x: 720, endPoint y: 349, distance: 10.7
click at [720, 339] on div "33 Le service de consultation des données des entreprises doit nous renvoyer le…" at bounding box center [688, 422] width 1234 height 169
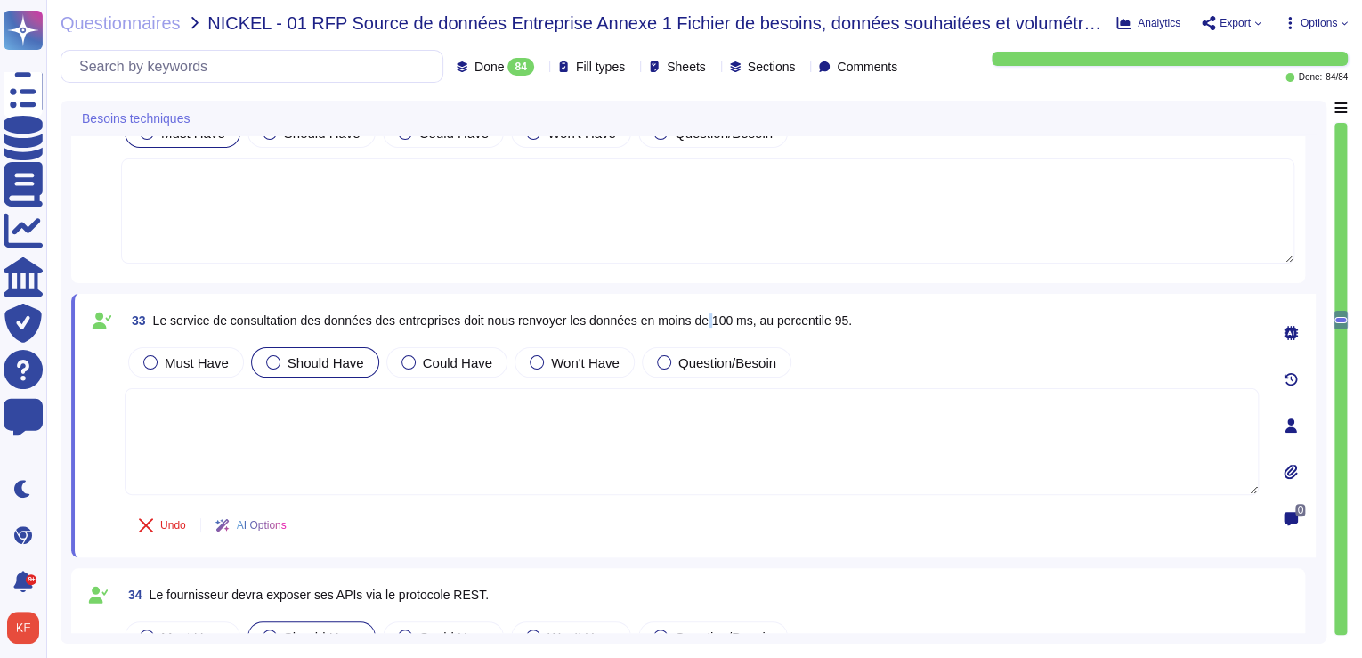
click at [714, 318] on span "Le service de consultation des données des entreprises doit nous renvoyer les d…" at bounding box center [502, 320] width 699 height 14
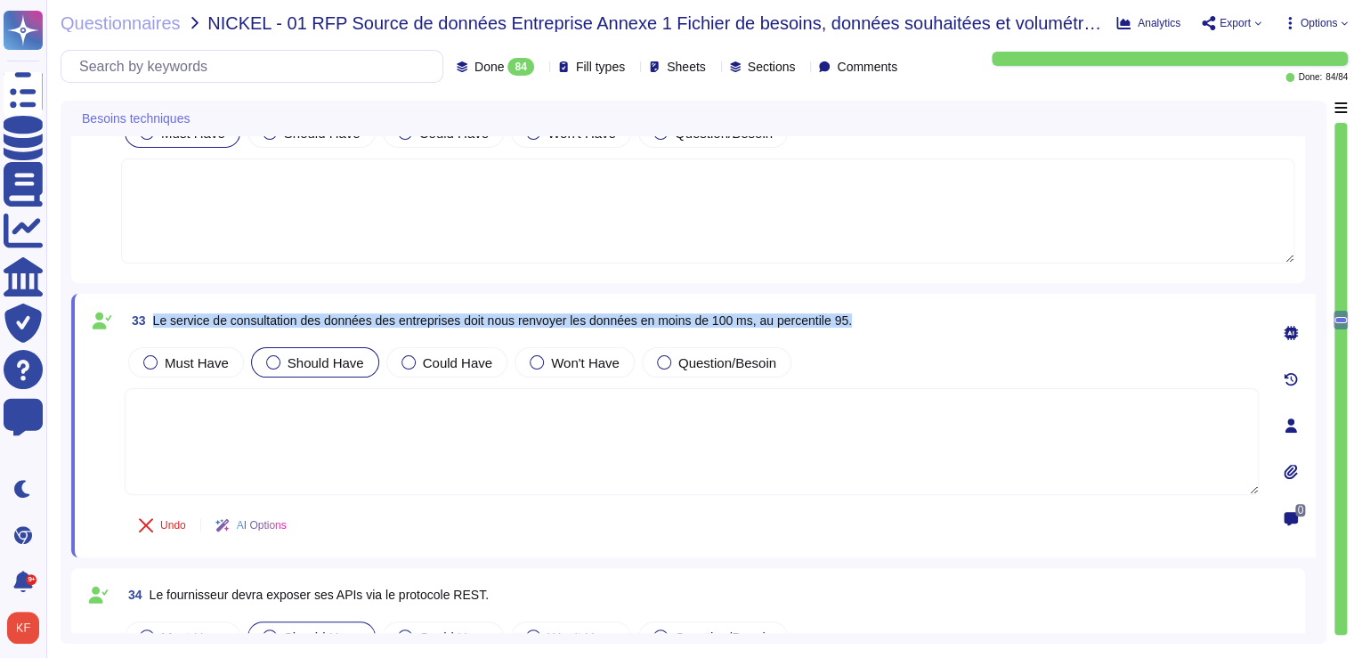
click at [714, 318] on span "Le service de consultation des données des entreprises doit nous renvoyer les d…" at bounding box center [502, 320] width 699 height 14
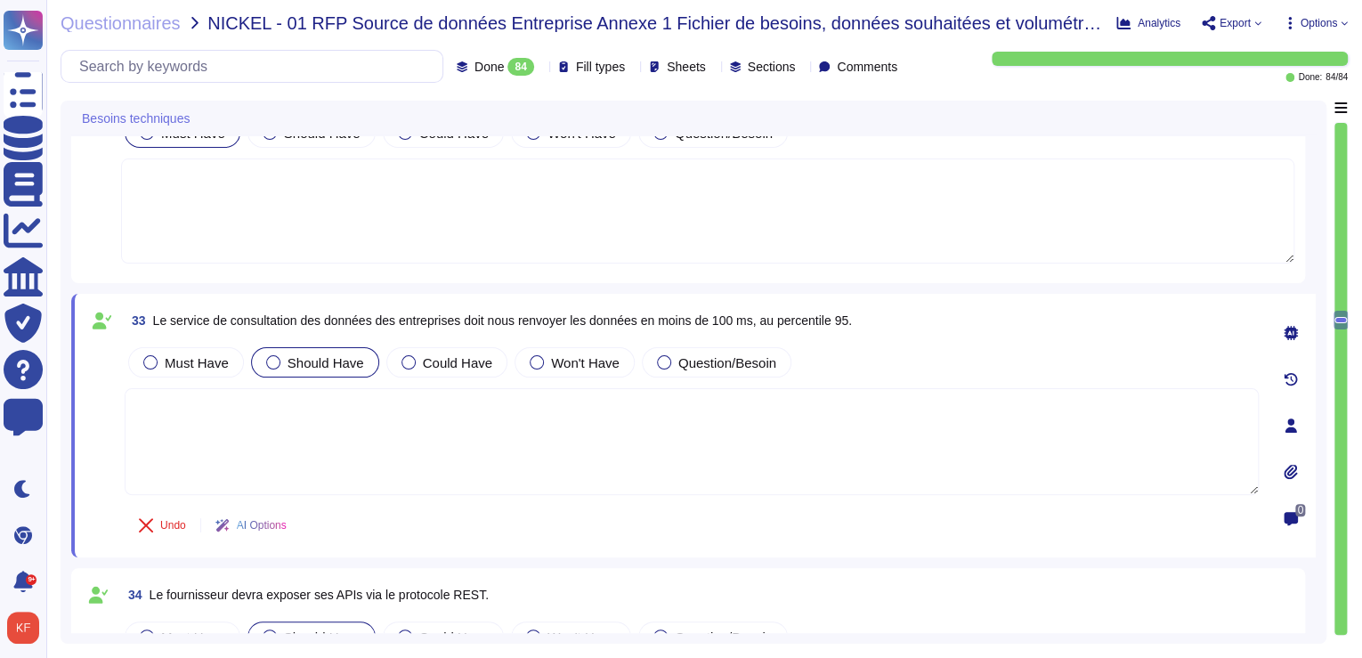
click at [242, 524] on span "AI Options" at bounding box center [262, 525] width 50 height 11
click at [1291, 341] on div at bounding box center [1291, 333] width 36 height 36
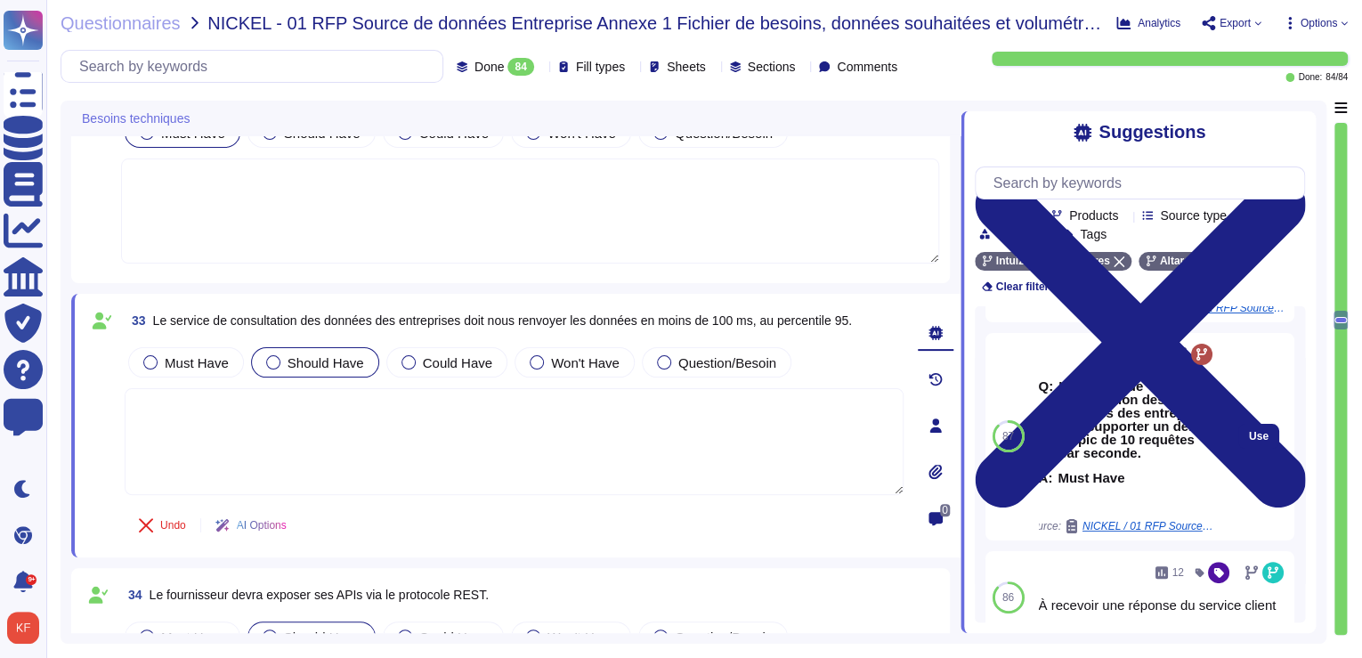
scroll to position [128, 0]
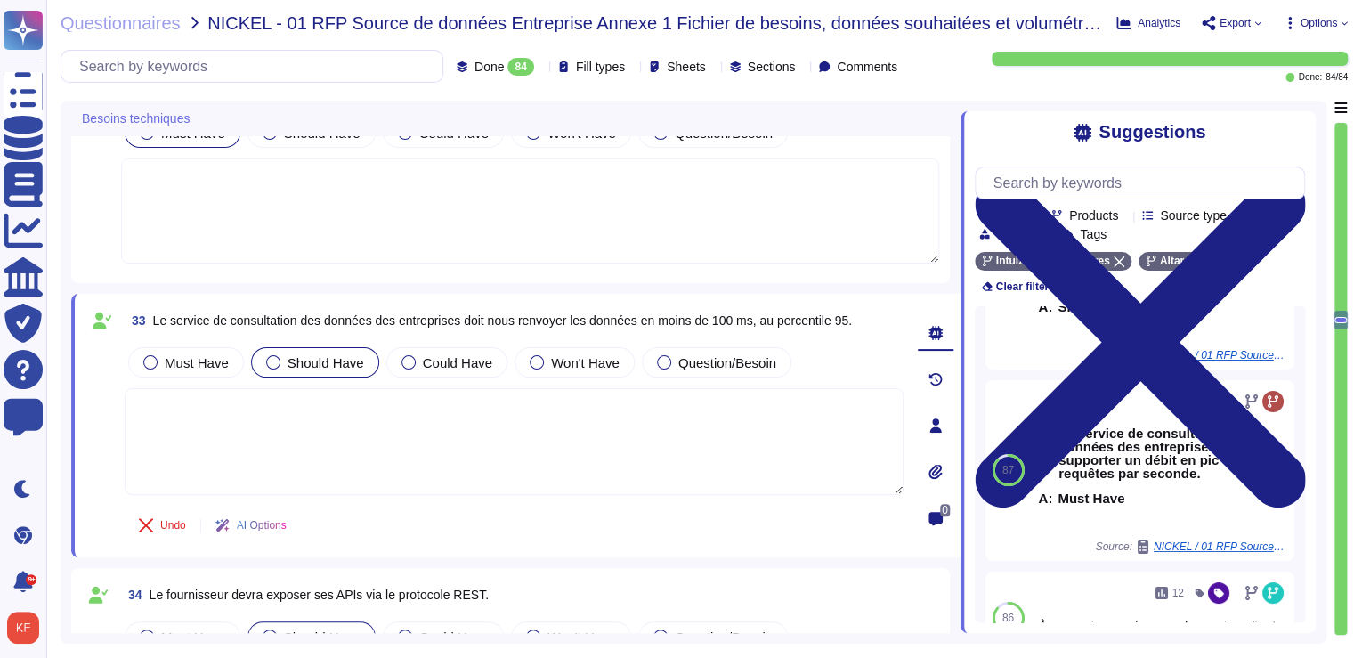
click at [378, 324] on span "Le service de consultation des données des entreprises doit nous renvoyer les d…" at bounding box center [502, 320] width 699 height 14
drag, startPoint x: 378, startPoint y: 324, endPoint x: 393, endPoint y: 316, distance: 16.3
click at [393, 316] on span "Le service de consultation des données des entreprises doit nous renvoyer les d…" at bounding box center [502, 320] width 699 height 14
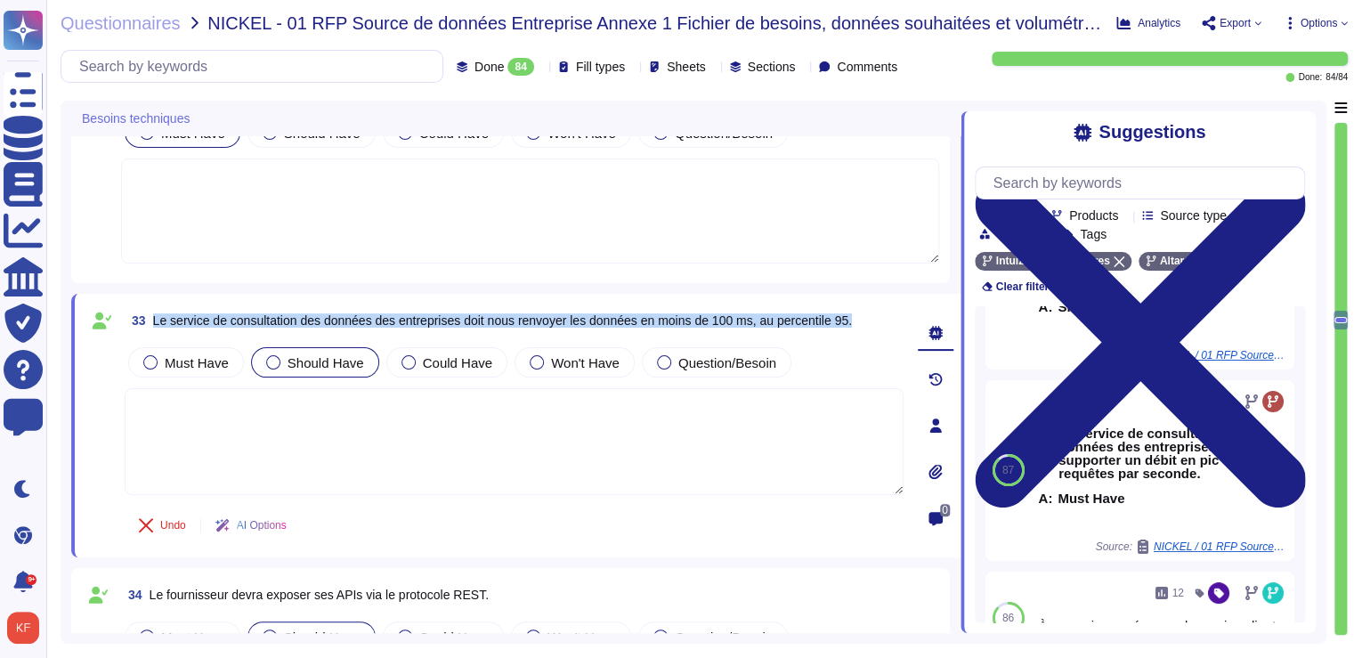
click at [393, 316] on span "Le service de consultation des données des entreprises doit nous renvoyer les d…" at bounding box center [502, 320] width 699 height 14
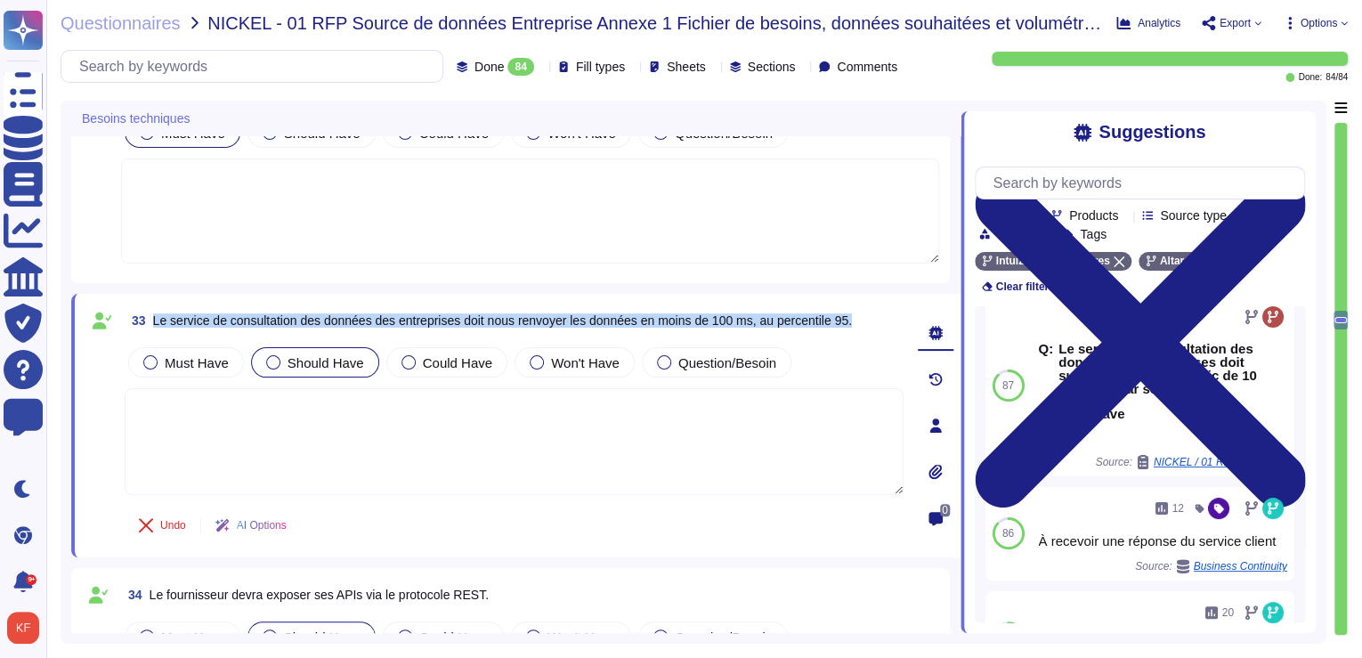
scroll to position [212, 0]
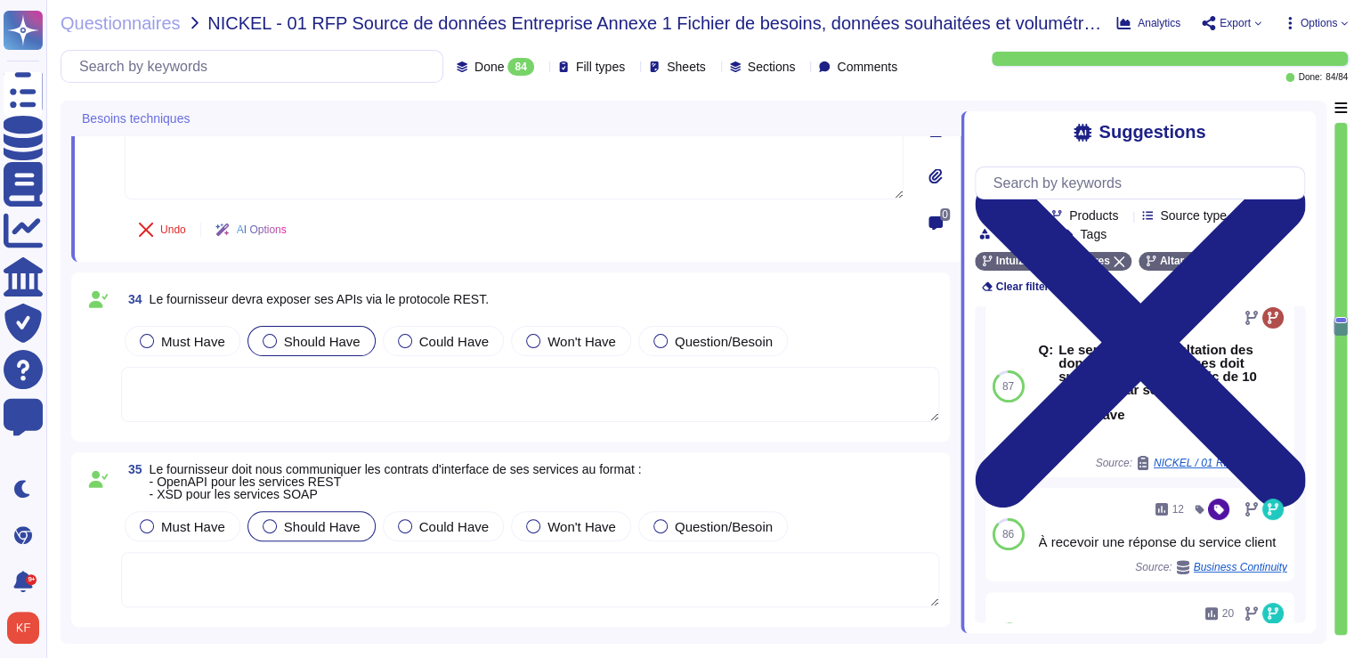
type textarea "Non"
type textarea "Diffusable"
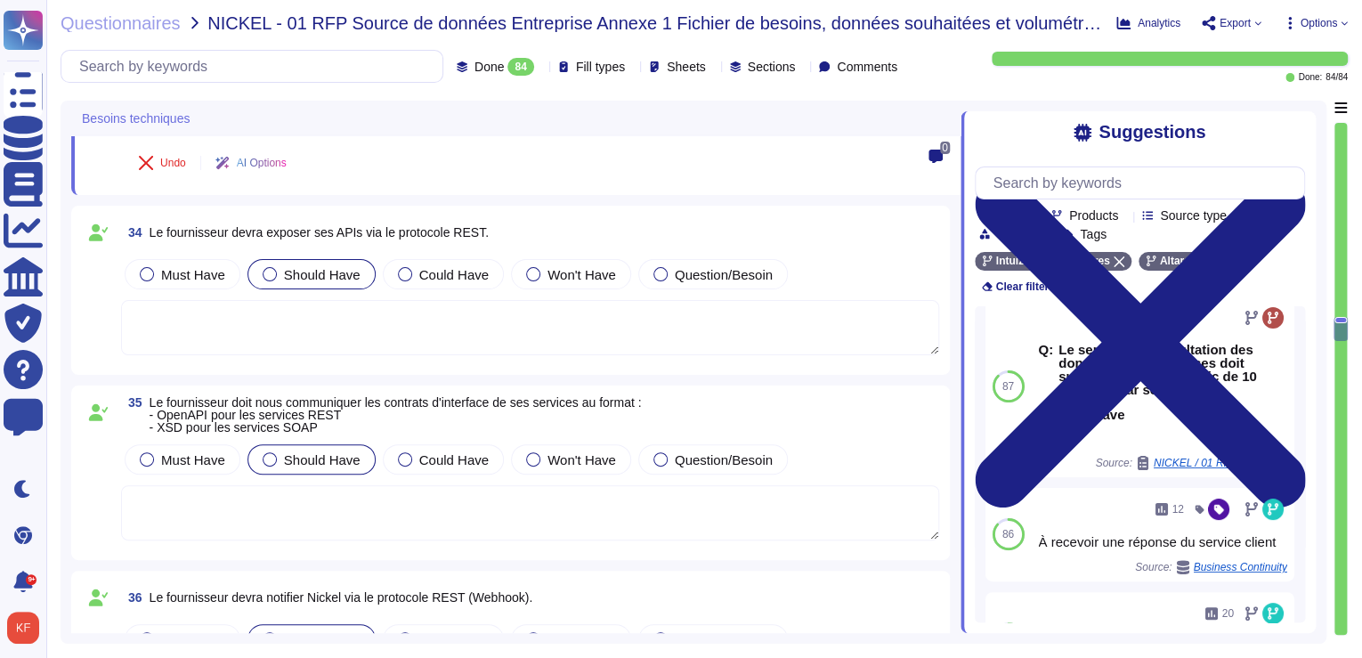
type textarea "OUI (X% sur l'ensemble du périmètre)"
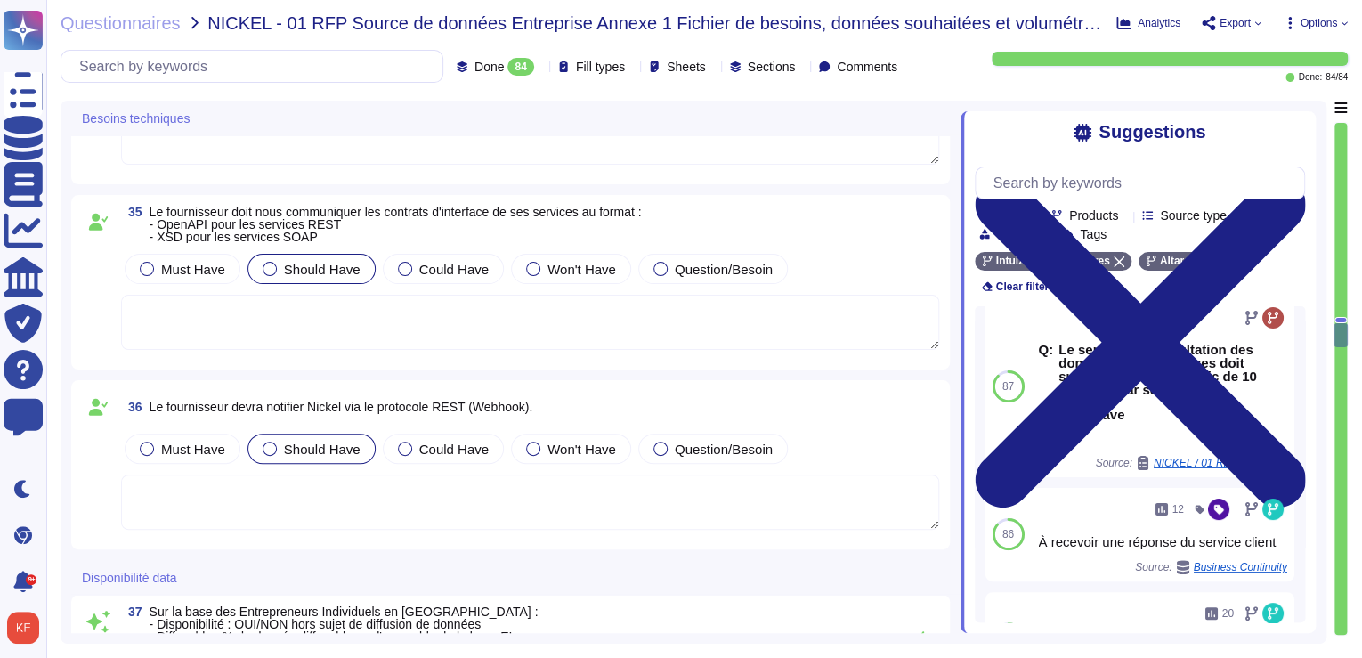
type textarea "[PERSON_NAME][EMAIL_ADDRESS][DOMAIN_NAME]"
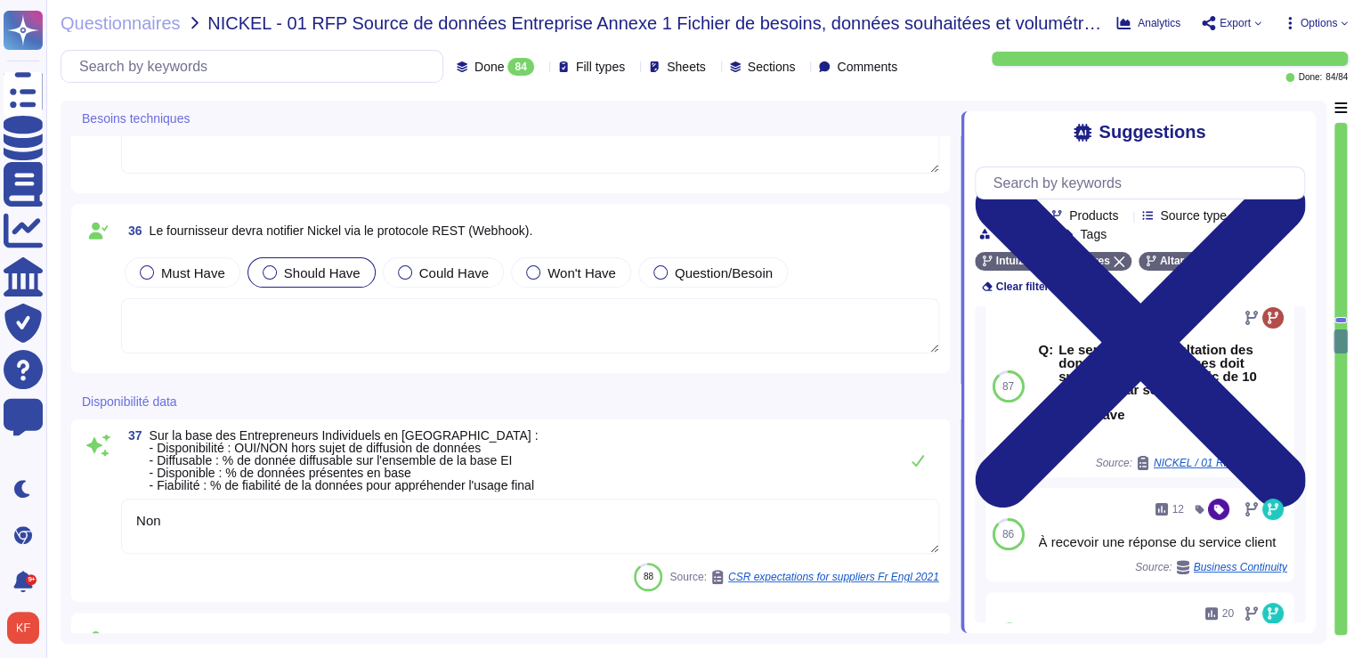
type textarea "[PERSON_NAME][EMAIL_ADDRESS][DOMAIN_NAME]"
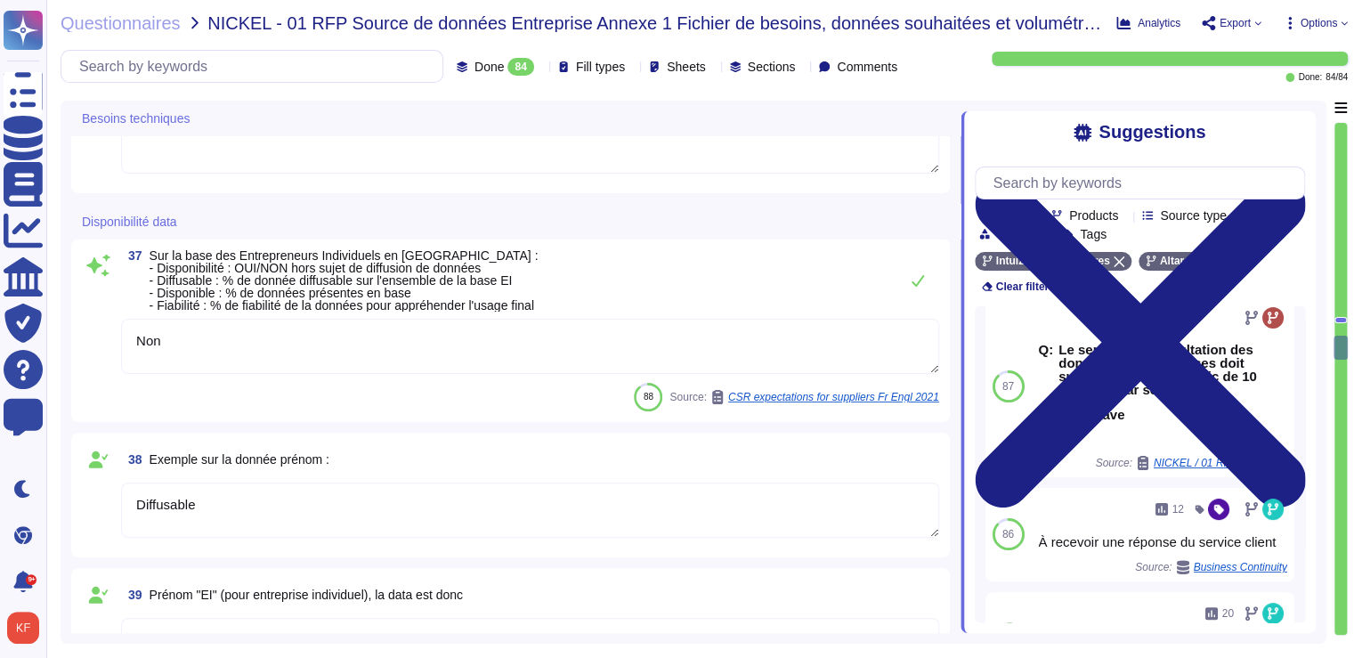
type textarea "Le siège social d'Altares est situé au [STREET_ADDRESS][PERSON_NAME]"
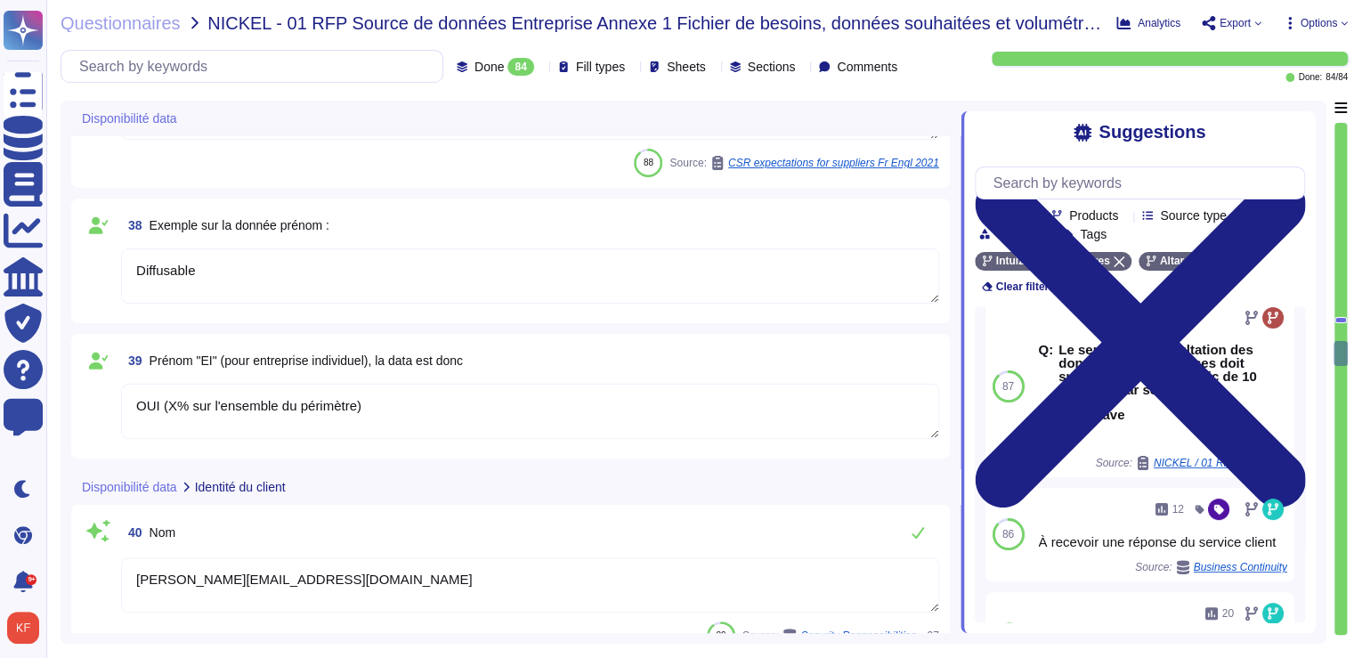
type textarea "[DATE]"
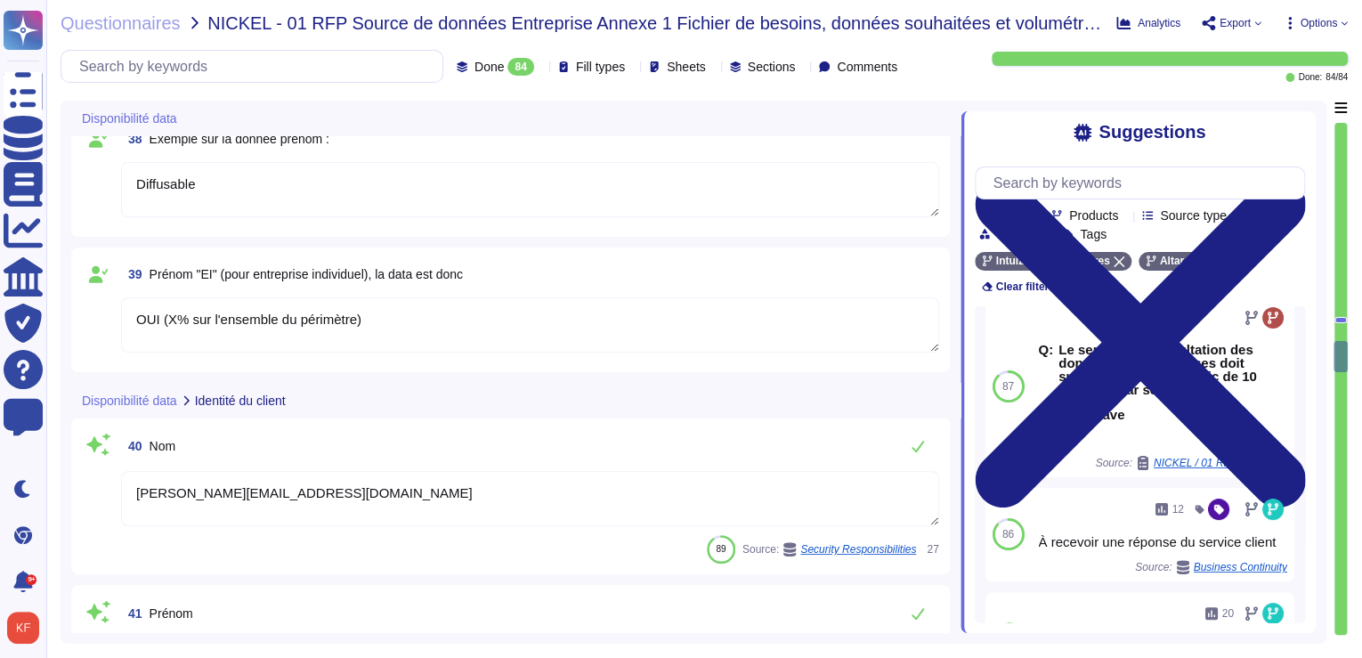
type textarea "Le siège social d'Altares est situé au [STREET_ADDRESS][PERSON_NAME]"
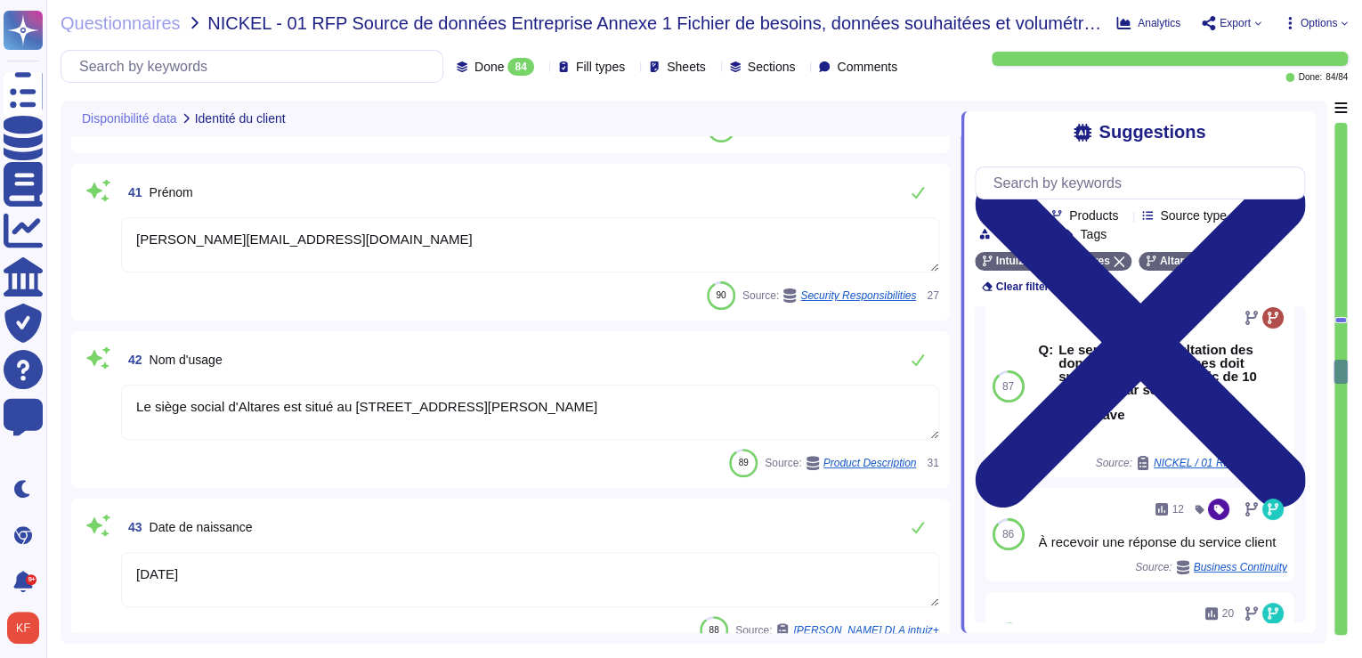
type textarea "Le siège social d'Altares est situé au [STREET_ADDRESS][PERSON_NAME]"
type textarea "À répondre par le service client"
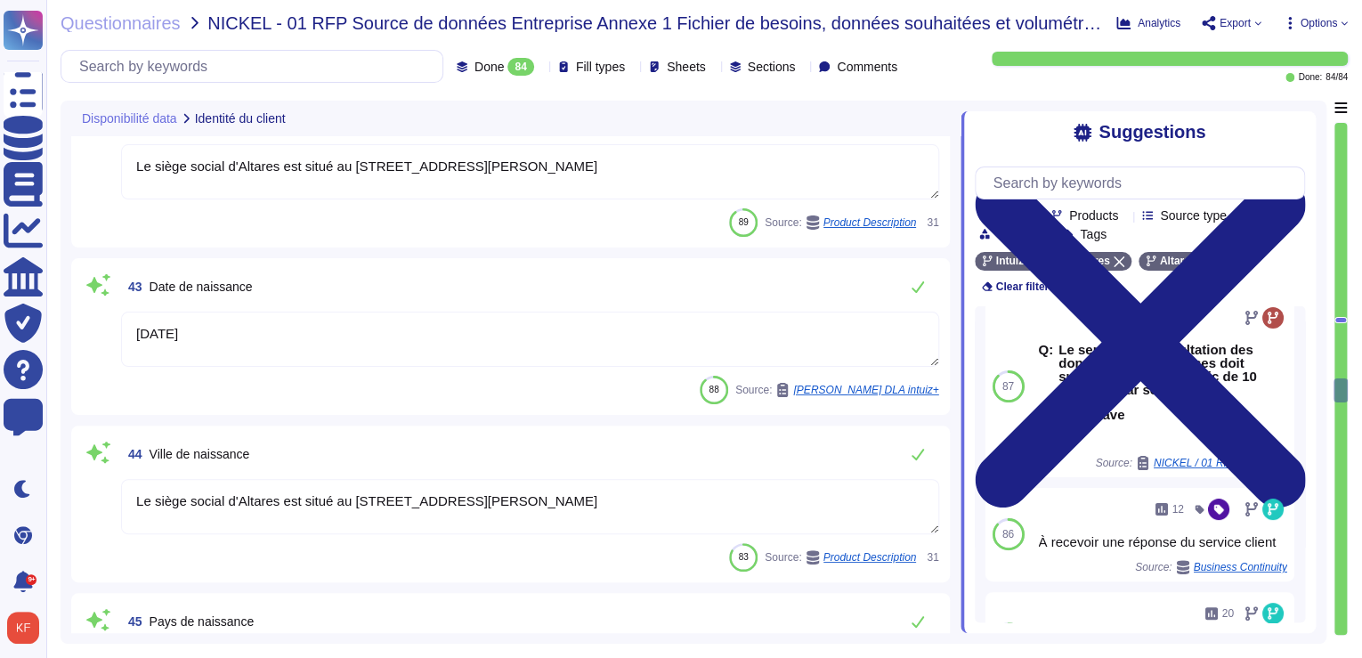
type textarea "Yes"
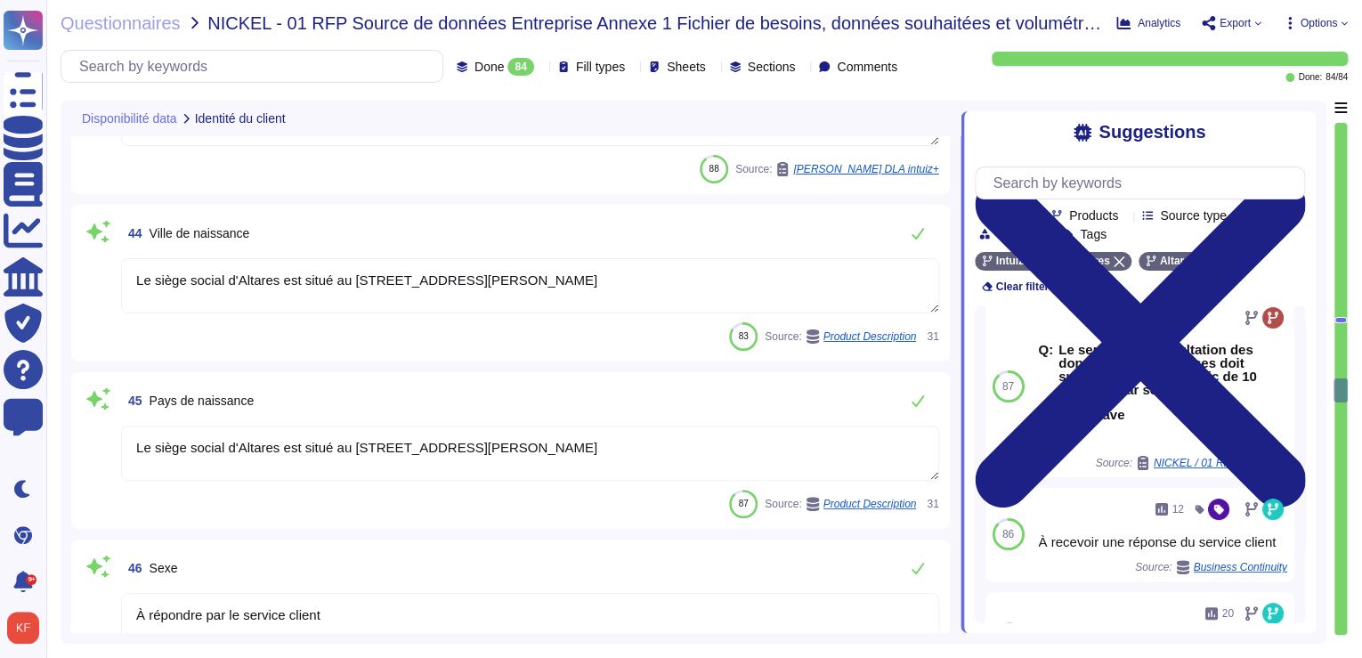
type textarea "La nationalité de l'entreprise Altares est française, avec son siège social sit…"
type textarea "Altares D&B"
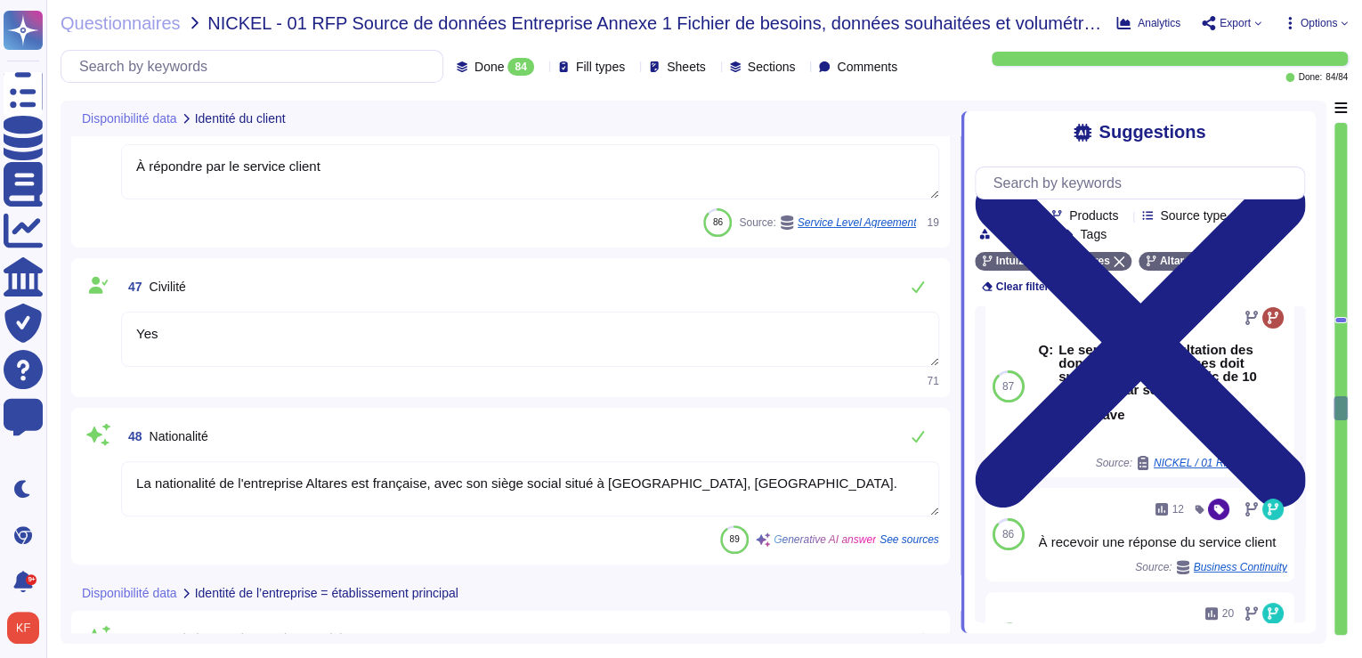
type textarea "Le siège social d'Altares est situé au [STREET_ADDRESS][PERSON_NAME]"
type textarea "@legal"
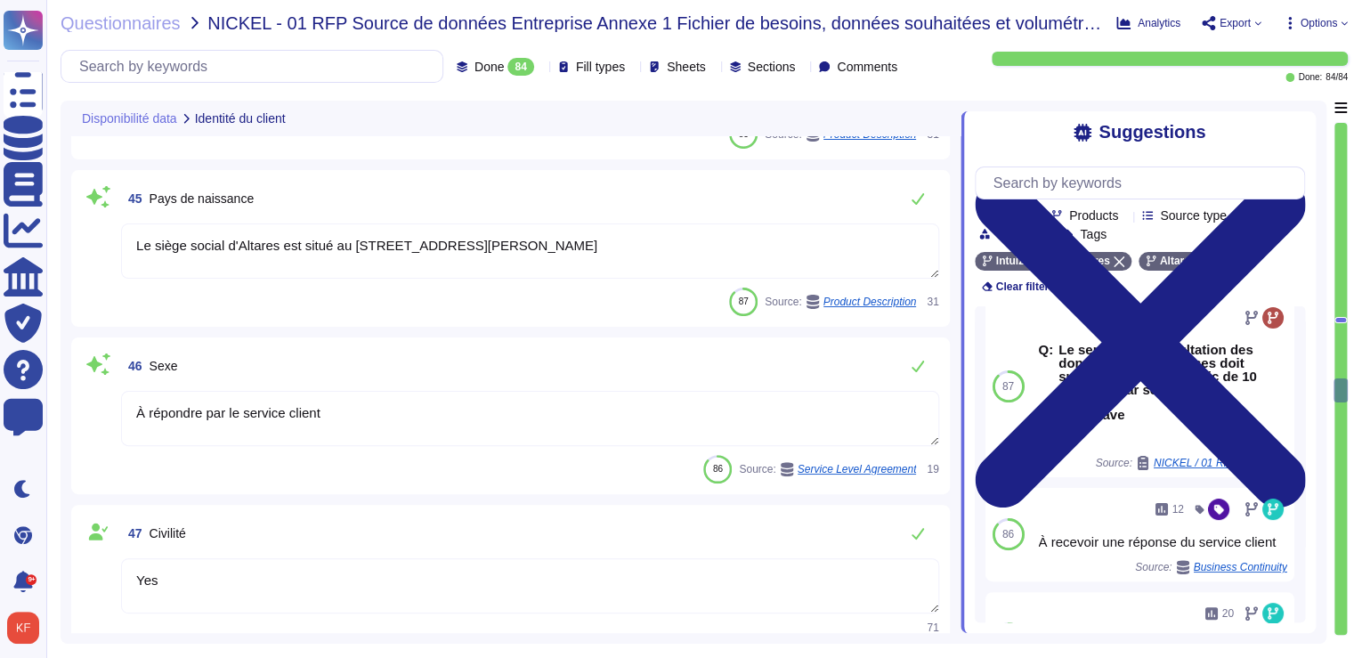
type textarea "[PERSON_NAME][EMAIL_ADDRESS][DOMAIN_NAME]"
type textarea "Le siège social d'Altares est situé au [STREET_ADDRESS][PERSON_NAME]"
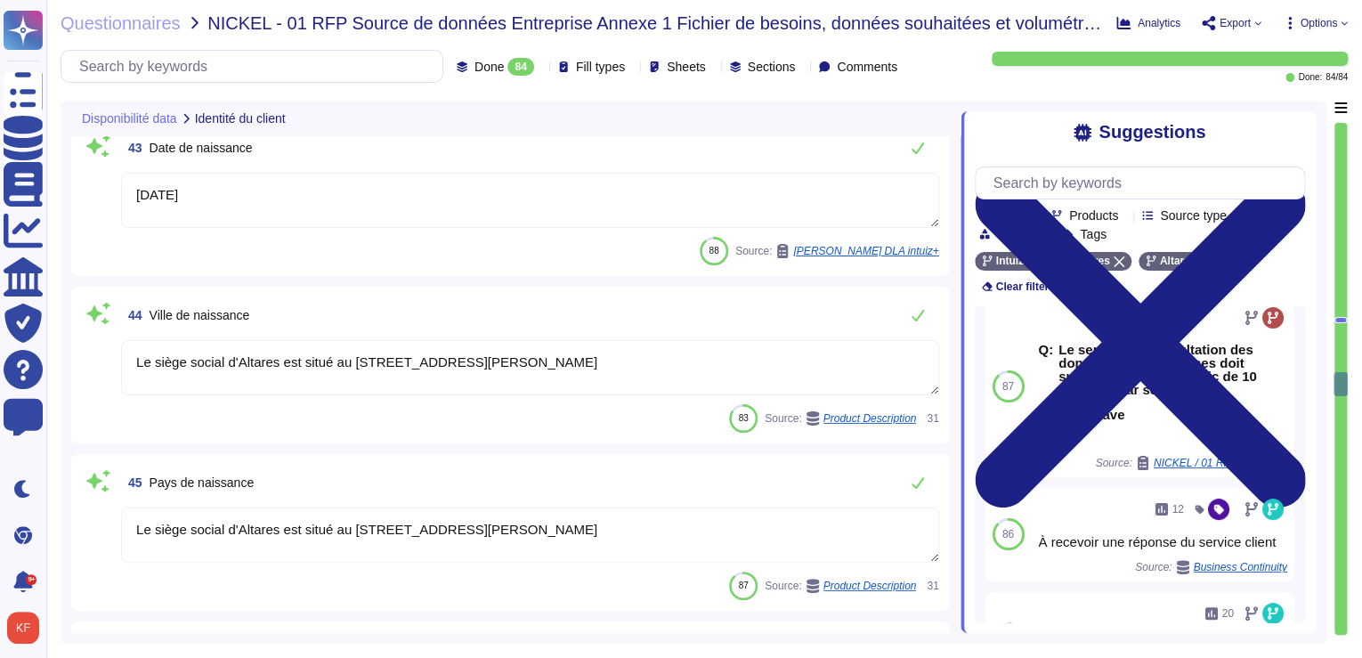
type textarea "[PERSON_NAME][EMAIL_ADDRESS][DOMAIN_NAME]"
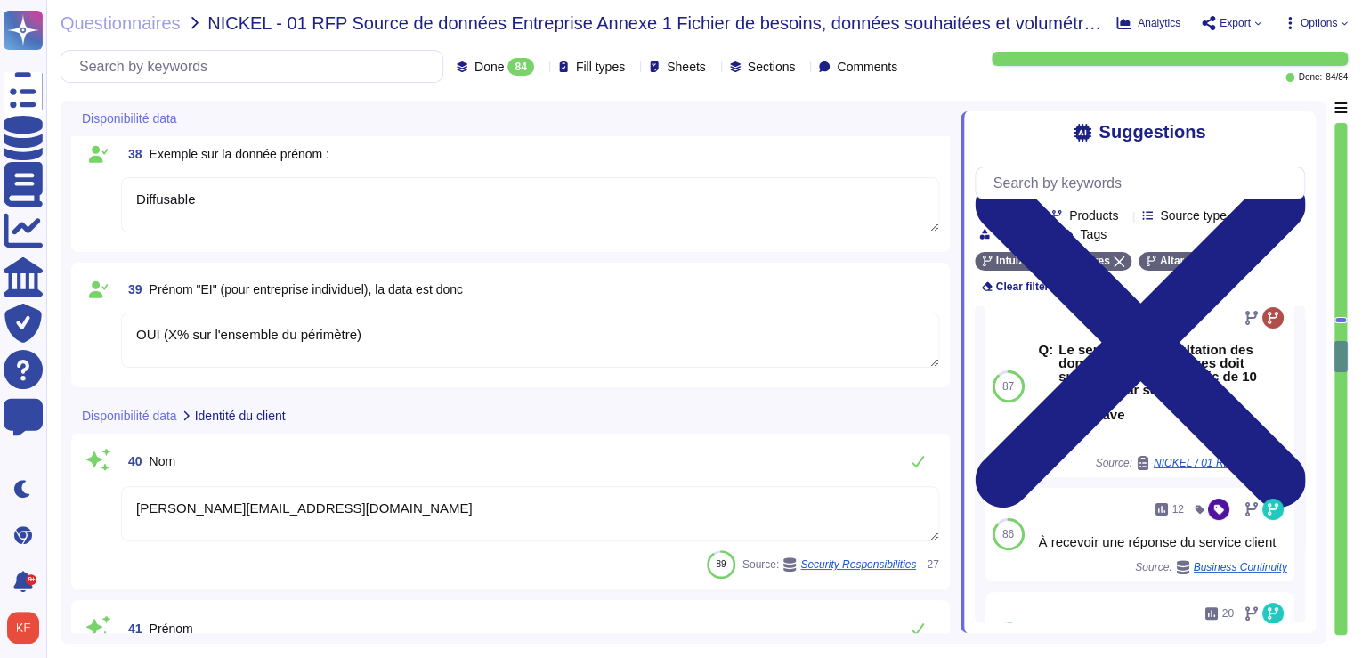
type textarea "Non"
type textarea "Diffusable"
type textarea "OUI (X% sur l'ensemble du périmètre)"
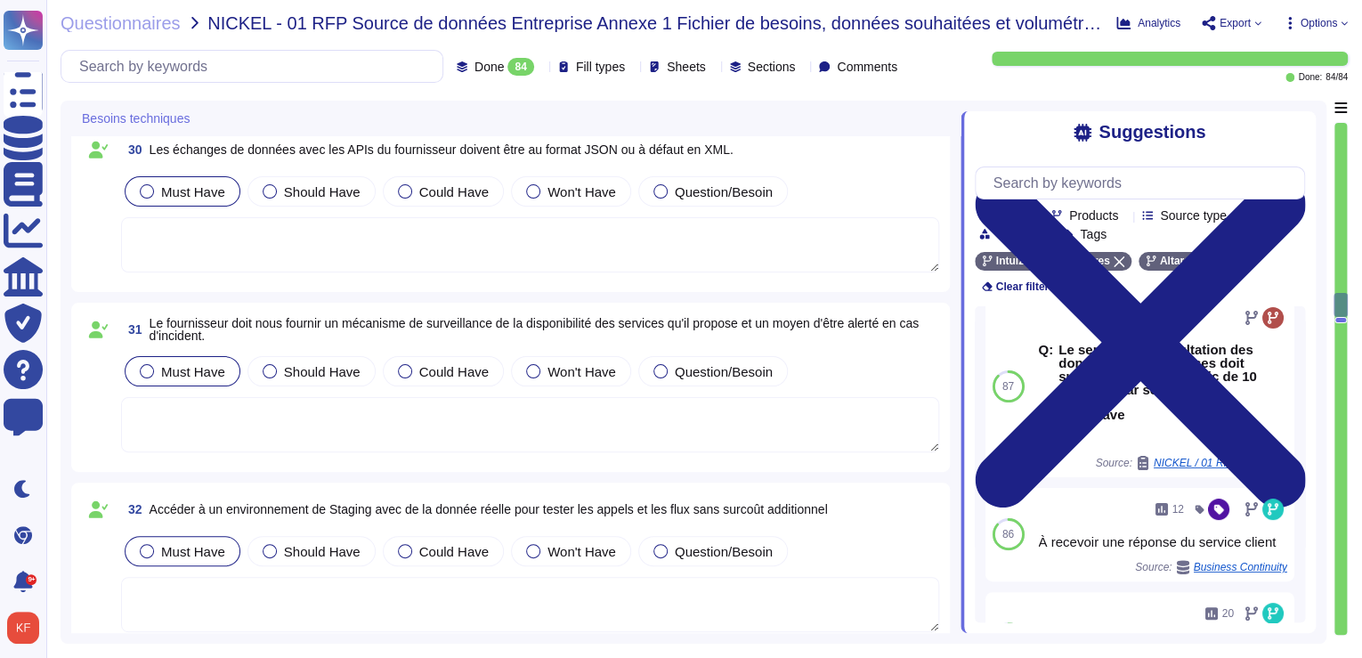
scroll to position [5472, 0]
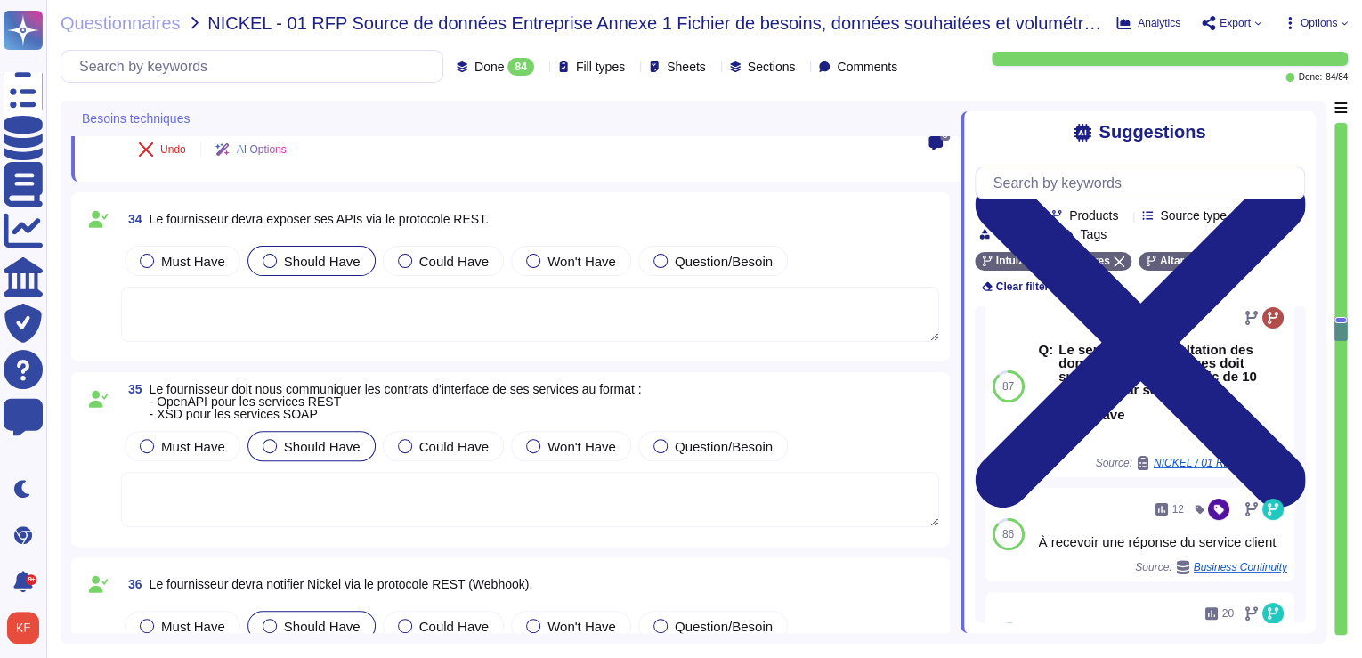
type textarea "Non"
type textarea "Diffusable"
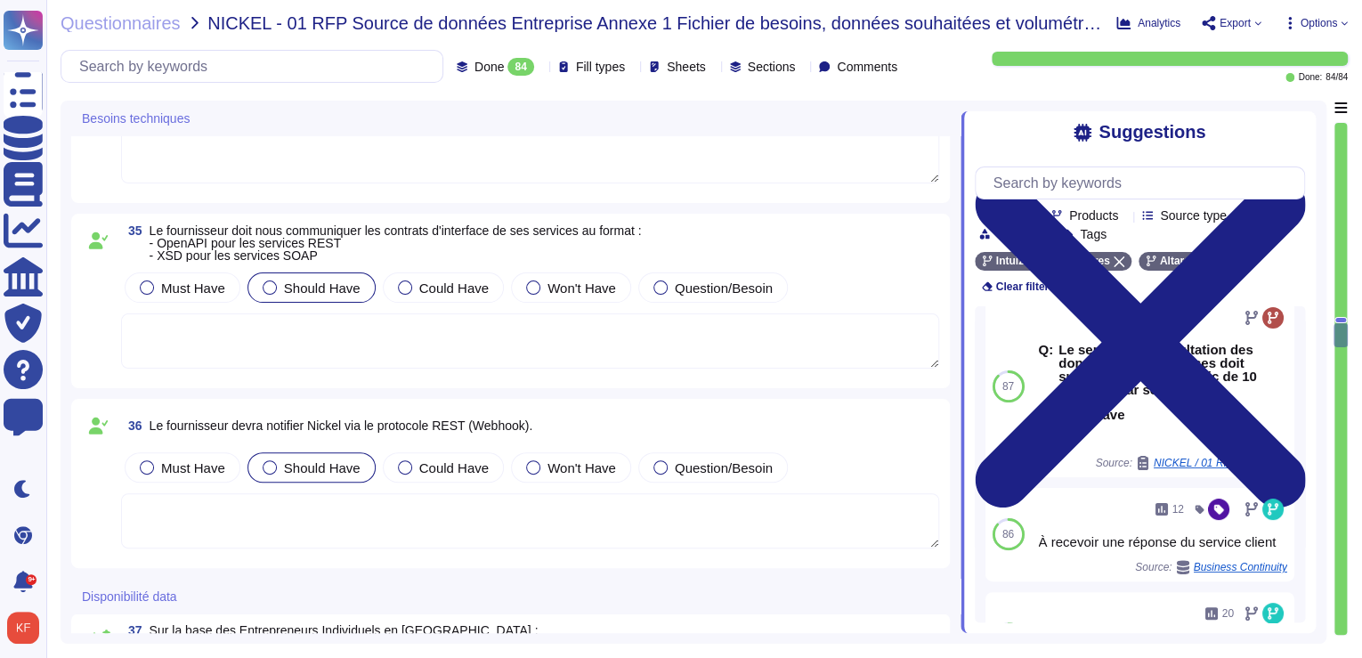
type textarea "OUI (X% sur l'ensemble du périmètre)"
type textarea "[PERSON_NAME][EMAIL_ADDRESS][DOMAIN_NAME]"
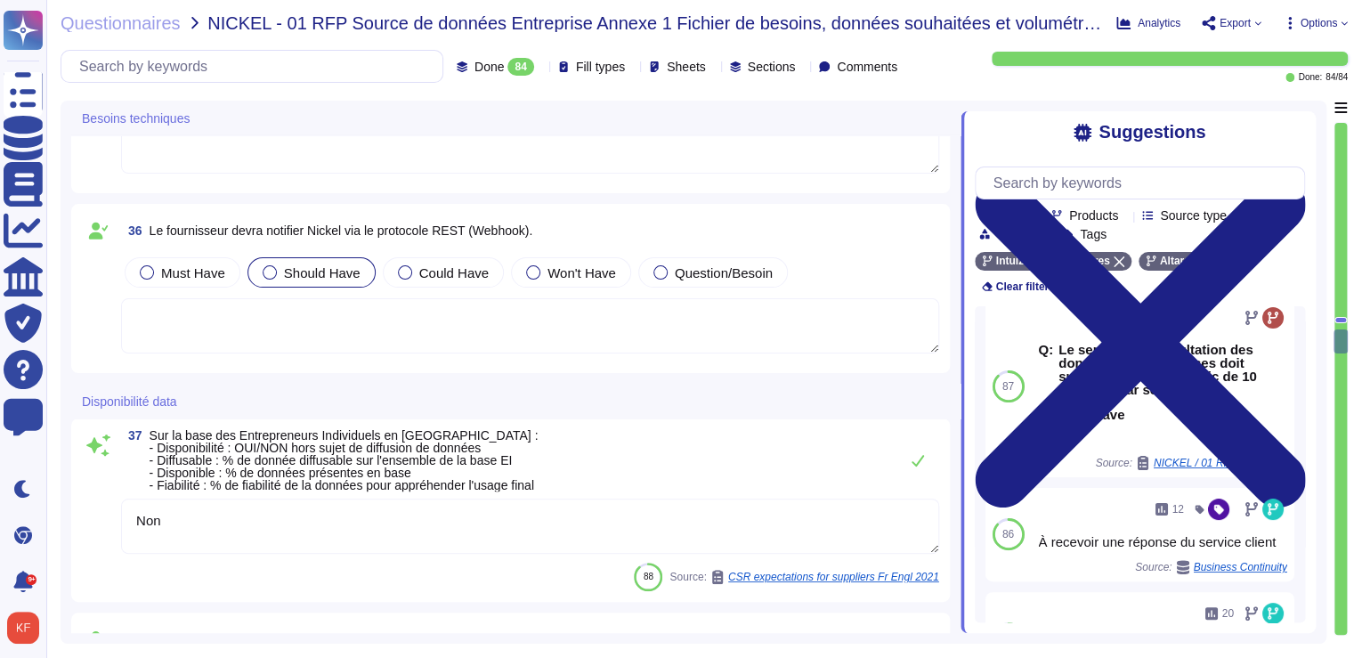
type textarea "[PERSON_NAME][EMAIL_ADDRESS][DOMAIN_NAME]"
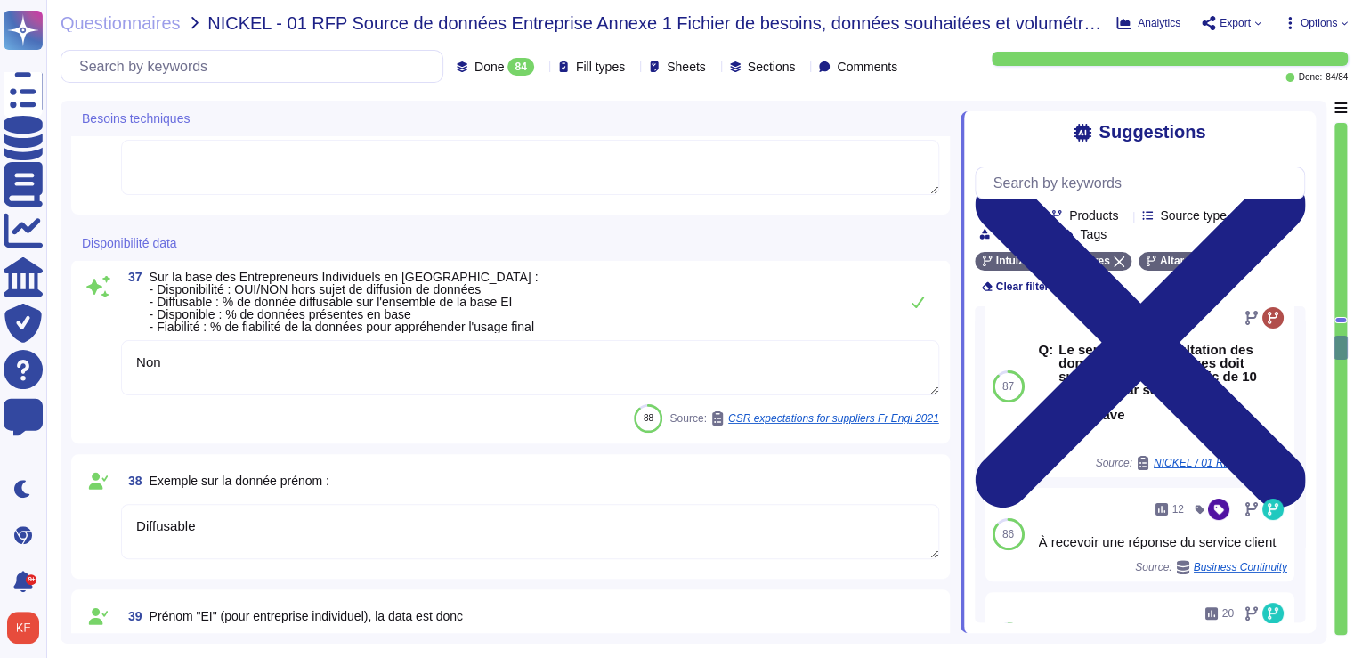
type textarea "Le siège social d'Altares est situé au [STREET_ADDRESS][PERSON_NAME]"
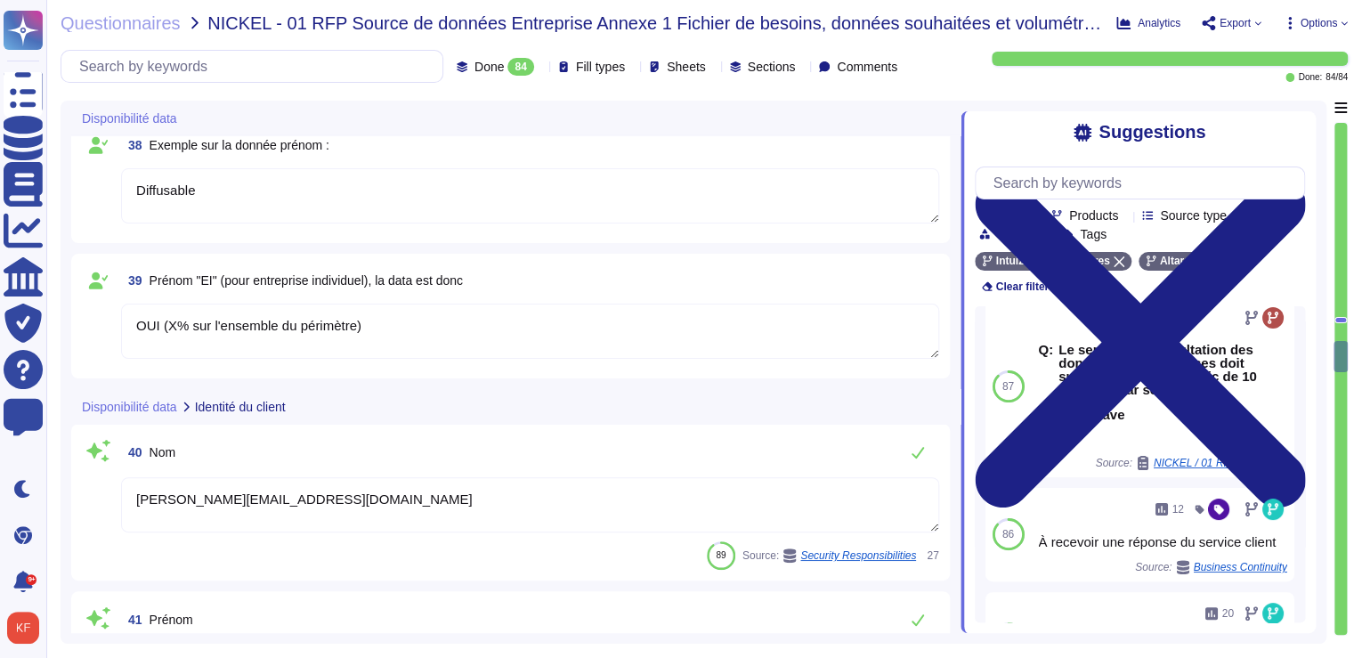
type textarea "[DATE]"
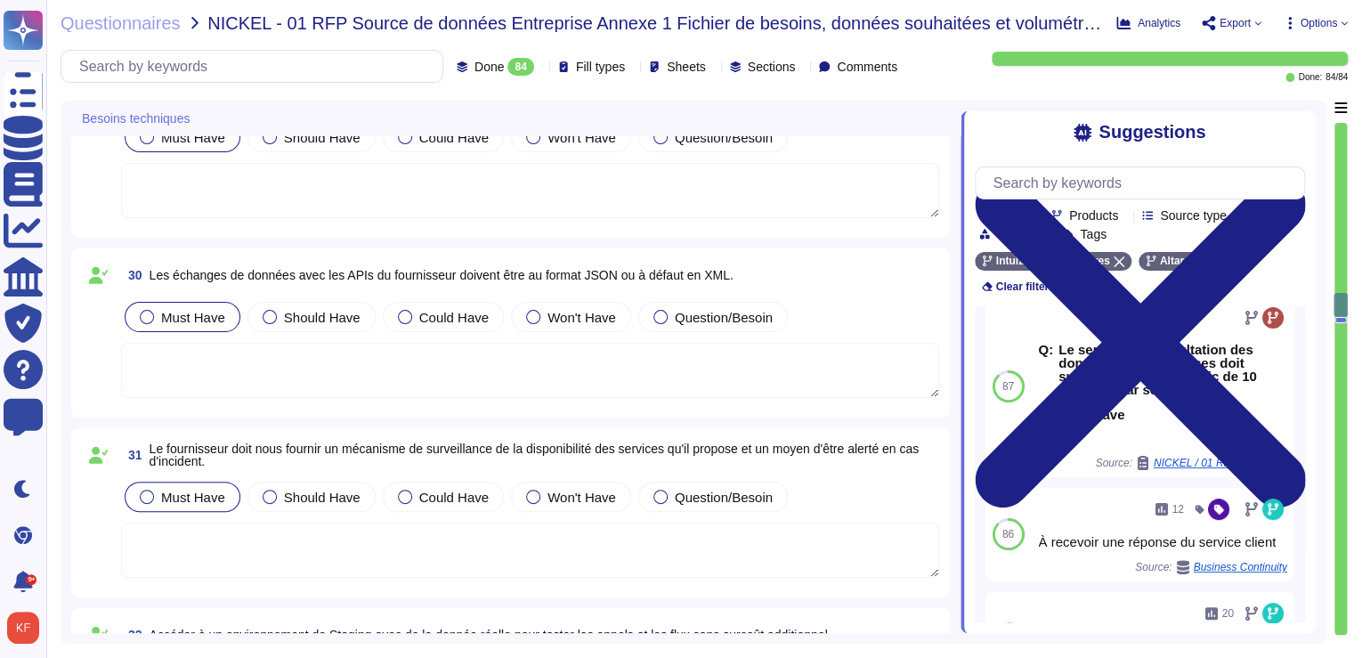
scroll to position [5565, 0]
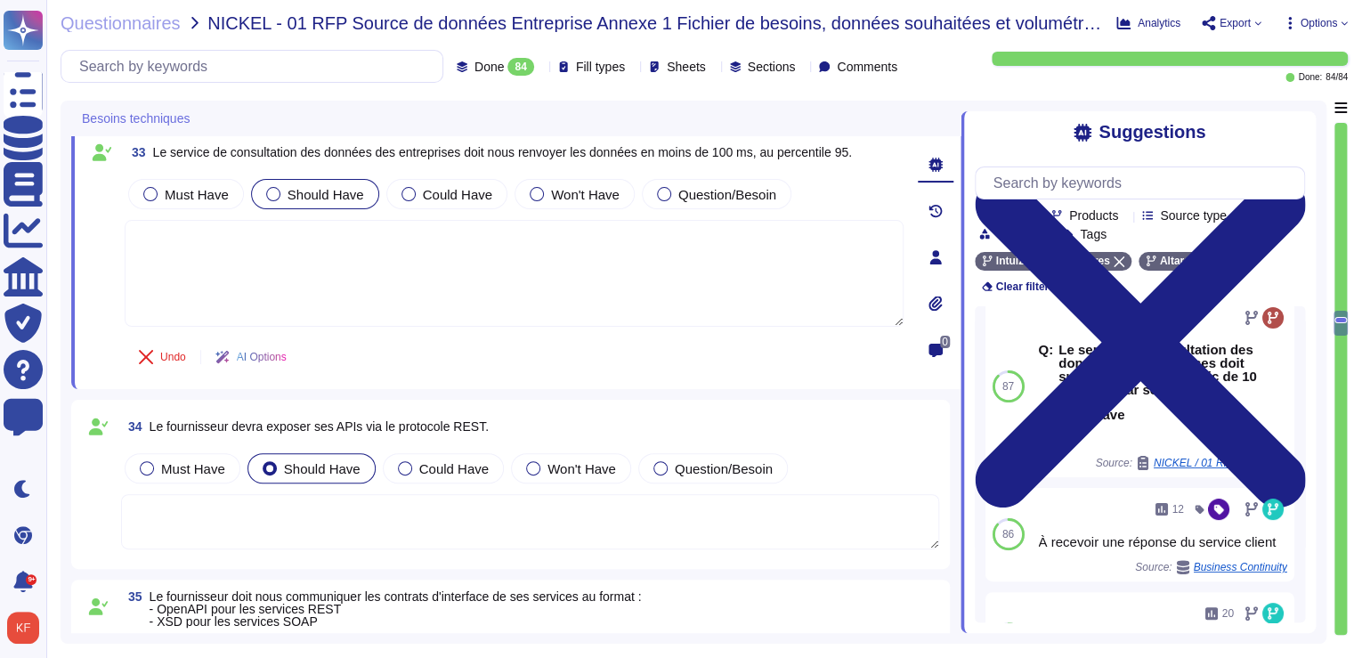
type textarea "Non"
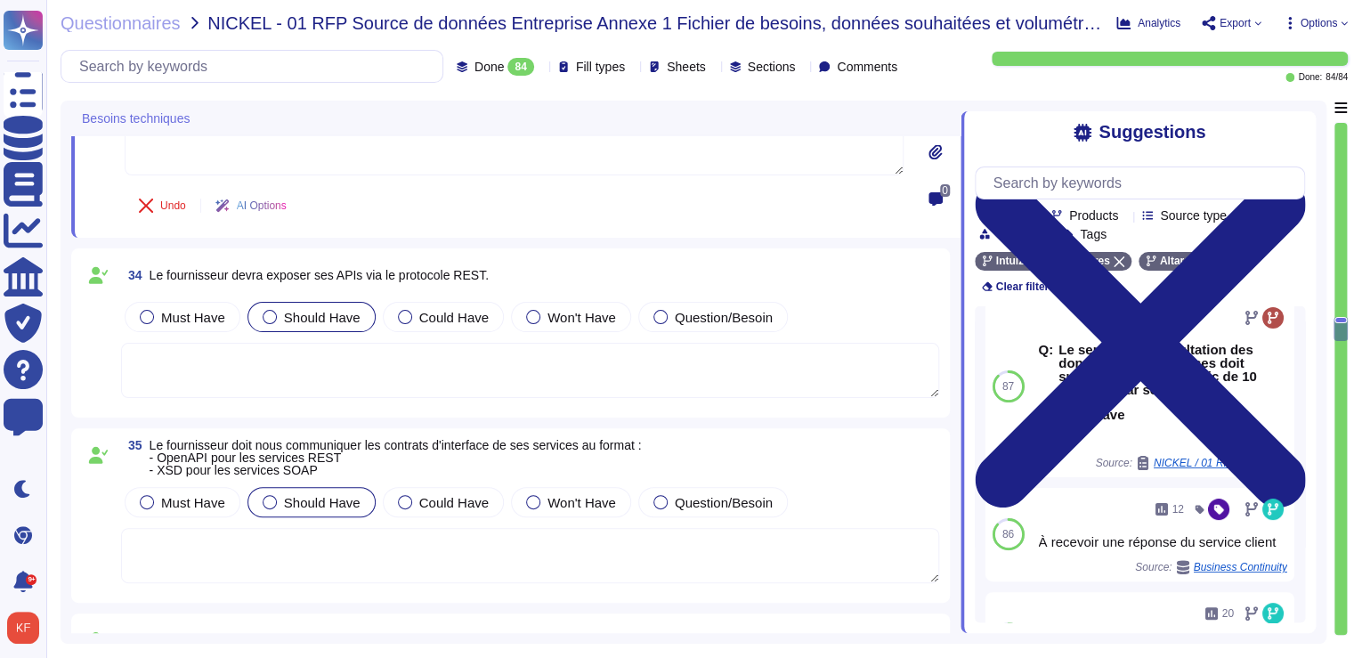
type textarea "Diffusable"
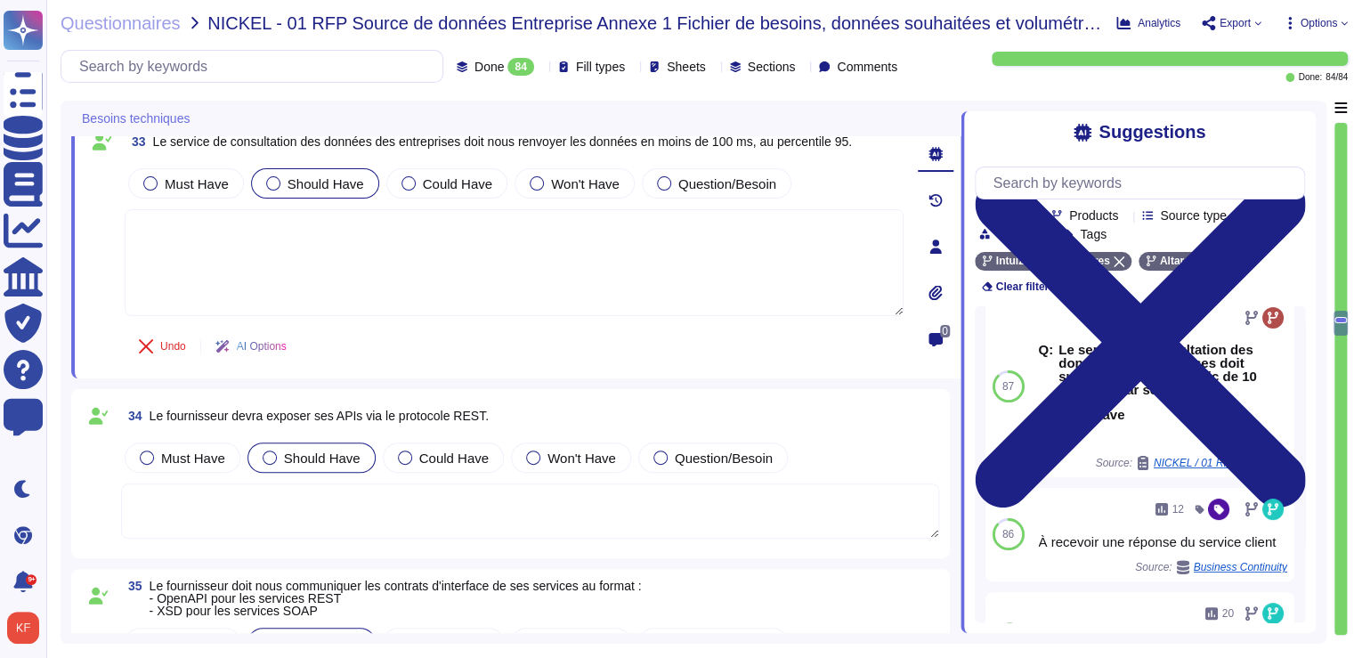
click at [362, 416] on span "Le fournisseur devra exposer ses APIs via le protocole REST." at bounding box center [319, 416] width 339 height 14
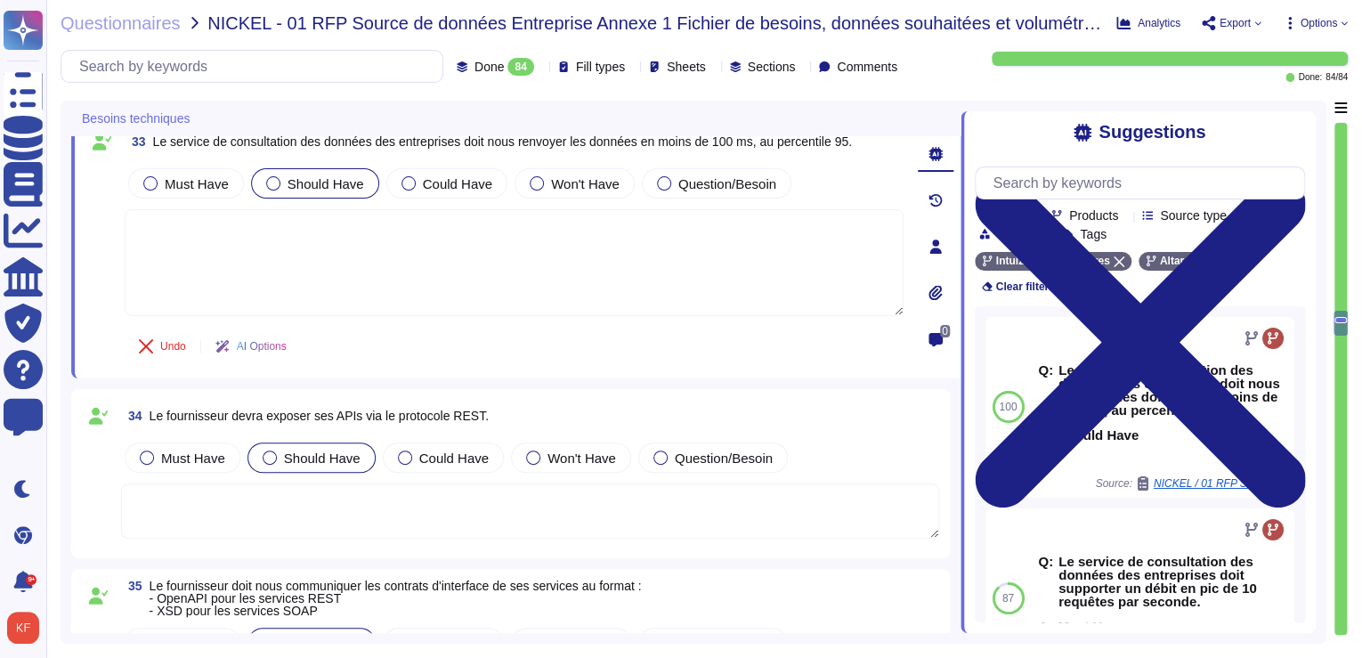
click at [362, 443] on div "Should Have" at bounding box center [312, 458] width 128 height 30
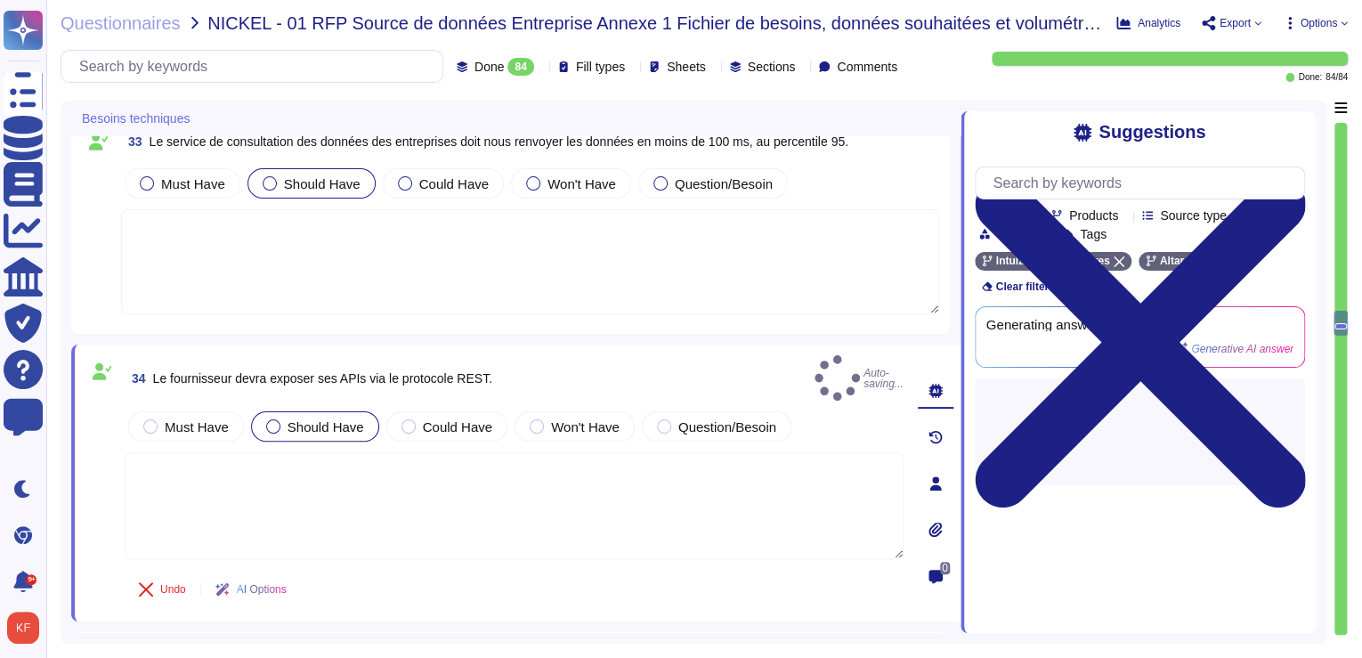
click at [362, 416] on div "Should Have" at bounding box center [315, 426] width 128 height 30
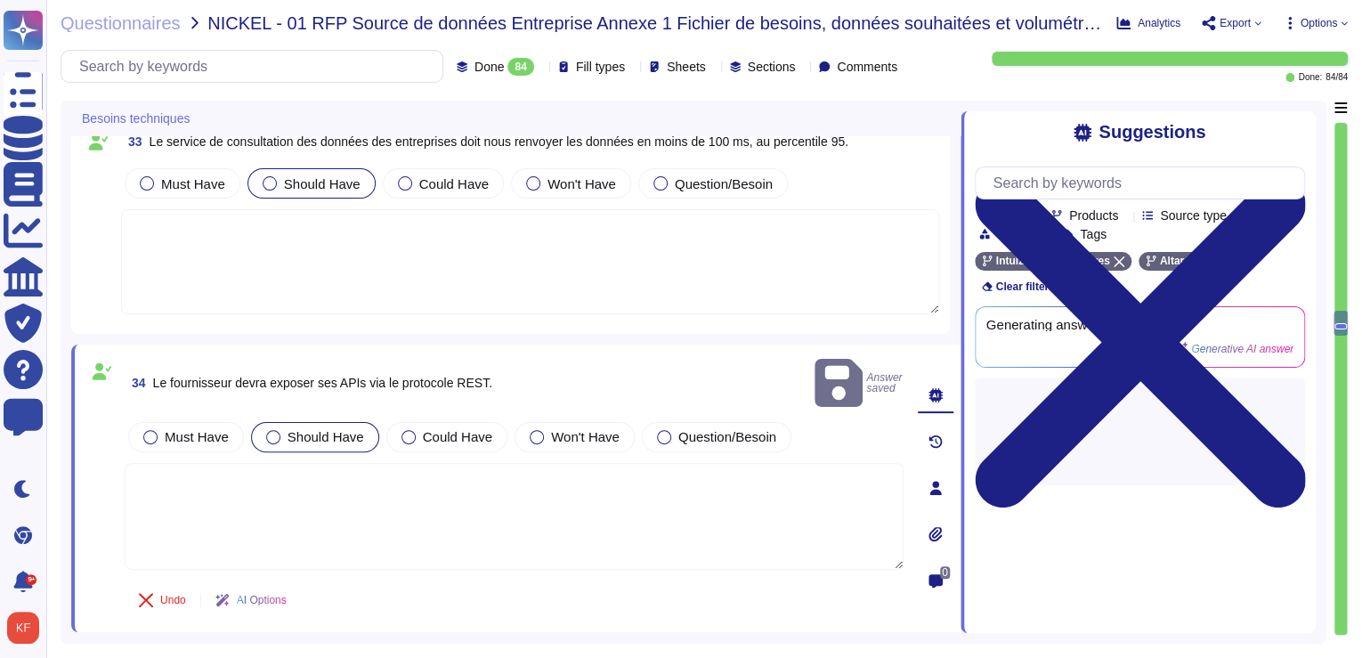
click at [367, 376] on span "Le fournisseur devra exposer ses APIs via le protocole REST." at bounding box center [322, 383] width 339 height 14
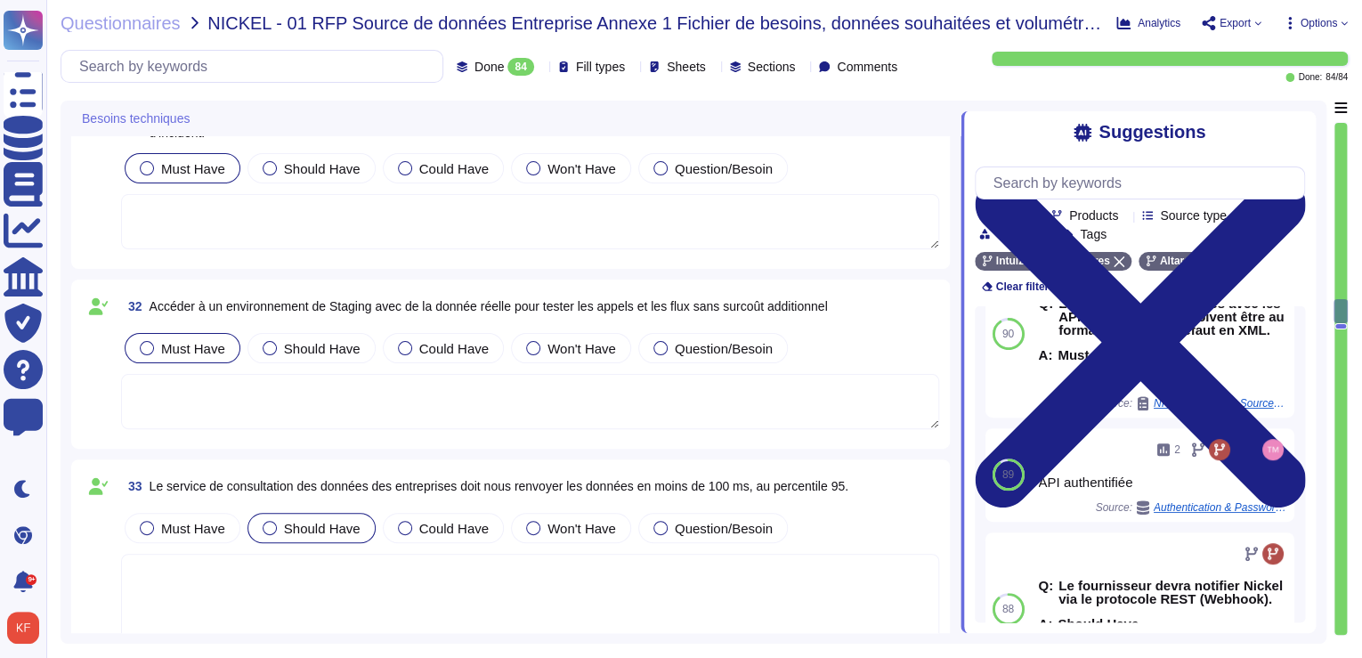
scroll to position [5209, 0]
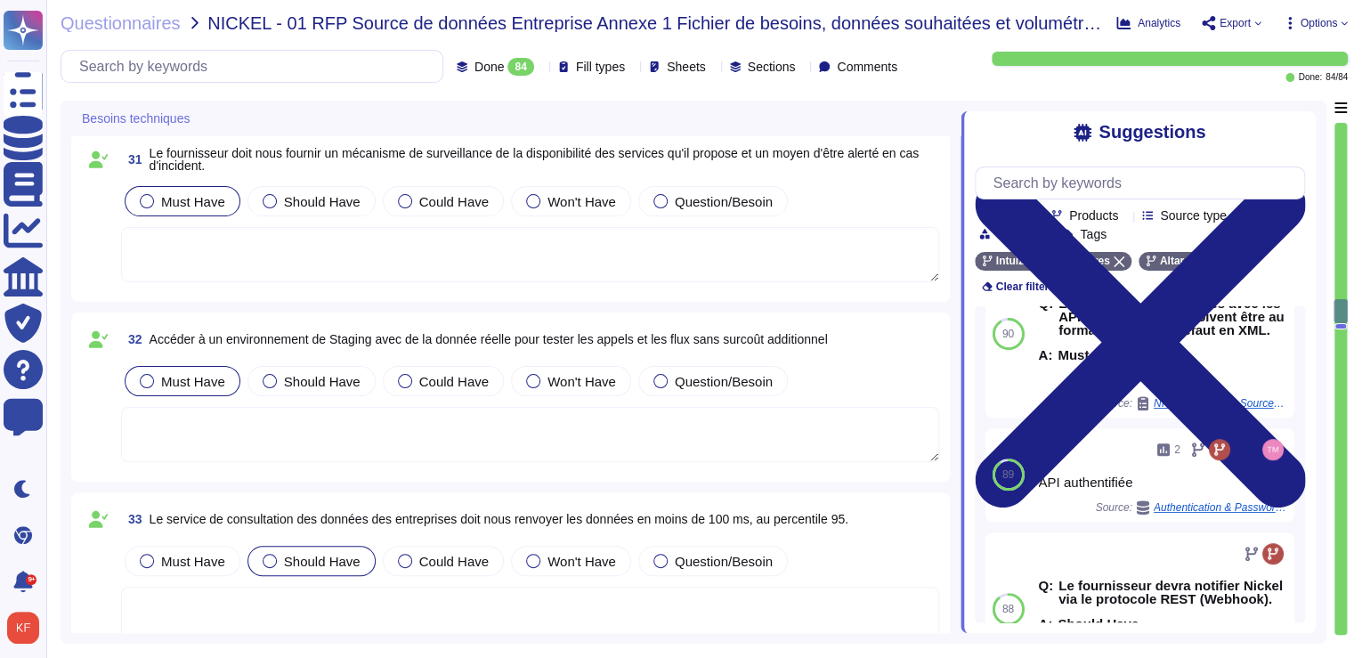
click at [347, 337] on span "Accéder à un environnement de Staging avec de la donnée réelle pour tester les …" at bounding box center [489, 339] width 679 height 14
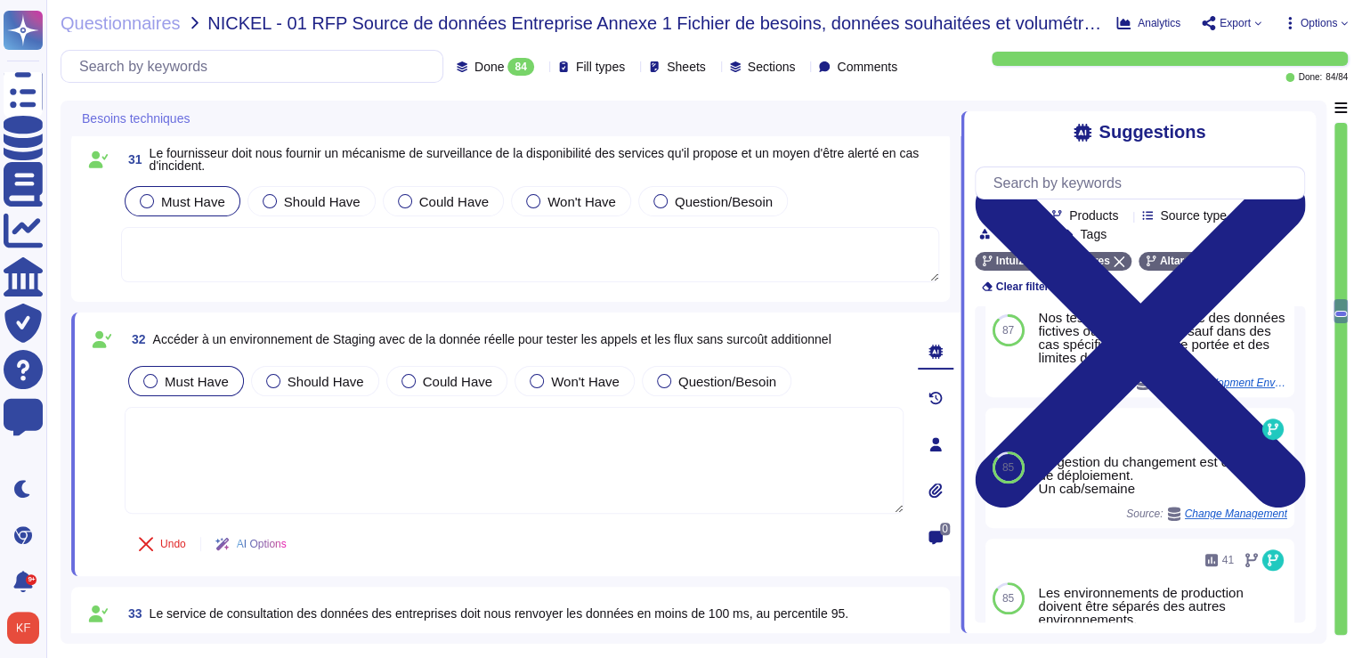
click at [347, 337] on span "Accéder à un environnement de Staging avec de la donnée réelle pour tester les …" at bounding box center [492, 339] width 679 height 14
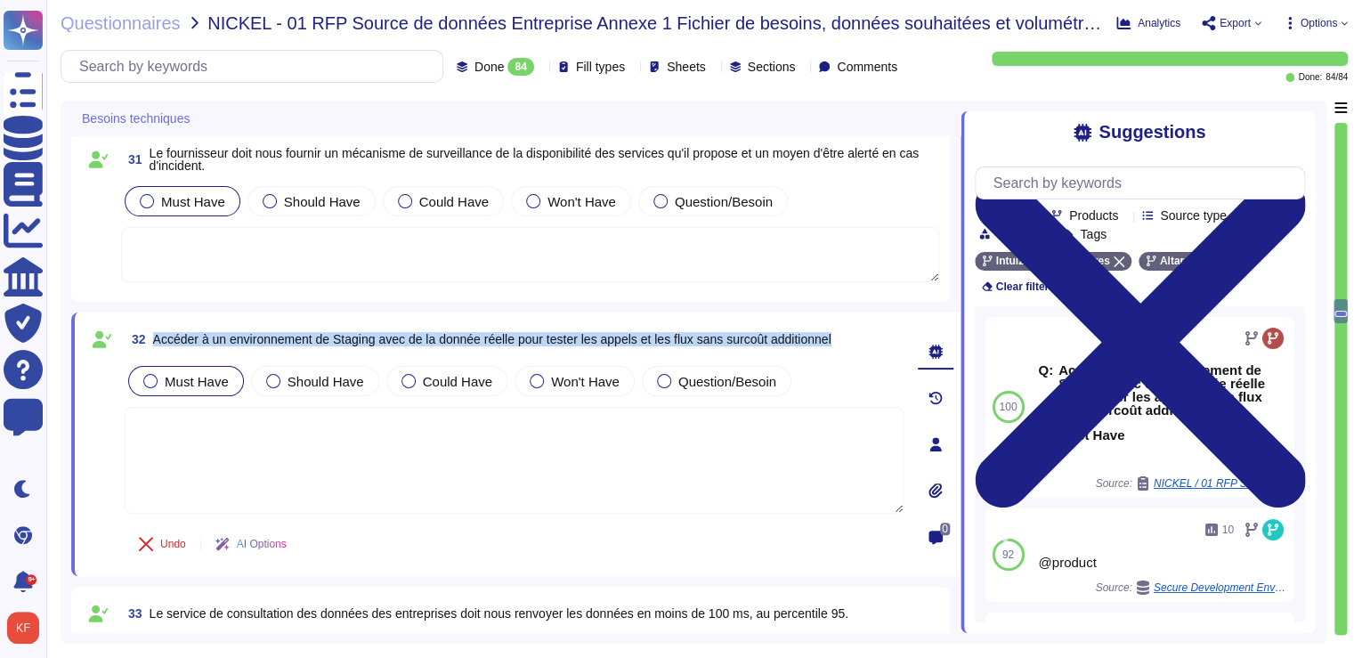
click at [347, 337] on span "Accéder à un environnement de Staging avec de la donnée réelle pour tester les …" at bounding box center [492, 339] width 679 height 14
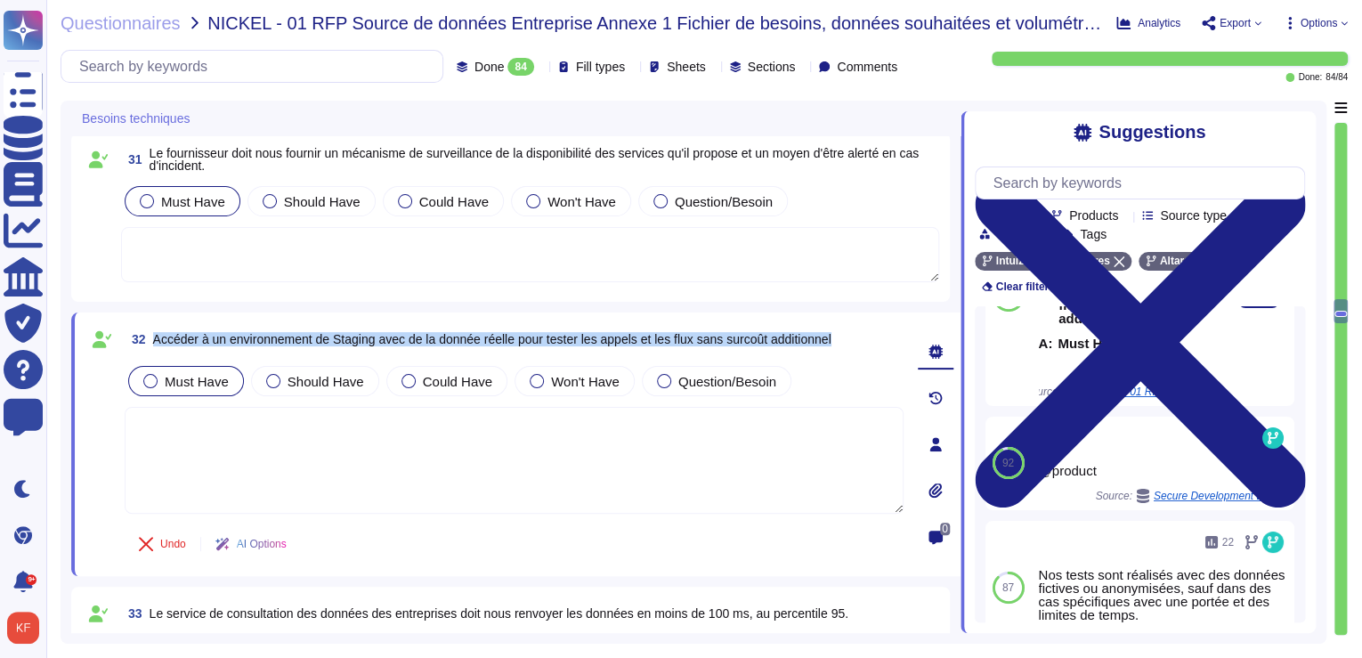
scroll to position [214, 0]
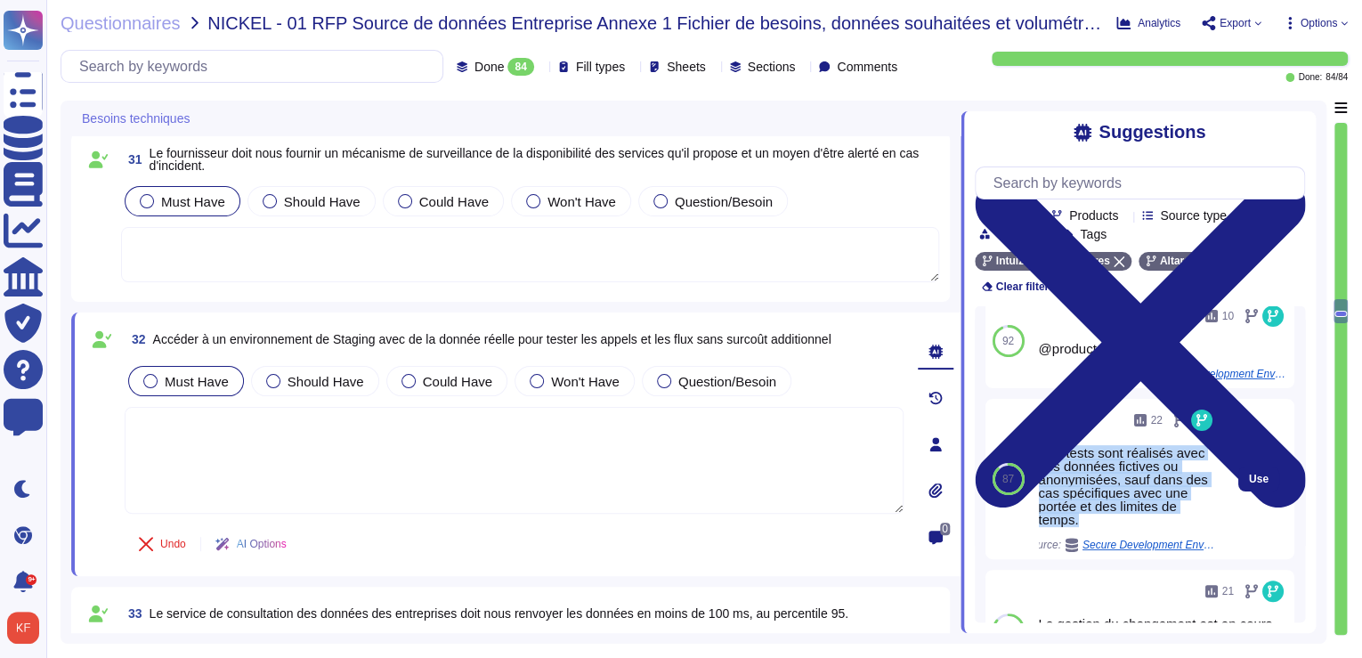
drag, startPoint x: 1038, startPoint y: 453, endPoint x: 1103, endPoint y: 520, distance: 93.2
click at [1103, 520] on div "Nos tests sont réalisés avec des données fictives ou anonymisées, sauf dans des…" at bounding box center [1127, 486] width 177 height 80
drag, startPoint x: 1042, startPoint y: 455, endPoint x: 1115, endPoint y: 530, distance: 104.5
click at [1115, 530] on div "22 Nos tests sont réalisés avec des données fictives ou anonymisées, sauf dans …" at bounding box center [1127, 479] width 177 height 146
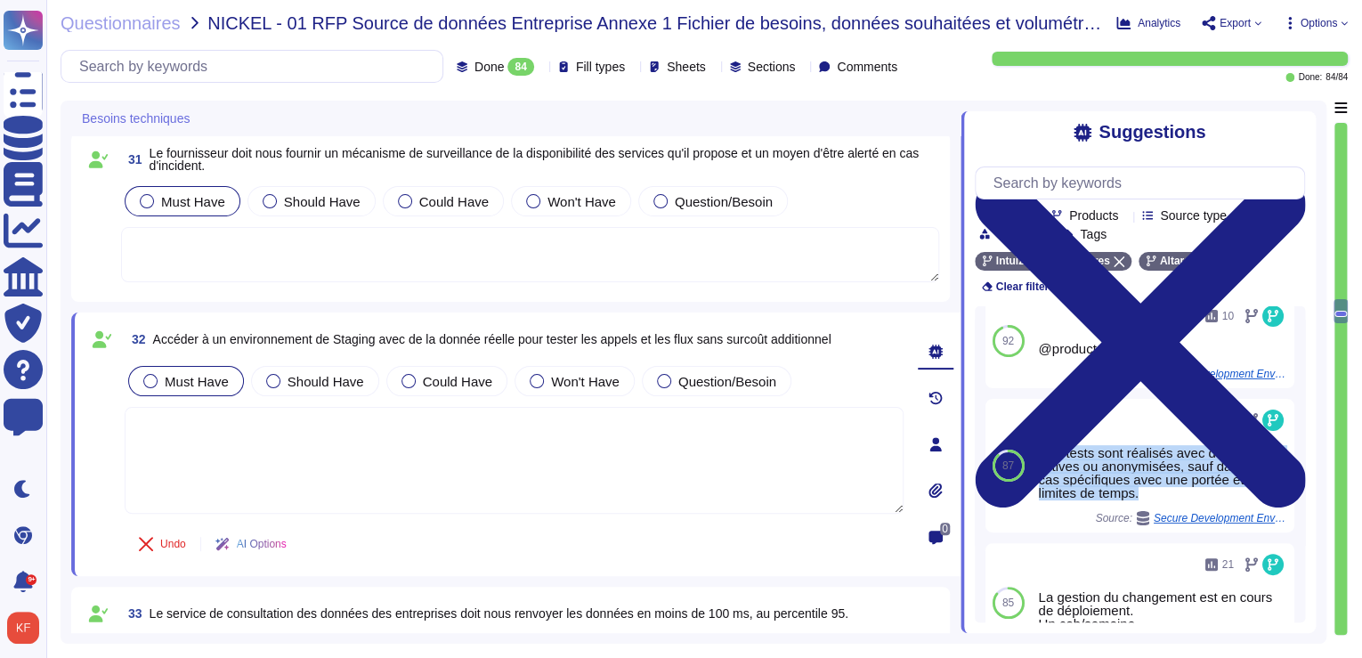
copy div "Nos tests sont réalisés avec des données fictives ou anonymisées, sauf dans des…"
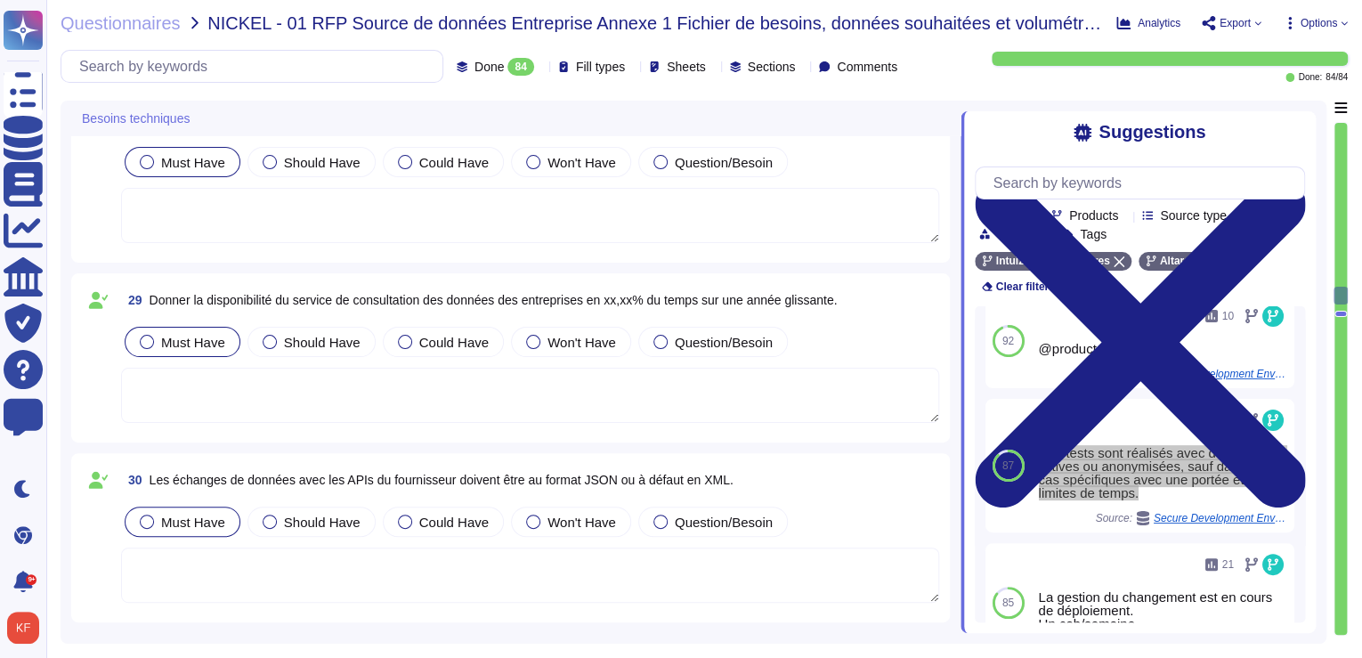
scroll to position [4711, 0]
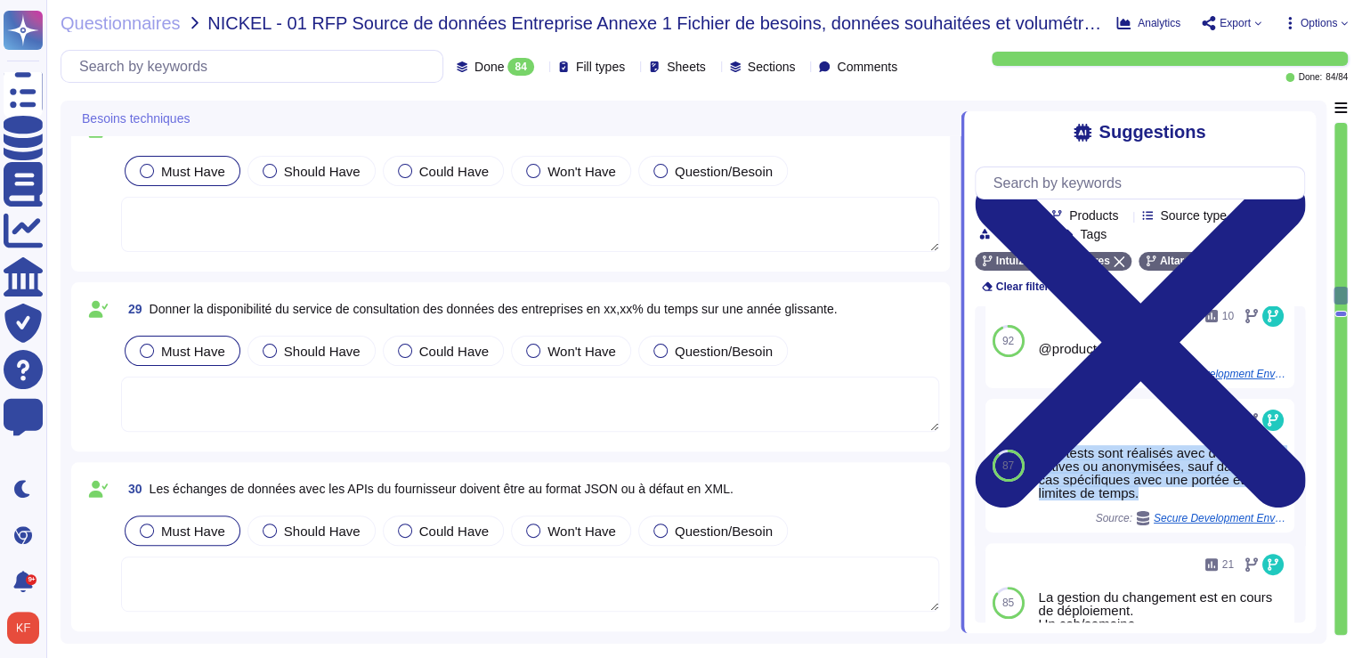
click at [337, 310] on span "Donner la disponibilité du service de consultation des données des entreprises …" at bounding box center [494, 309] width 688 height 14
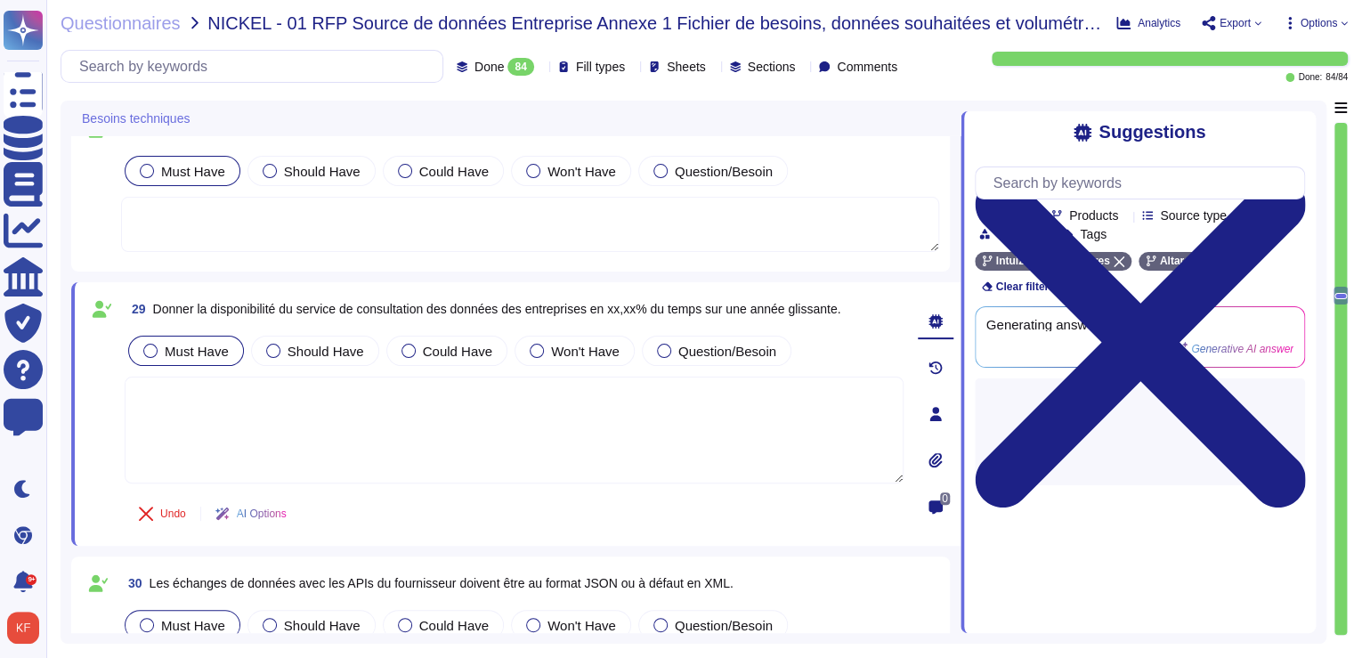
scroll to position [0, 0]
click at [337, 310] on span "Donner la disponibilité du service de consultation des données des entreprises …" at bounding box center [497, 309] width 688 height 14
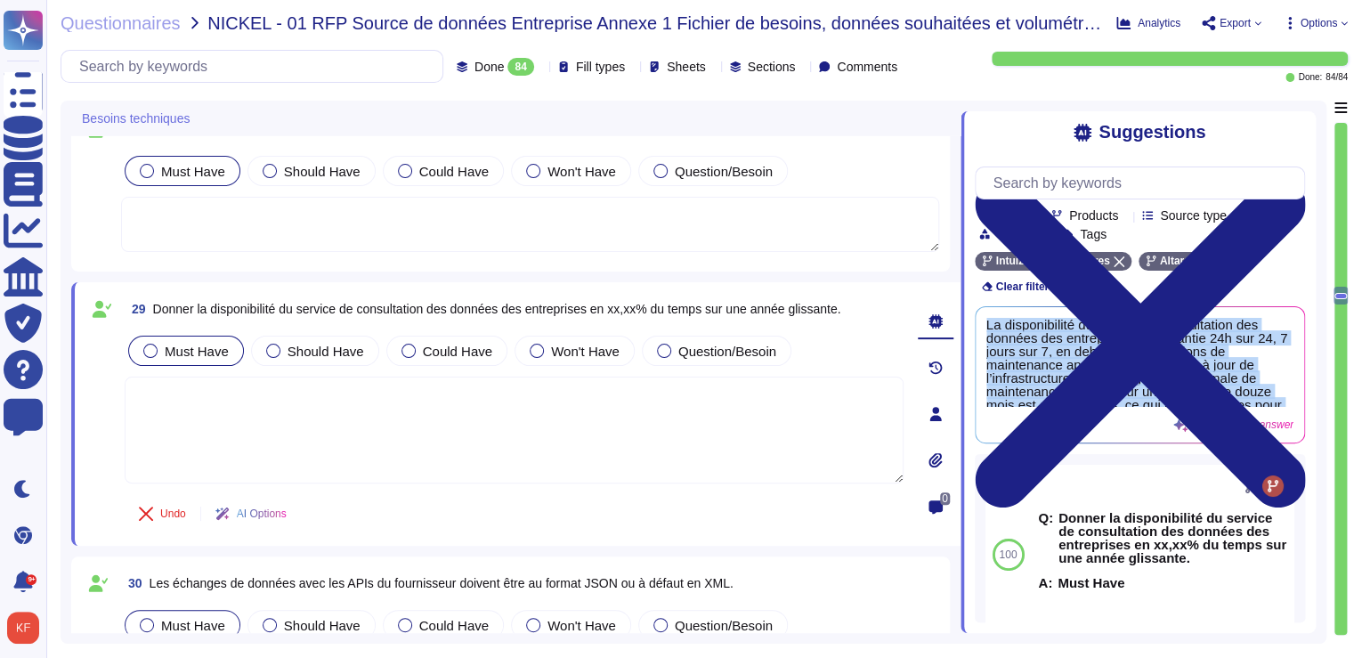
drag, startPoint x: 1204, startPoint y: 401, endPoint x: 988, endPoint y: 314, distance: 233.0
click at [988, 314] on div "La disponibilité du service de consultation des données des entreprises est gar…" at bounding box center [1140, 374] width 329 height 135
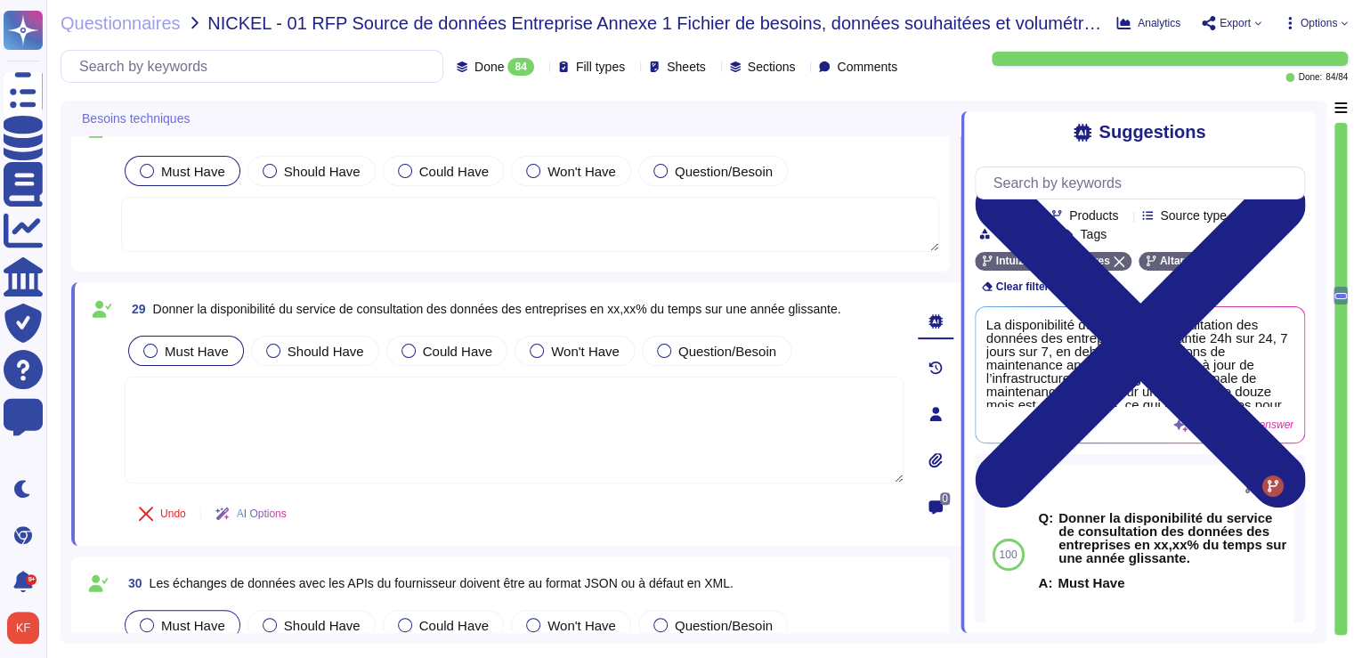
click at [988, 314] on div "La disponibilité du service de consultation des données des entreprises est gar…" at bounding box center [1140, 374] width 329 height 135
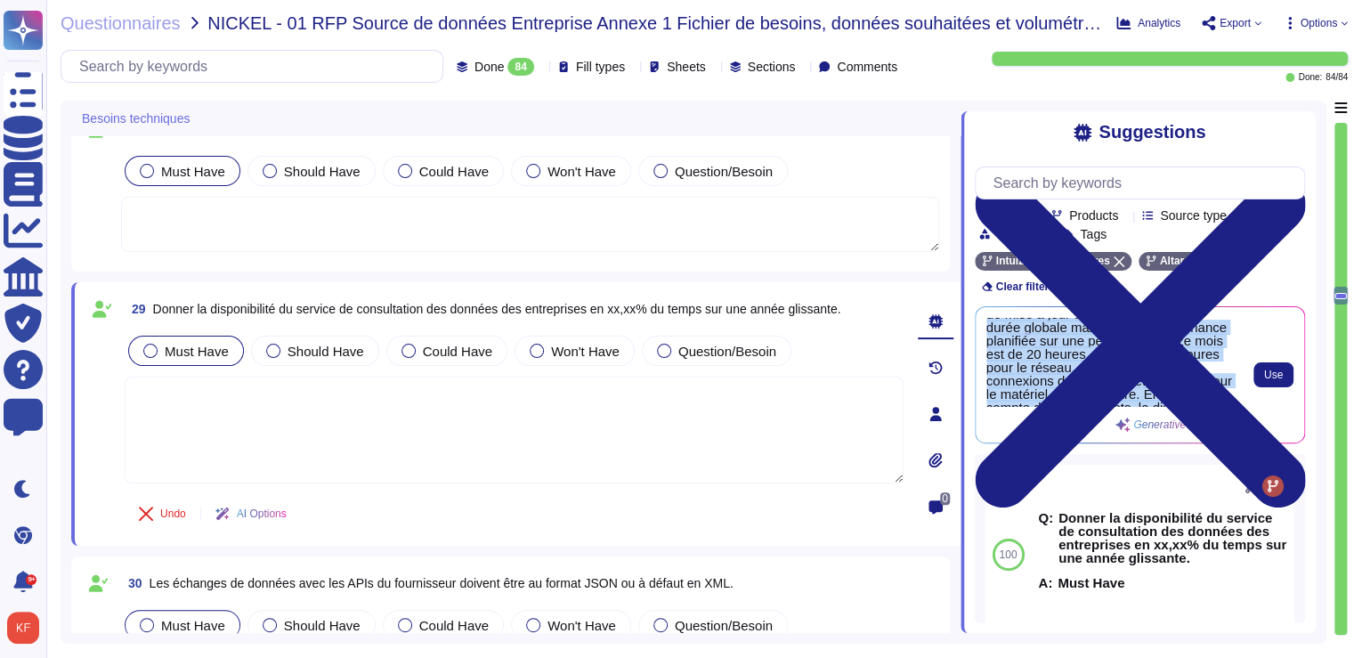
scroll to position [100, 0]
drag, startPoint x: 989, startPoint y: 323, endPoint x: 1242, endPoint y: 417, distance: 269.6
click at [1242, 417] on div "La disponibilité du service de consultation des données des entreprises est gar…" at bounding box center [1140, 375] width 307 height 114
copy div "a disponibilité du service de consultation des données des entreprises est gara…"
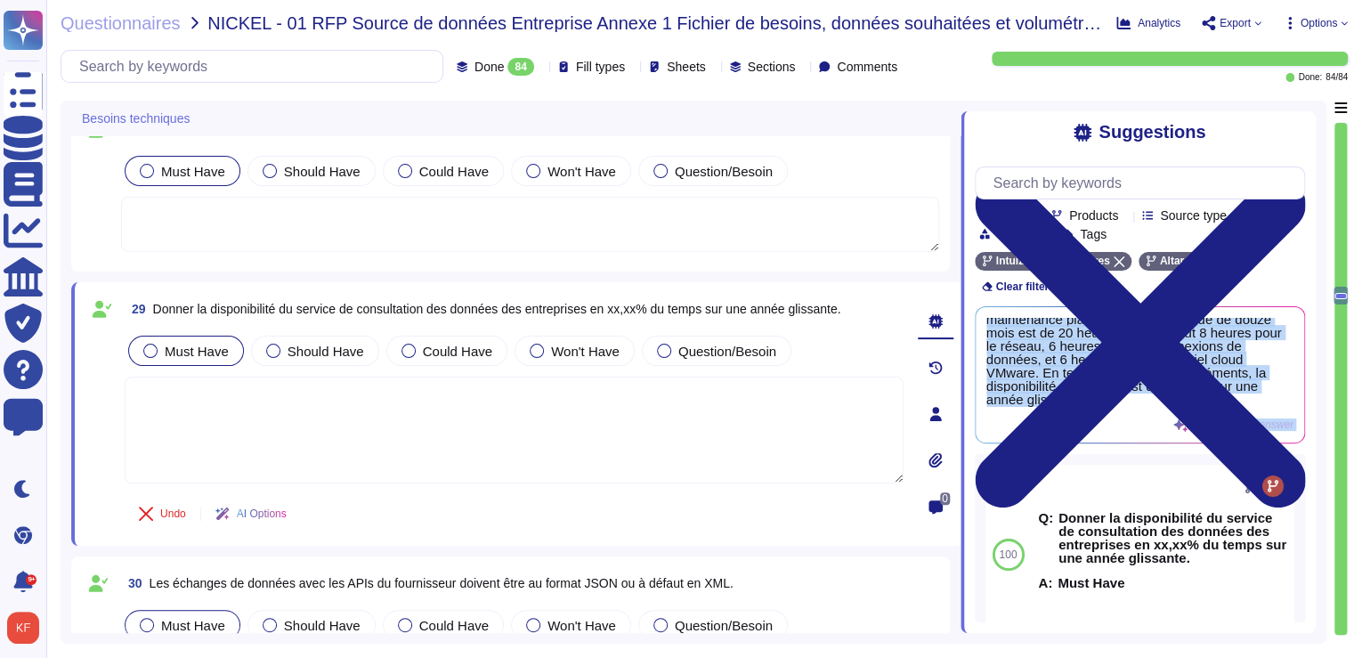
click at [538, 212] on textarea at bounding box center [530, 224] width 818 height 55
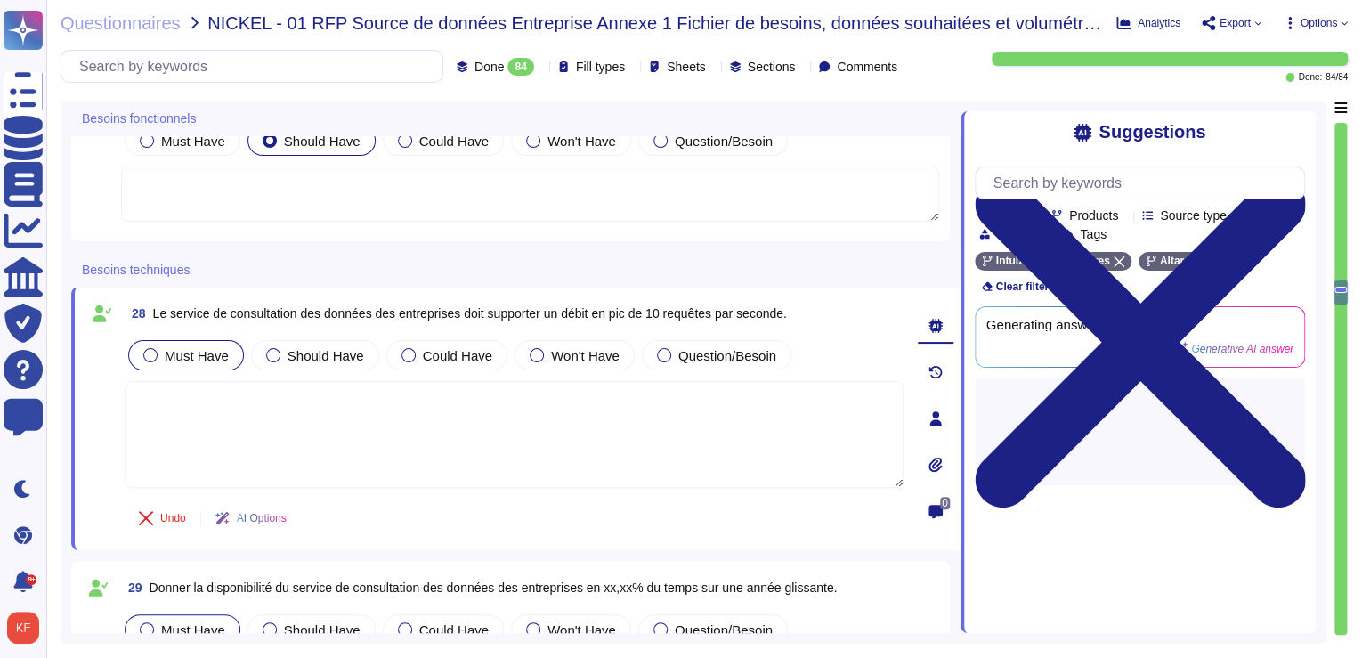
scroll to position [4497, 0]
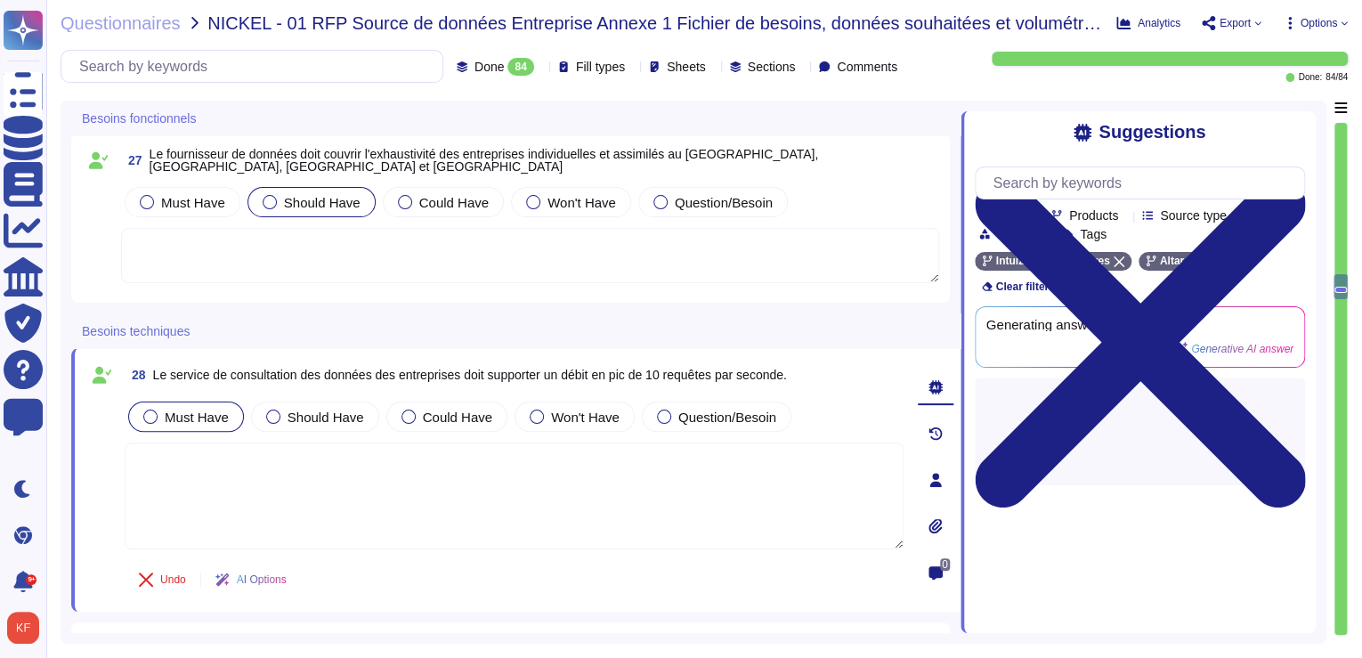
click at [379, 374] on span "Le service de consultation des données des entreprises doit supporter un débit …" at bounding box center [470, 375] width 634 height 14
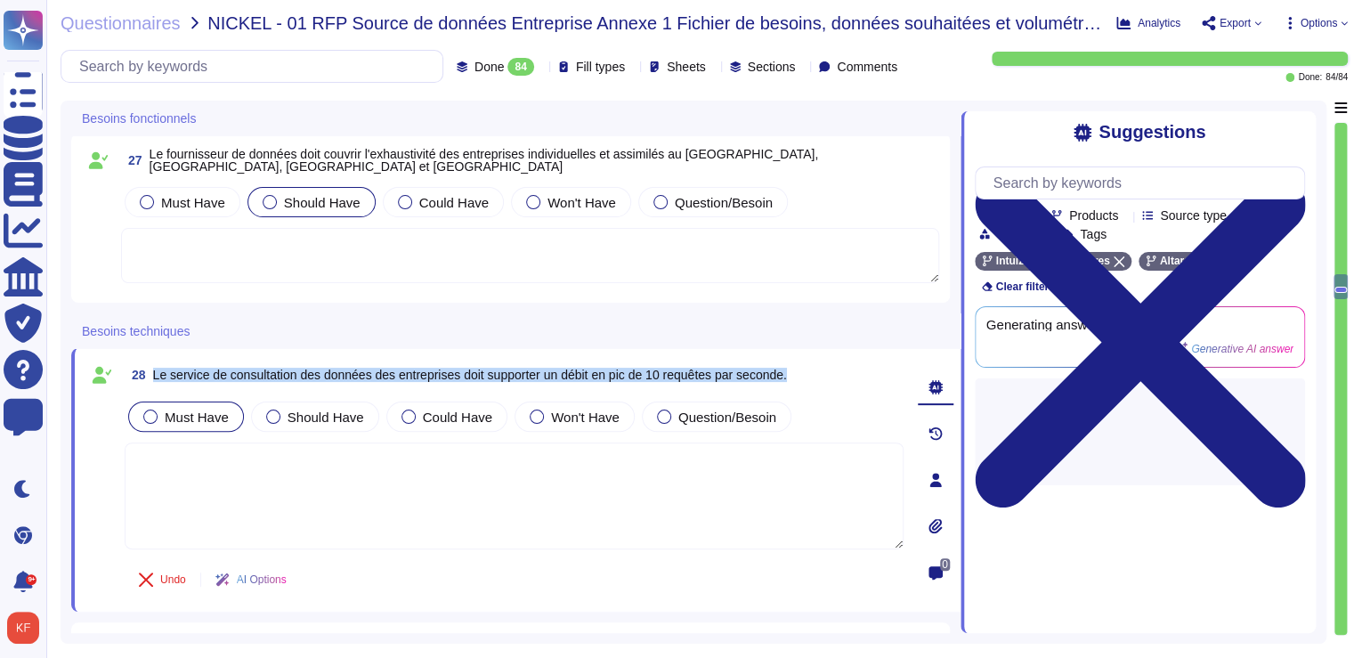
click at [379, 374] on span "Le service de consultation des données des entreprises doit supporter un débit …" at bounding box center [470, 375] width 634 height 14
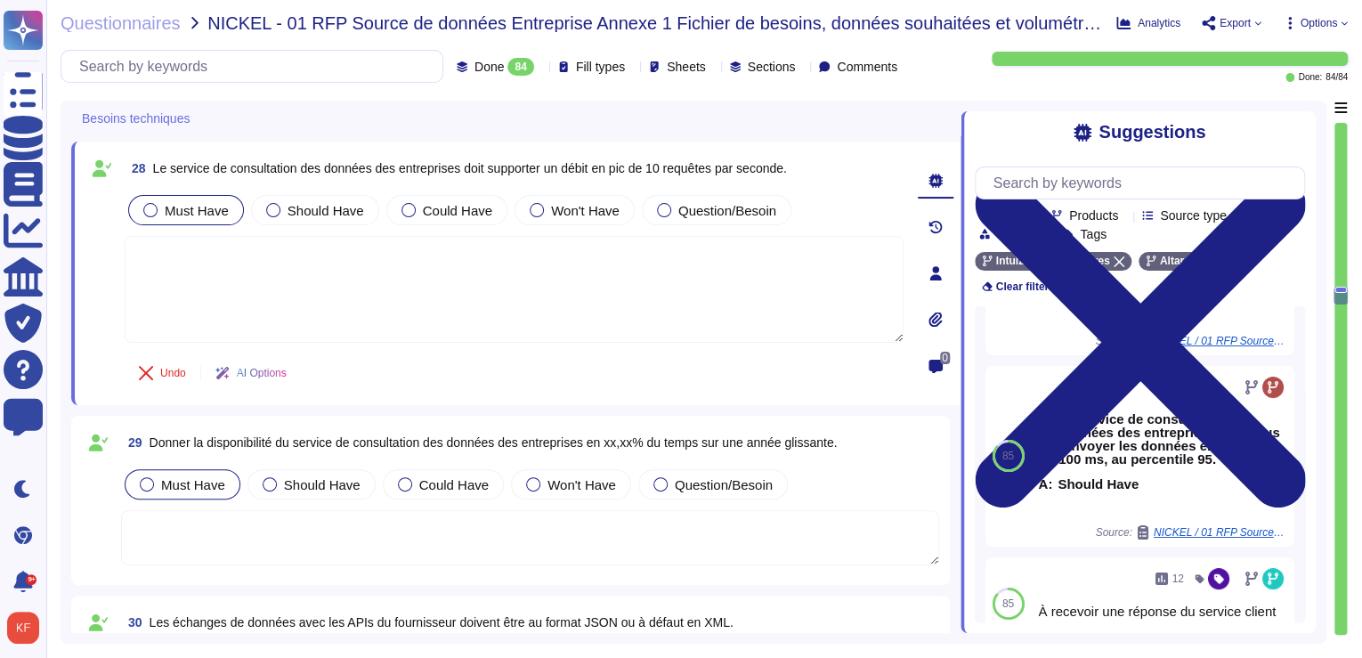
scroll to position [4585, 0]
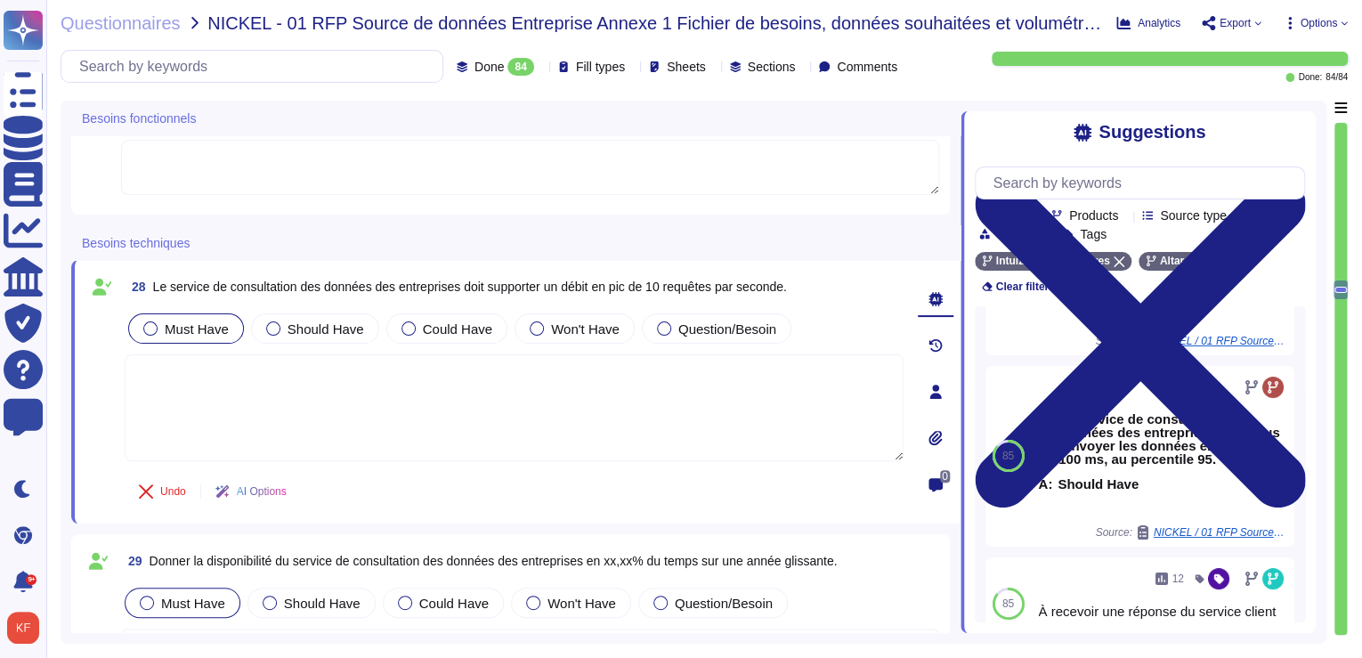
click at [663, 283] on span "Le service de consultation des données des entreprises doit supporter un débit …" at bounding box center [470, 287] width 634 height 14
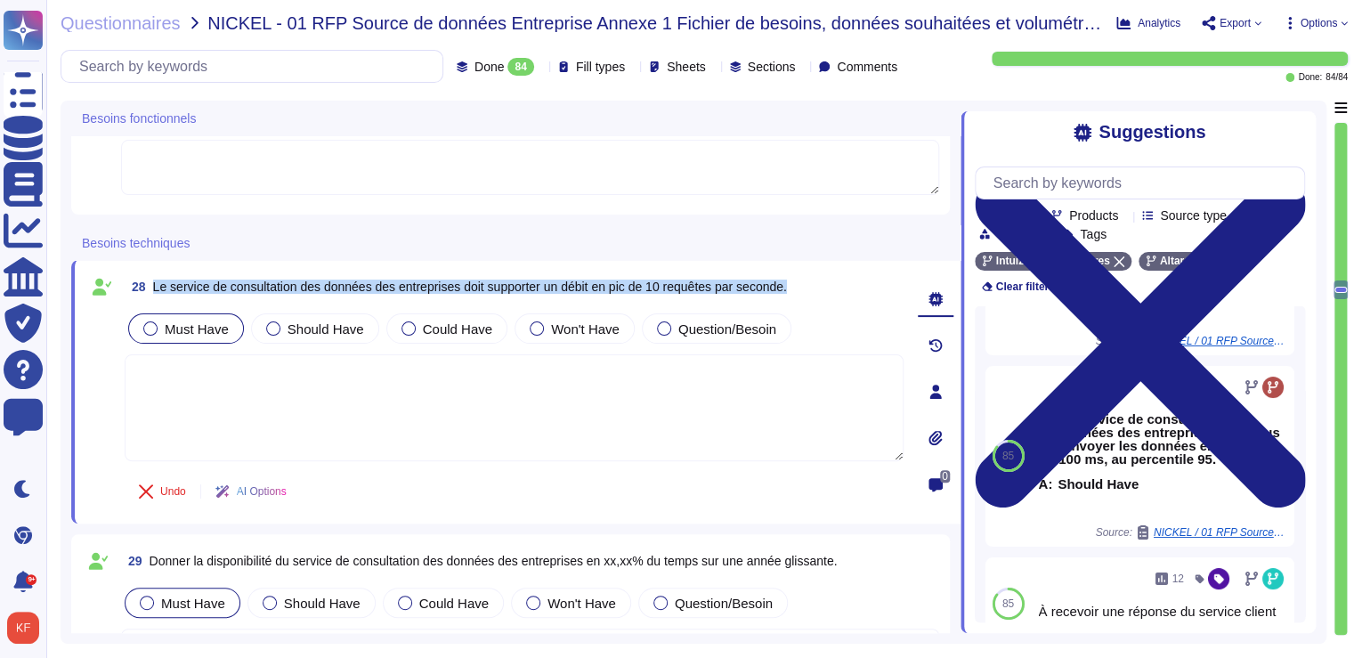
click at [663, 283] on span "Le service de consultation des données des entreprises doit supporter un débit …" at bounding box center [470, 287] width 634 height 14
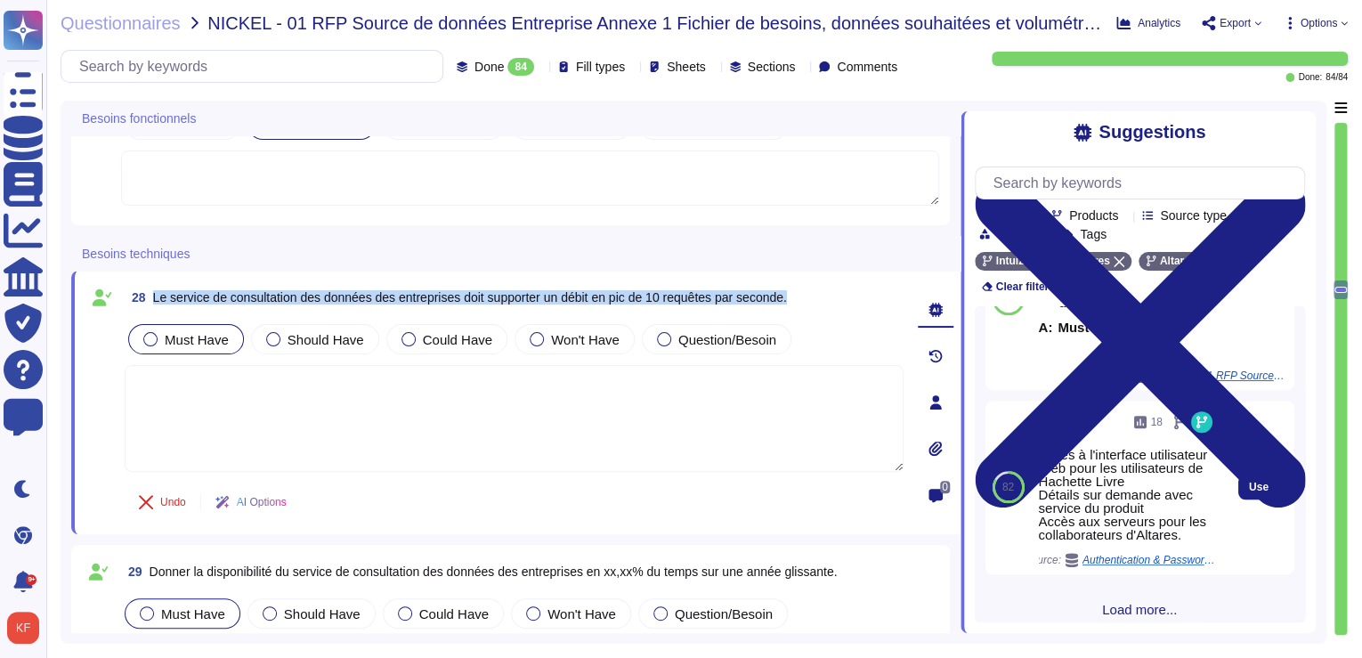
scroll to position [608, 0]
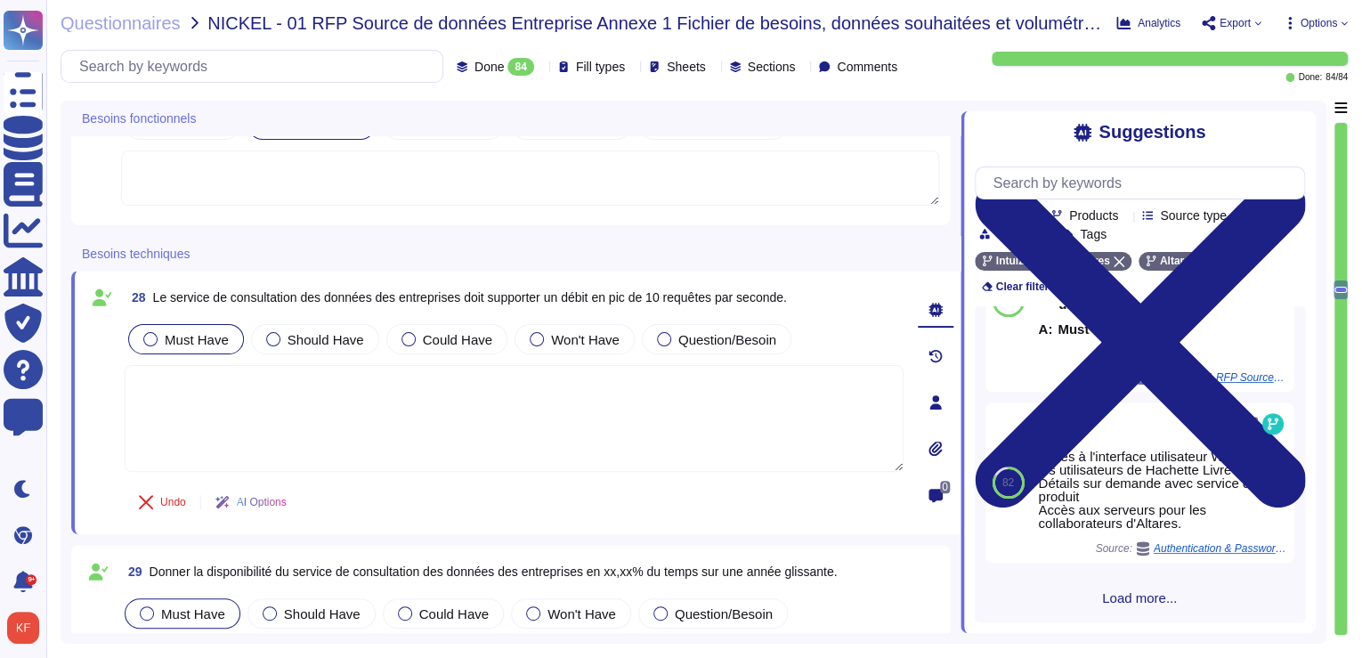
click at [1141, 592] on span "Load more..." at bounding box center [1140, 597] width 330 height 13
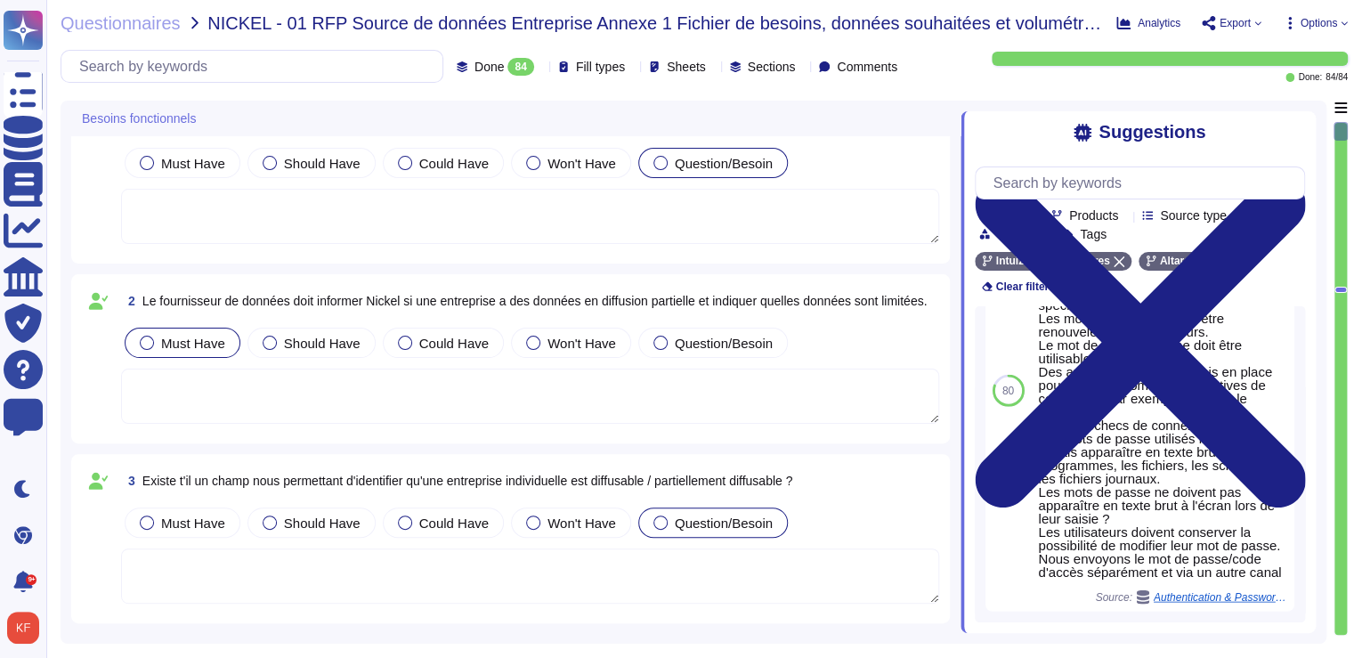
scroll to position [214, 0]
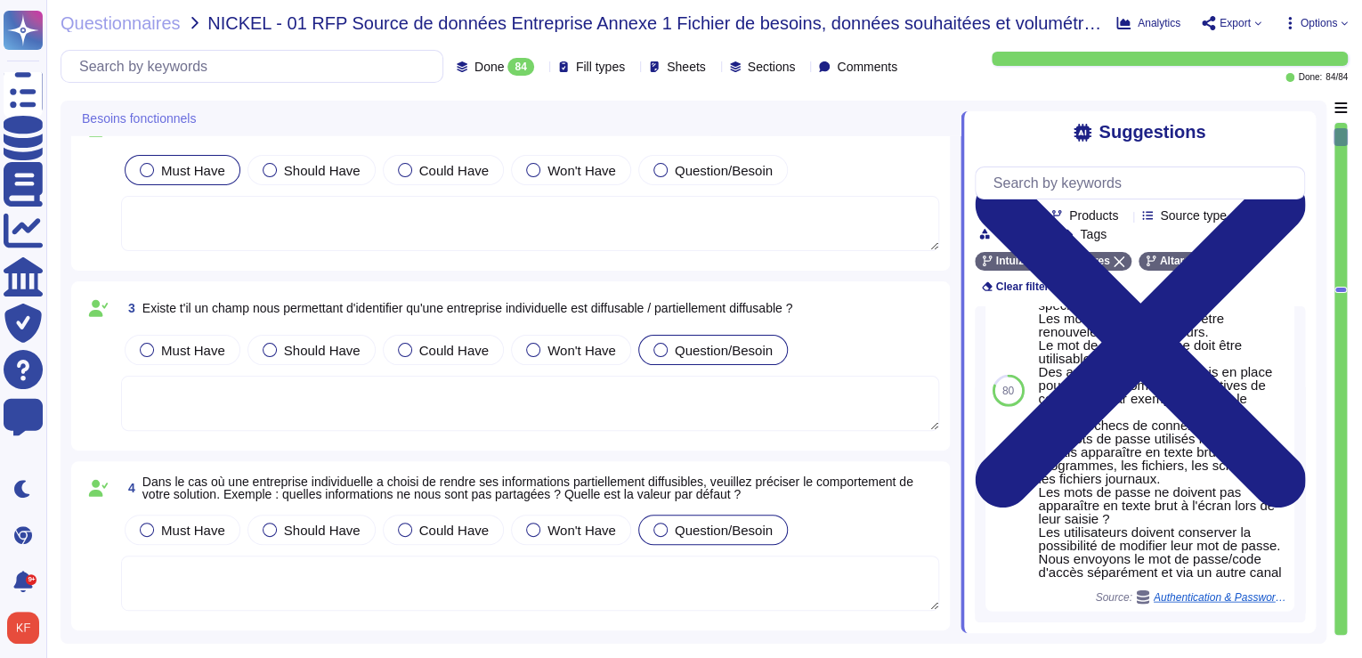
click at [256, 303] on span "Existe t'il un champ nous permettant d'identifier qu'une entreprise individuell…" at bounding box center [467, 308] width 651 height 14
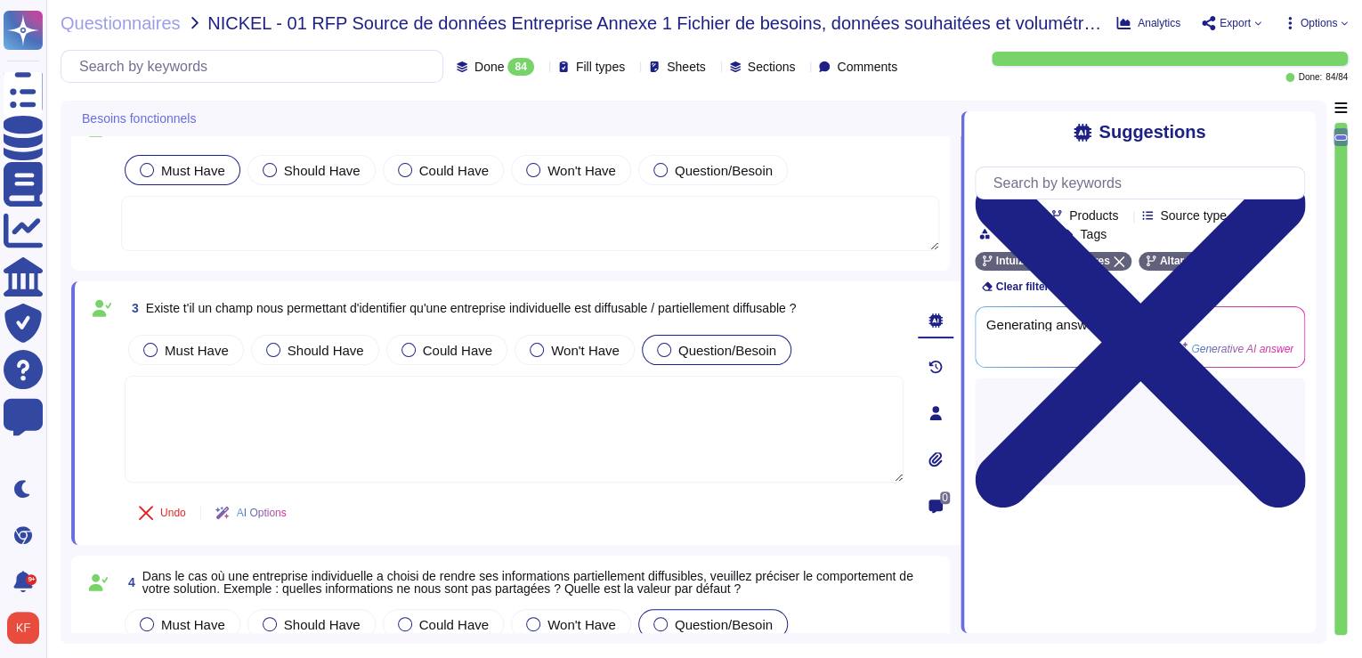
scroll to position [0, 0]
click at [256, 303] on span "Existe t'il un champ nous permettant d'identifier qu'une entreprise individuell…" at bounding box center [471, 308] width 651 height 14
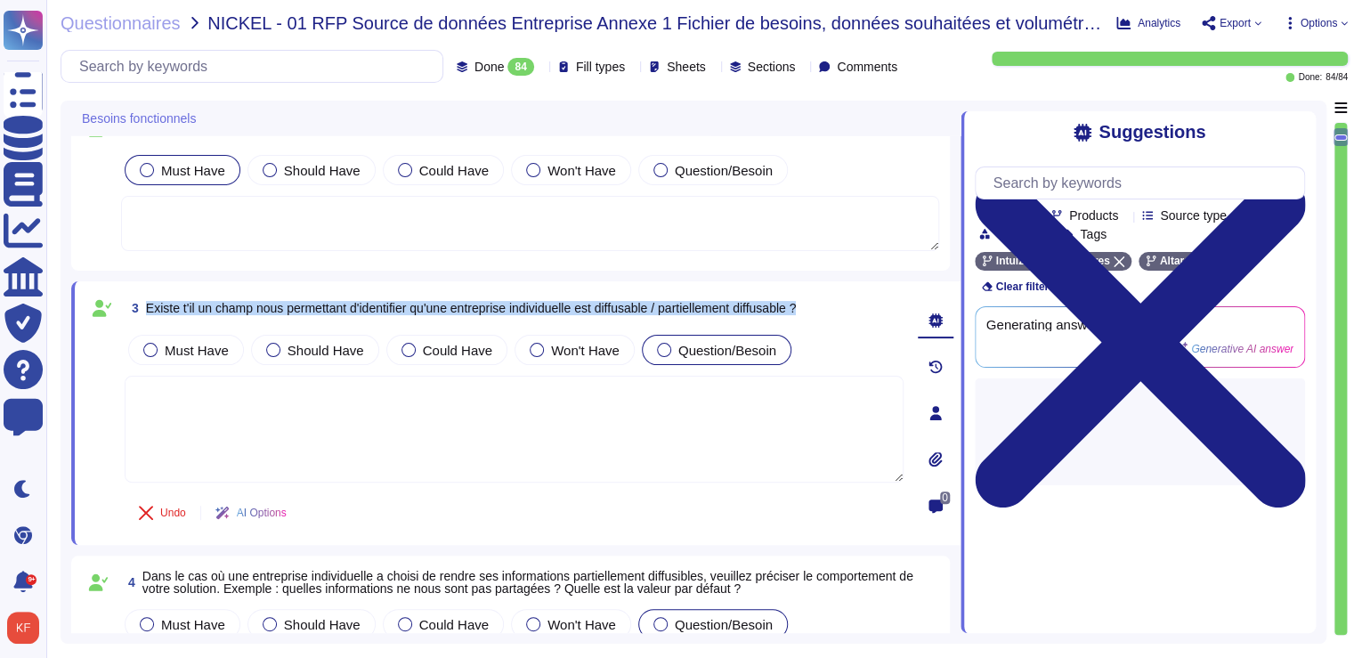
click at [256, 303] on span "Existe t'il un champ nous permettant d'identifier qu'une entreprise individuell…" at bounding box center [471, 308] width 651 height 14
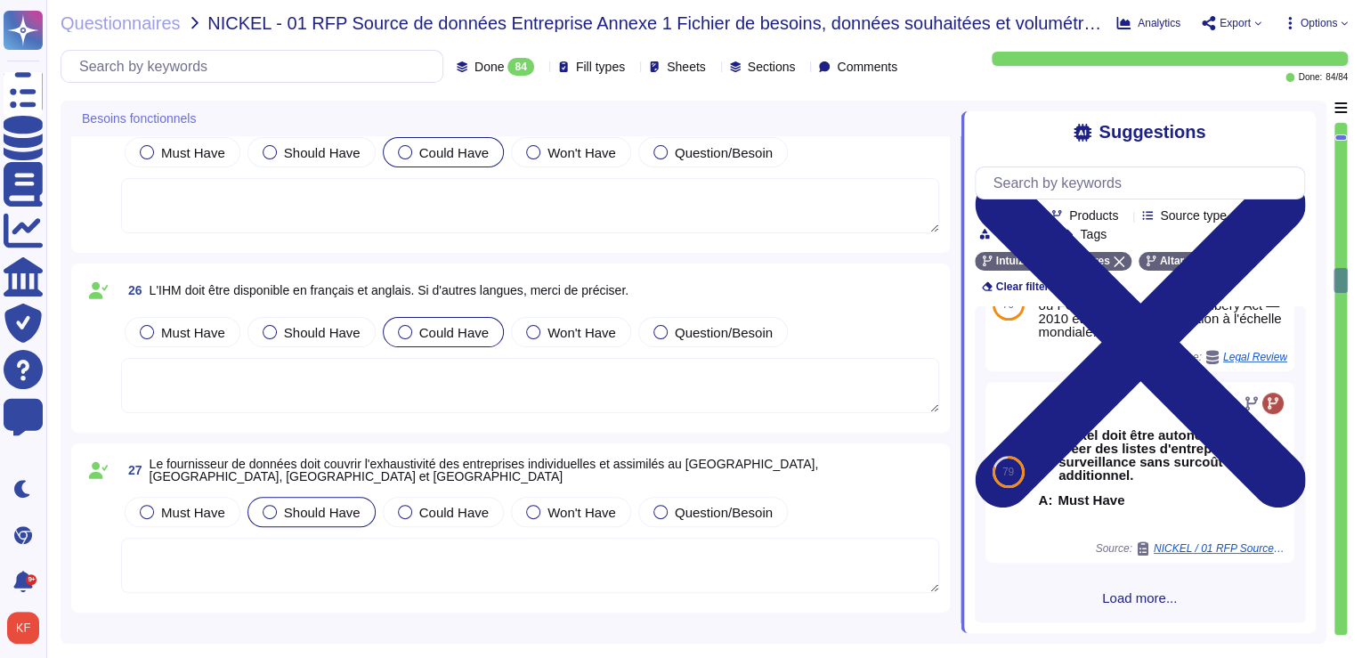
scroll to position [4132, 0]
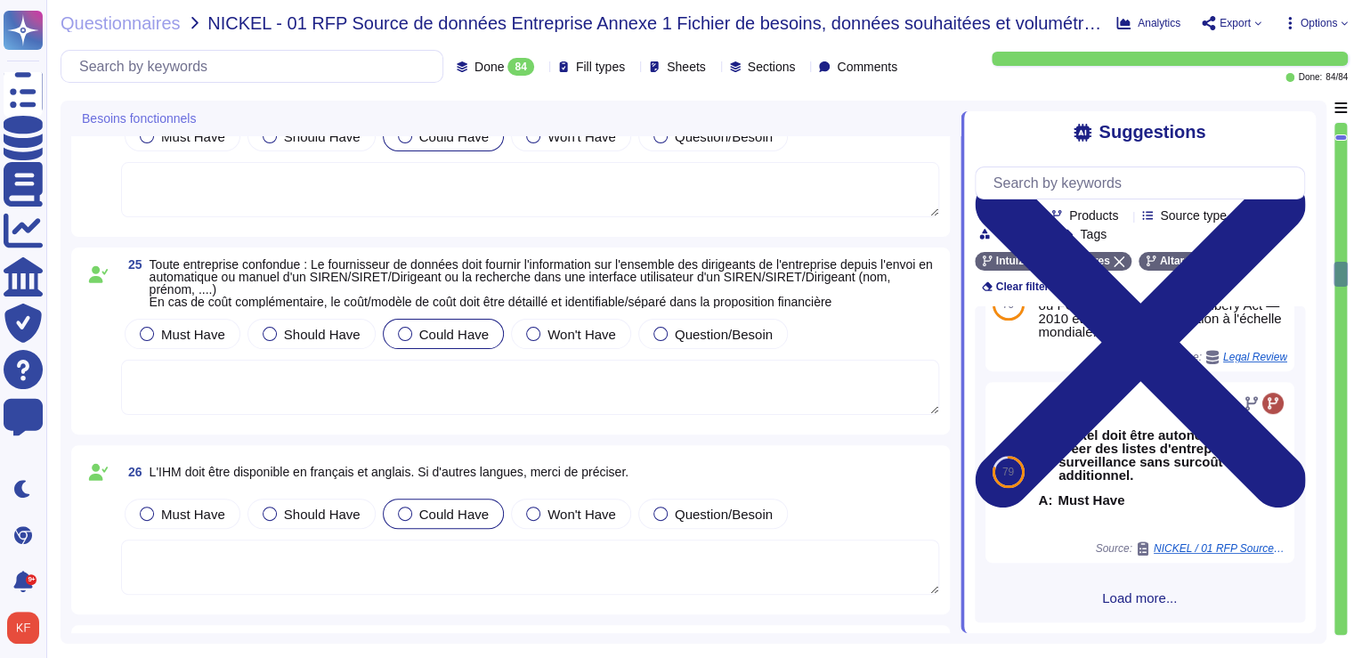
click at [503, 292] on span "Toute entreprise confondue : Le fournisseur de données doit fournir l'informati…" at bounding box center [542, 283] width 784 height 52
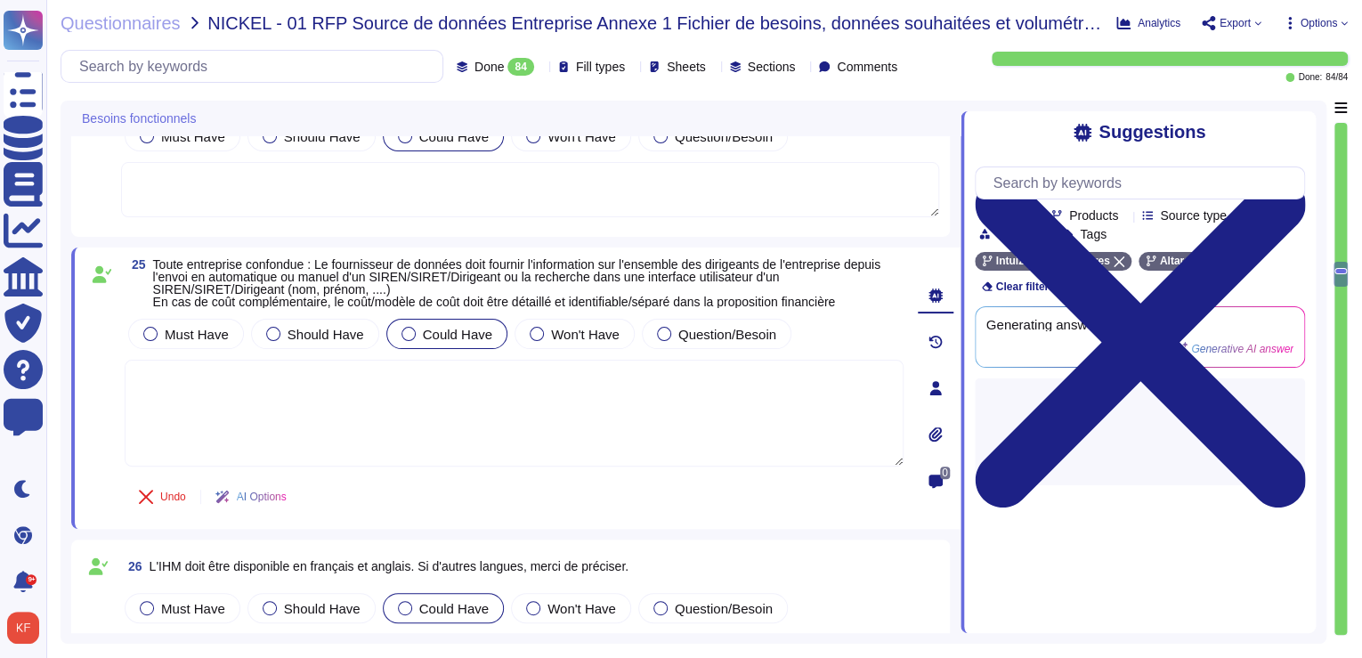
scroll to position [0, 0]
click at [500, 277] on span "Toute entreprise confondue : Le fournisseur de données doit fournir l'informati…" at bounding box center [517, 283] width 728 height 52
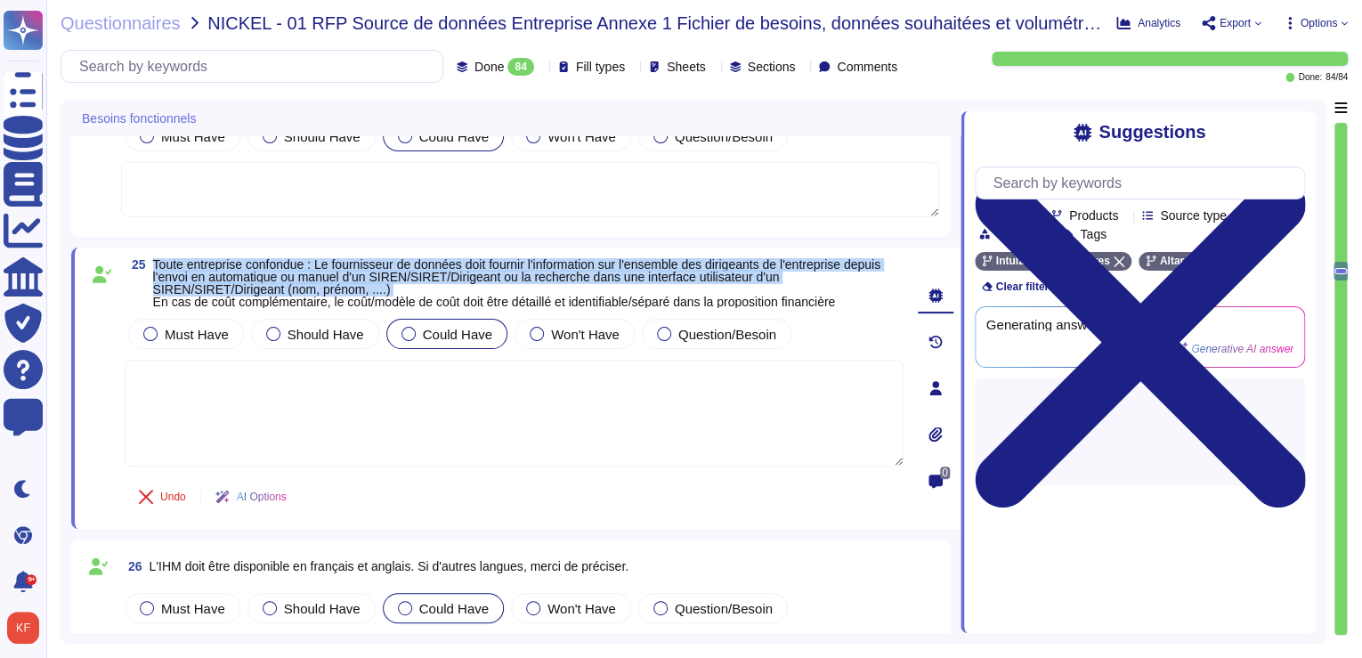
click at [500, 277] on span "Toute entreprise confondue : Le fournisseur de données doit fournir l'informati…" at bounding box center [517, 283] width 728 height 52
click at [374, 296] on span "Toute entreprise confondue : Le fournisseur de données doit fournir l'informati…" at bounding box center [517, 283] width 728 height 52
click at [214, 284] on span "Toute entreprise confondue : Le fournisseur de données doit fournir l'informati…" at bounding box center [517, 283] width 728 height 52
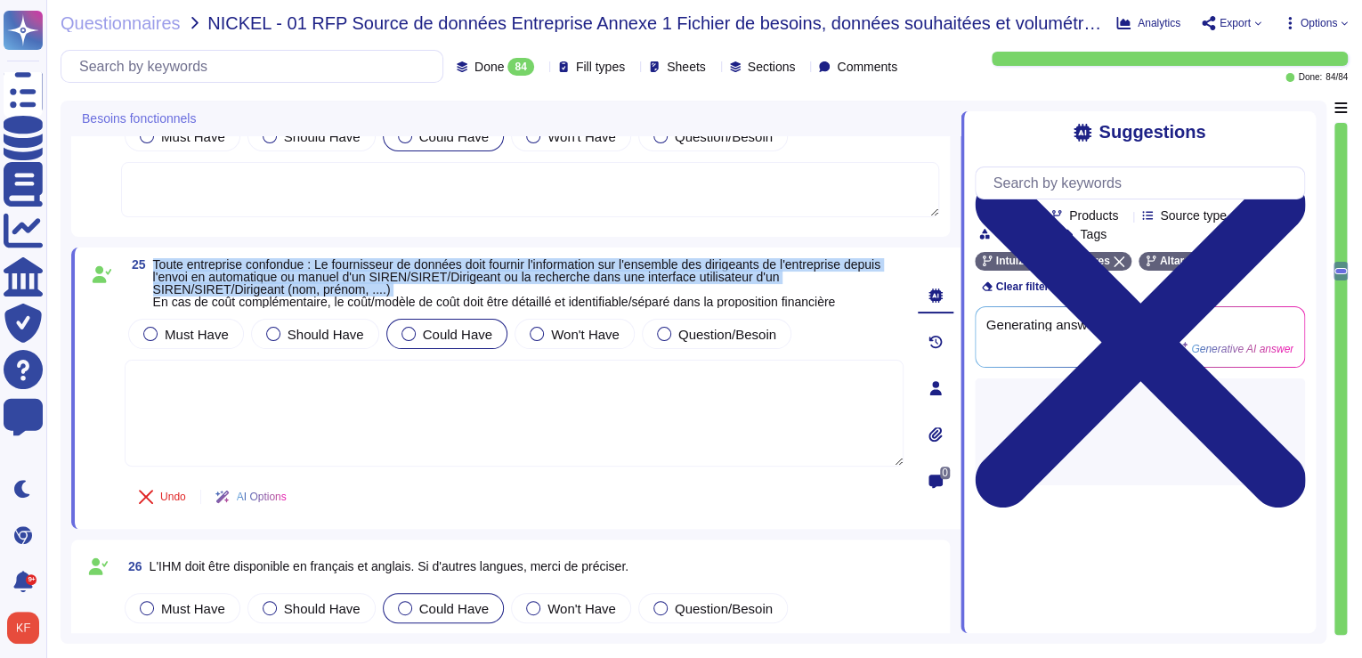
drag, startPoint x: 190, startPoint y: 274, endPoint x: 171, endPoint y: 270, distance: 19.2
click at [188, 274] on span "Toute entreprise confondue : Le fournisseur de données doit fournir l'informati…" at bounding box center [517, 283] width 728 height 52
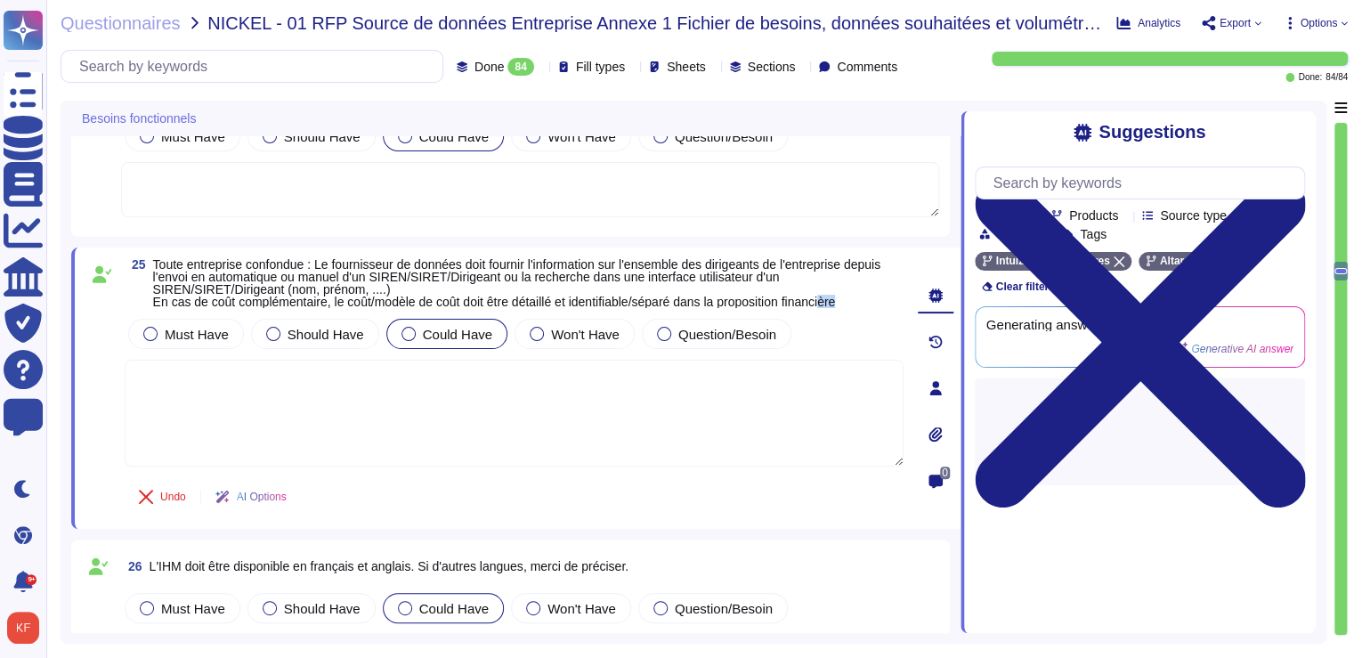
drag, startPoint x: 861, startPoint y: 302, endPoint x: 844, endPoint y: 307, distance: 17.7
click at [844, 307] on div "25 Toute entreprise confondue : Le fournisseur de données doit fournir l'inform…" at bounding box center [494, 388] width 818 height 260
drag, startPoint x: 844, startPoint y: 307, endPoint x: 855, endPoint y: 301, distance: 12.4
click at [855, 301] on span "Toute entreprise confondue : Le fournisseur de données doit fournir l'informati…" at bounding box center [517, 283] width 728 height 52
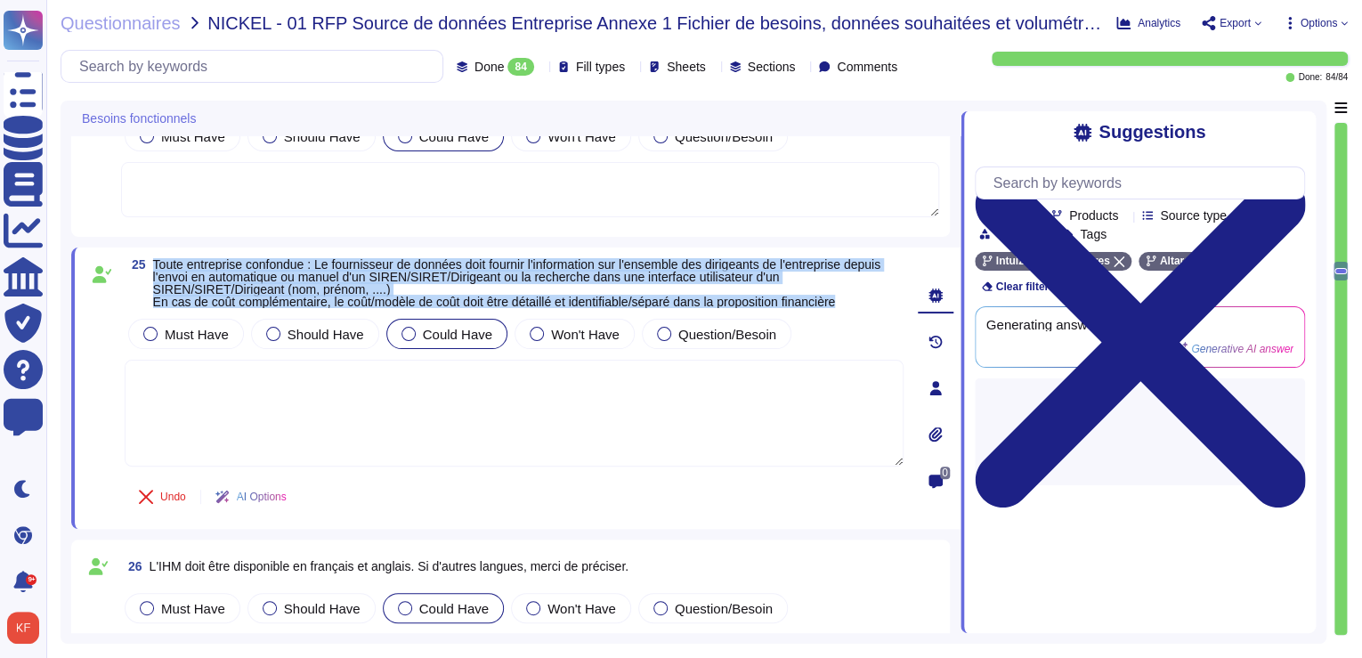
drag, startPoint x: 856, startPoint y: 305, endPoint x: 150, endPoint y: 262, distance: 707.4
click at [150, 262] on span "25 Toute entreprise confondue : Le fournisseur de données doit fournir l'inform…" at bounding box center [514, 283] width 779 height 50
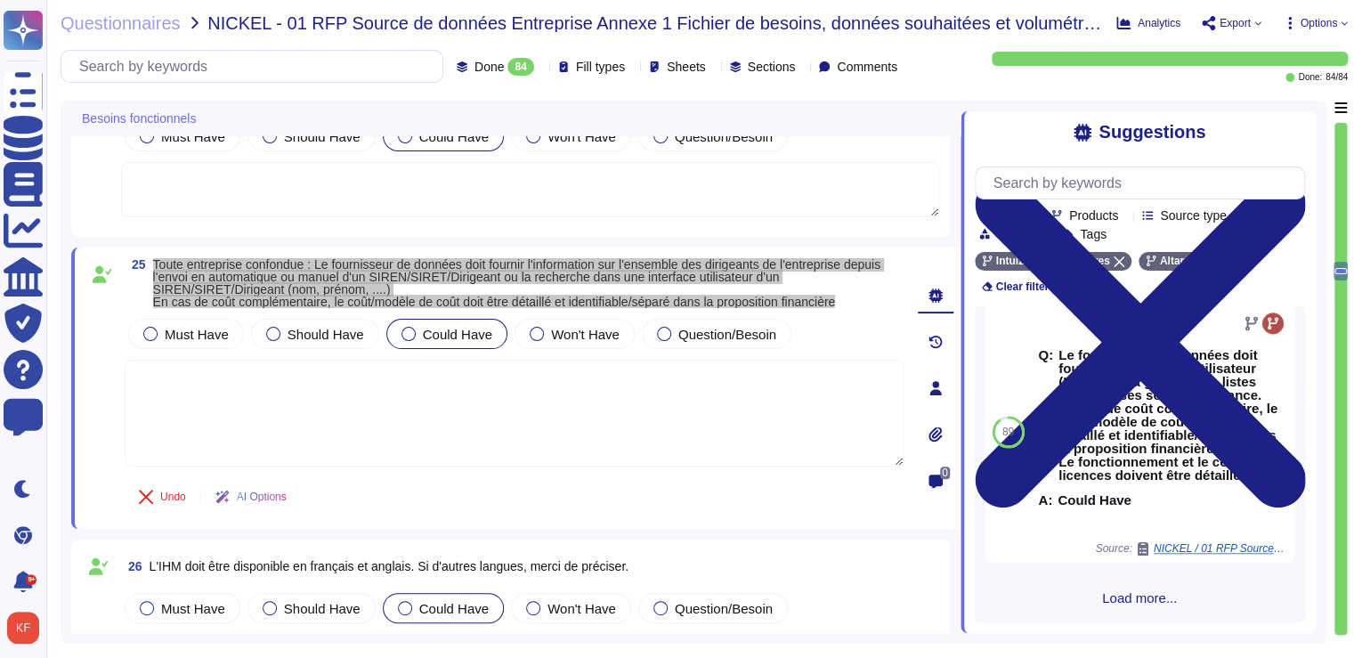
scroll to position [1304, 0]
